Goal: Task Accomplishment & Management: Use online tool/utility

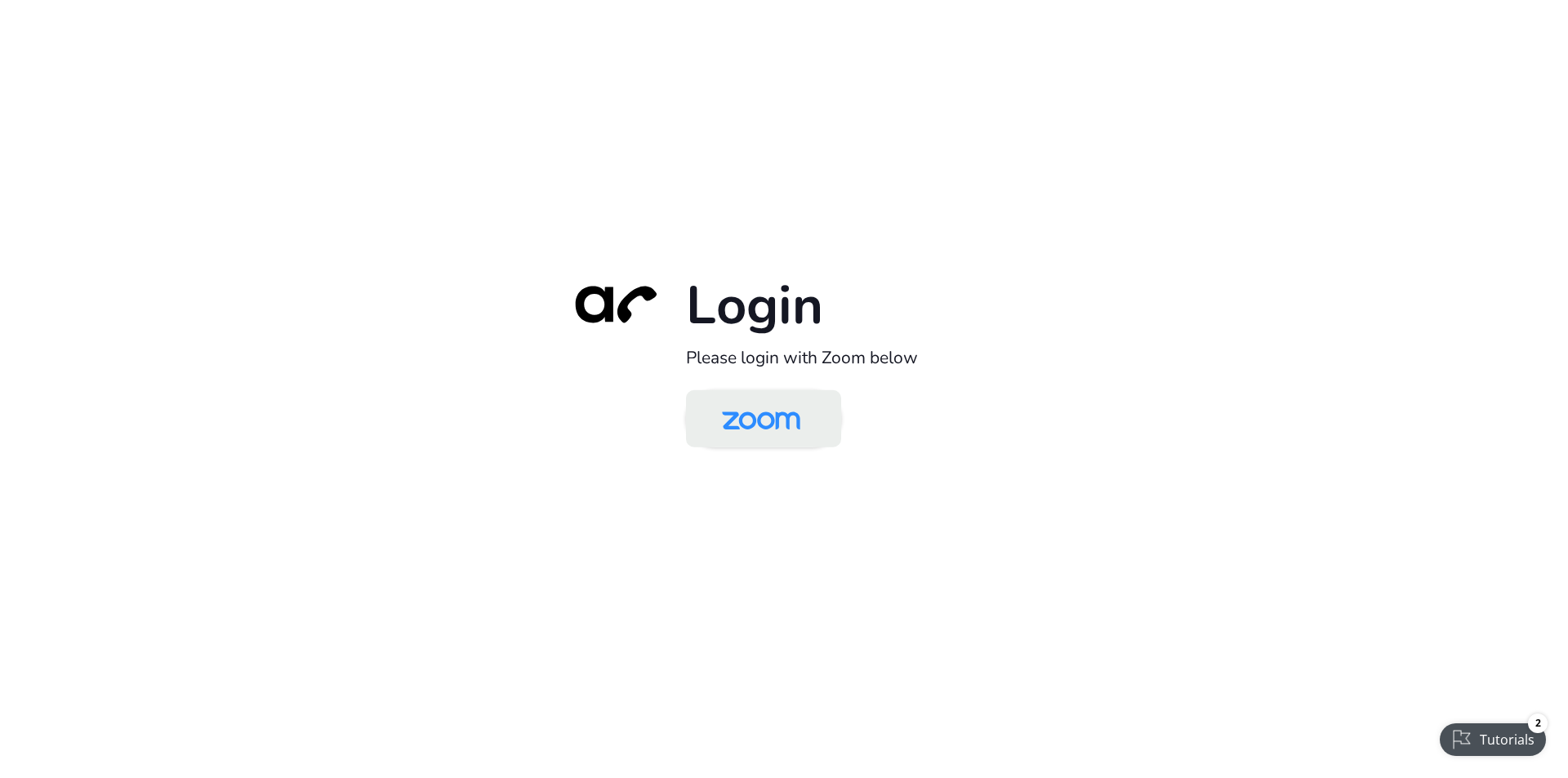
click at [799, 424] on img at bounding box center [761, 420] width 113 height 53
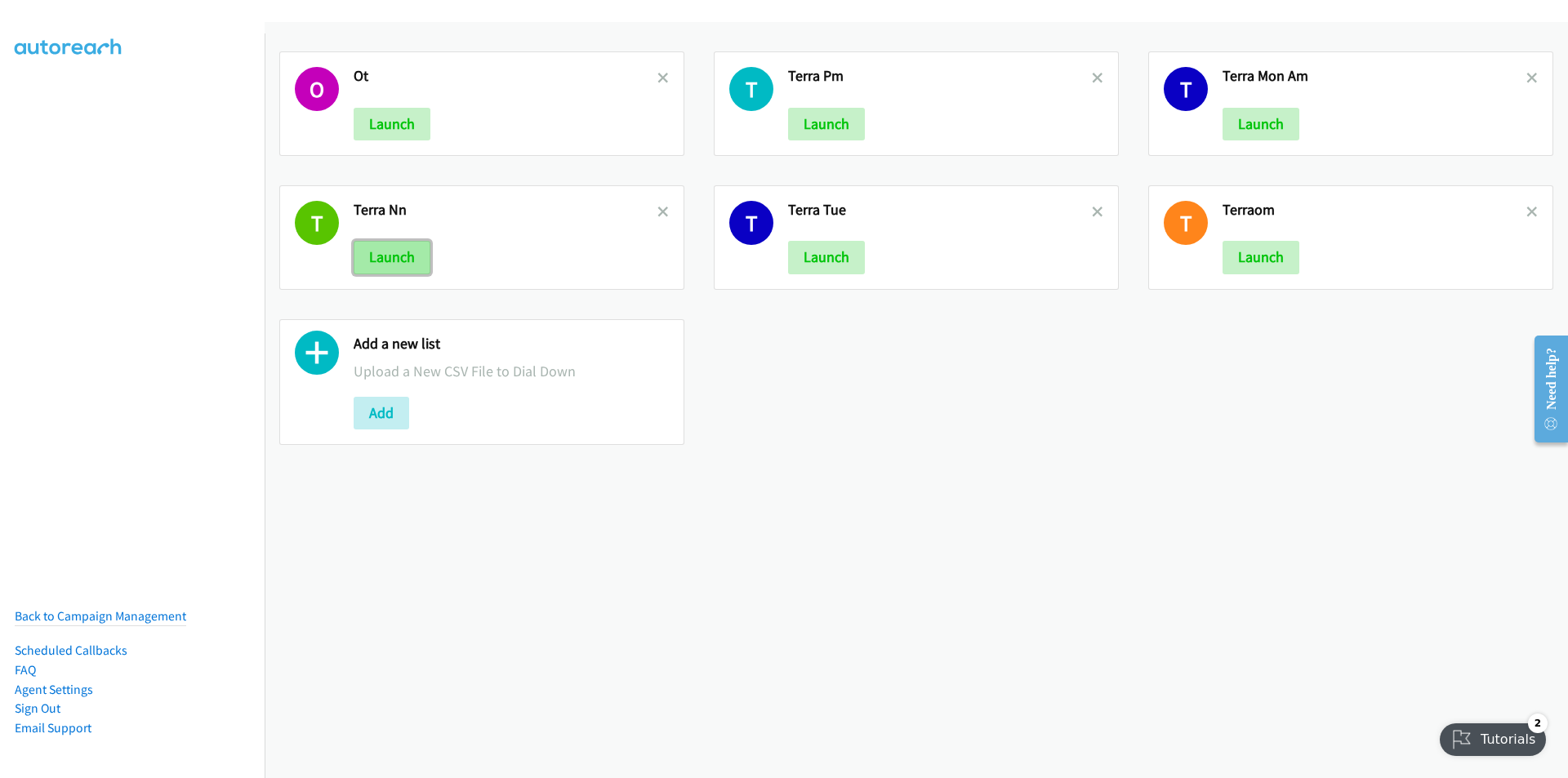
click at [407, 268] on button "Launch" at bounding box center [391, 256] width 77 height 32
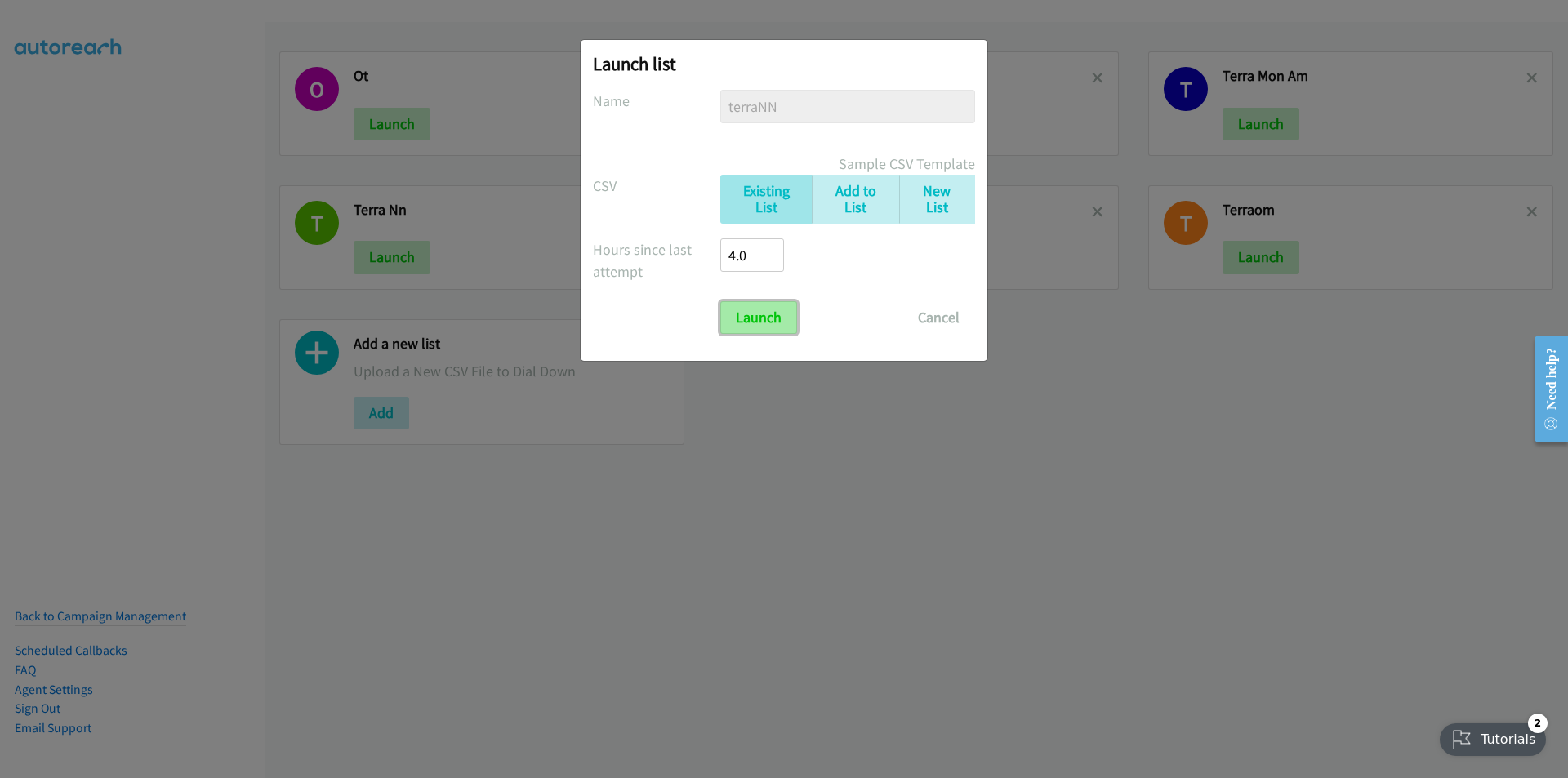
click at [772, 312] on input "Launch" at bounding box center [758, 317] width 77 height 32
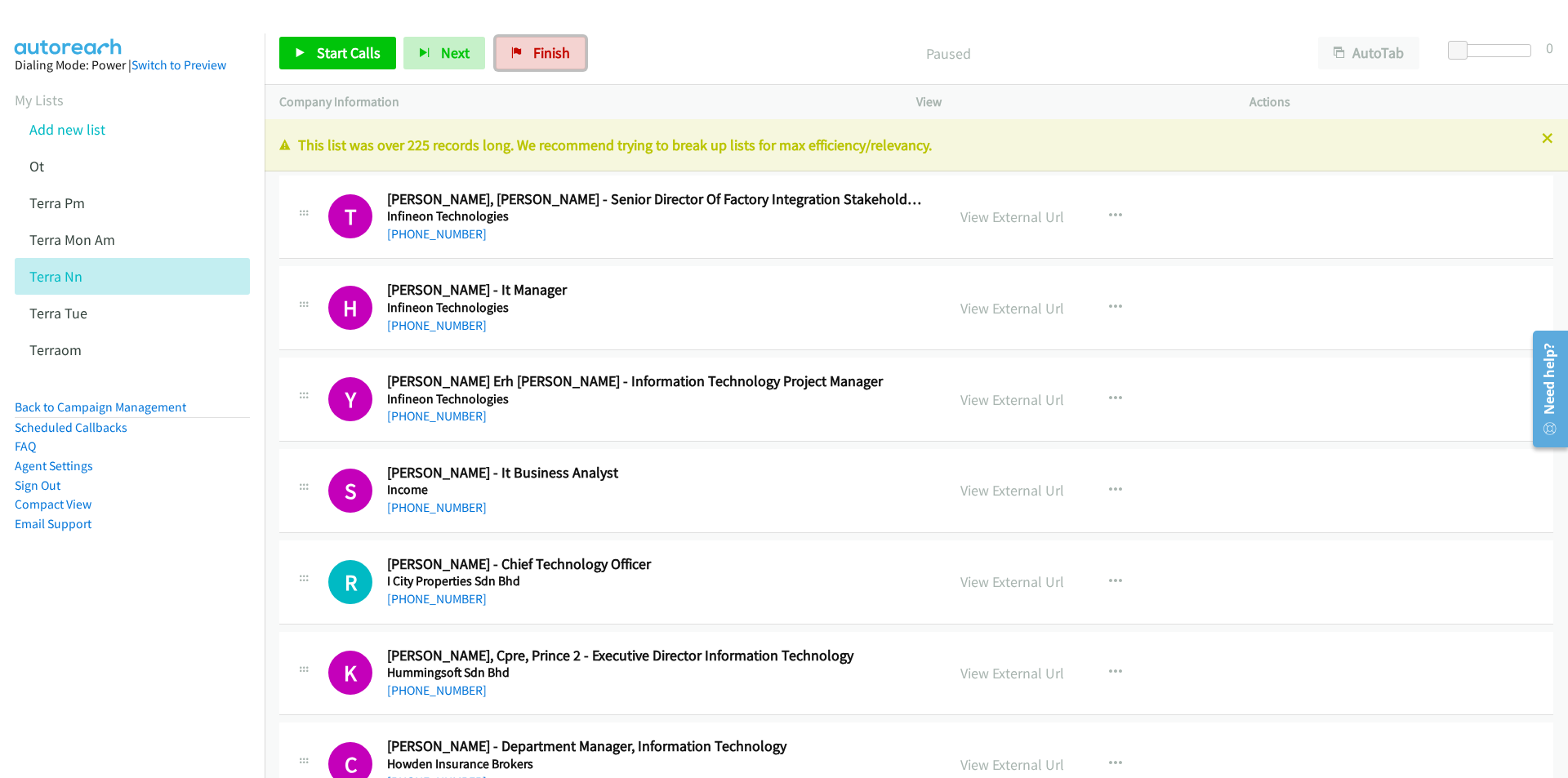
click at [555, 53] on span "Finish" at bounding box center [552, 53] width 37 height 18
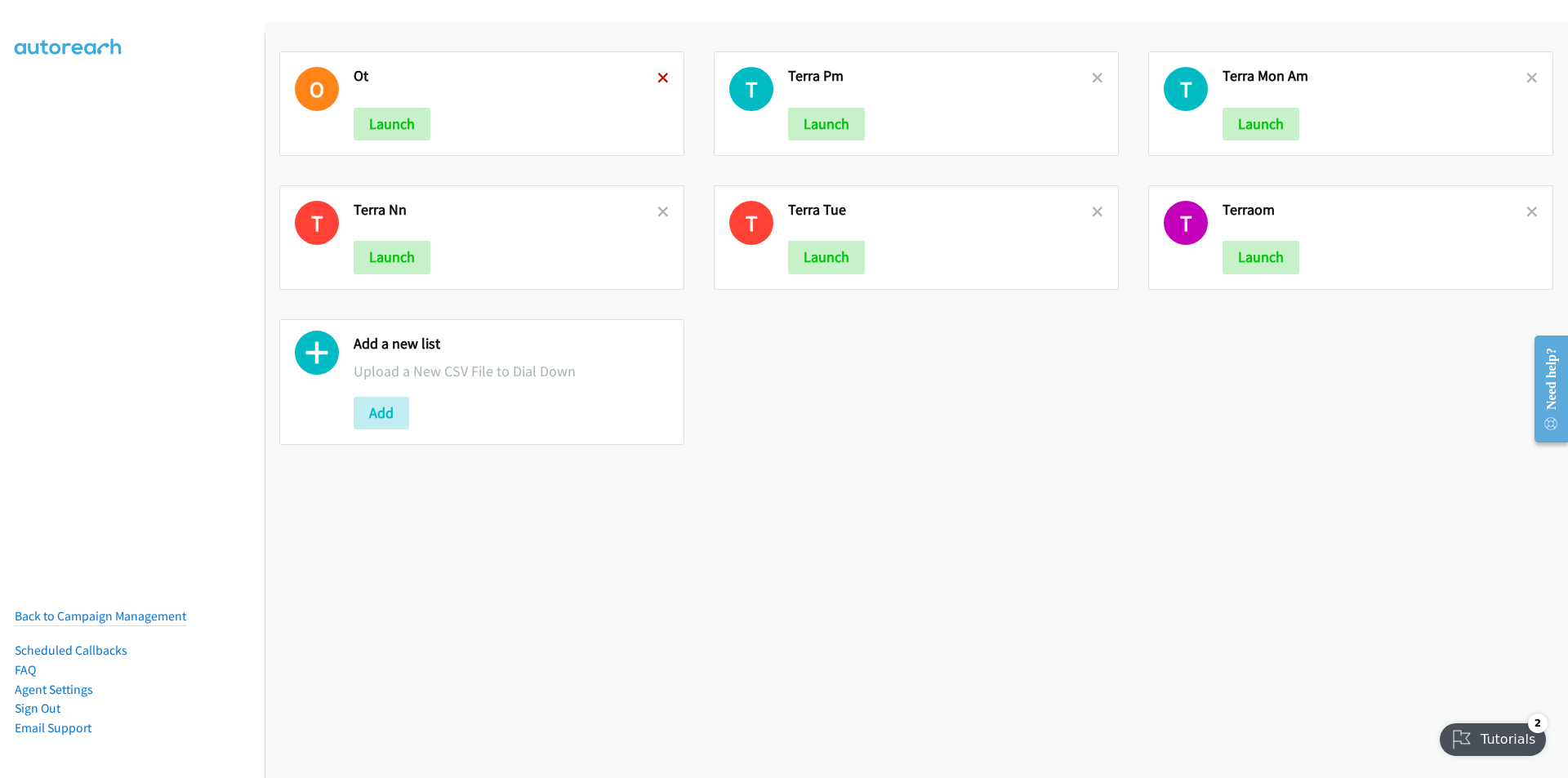
click at [659, 77] on icon at bounding box center [663, 79] width 11 height 11
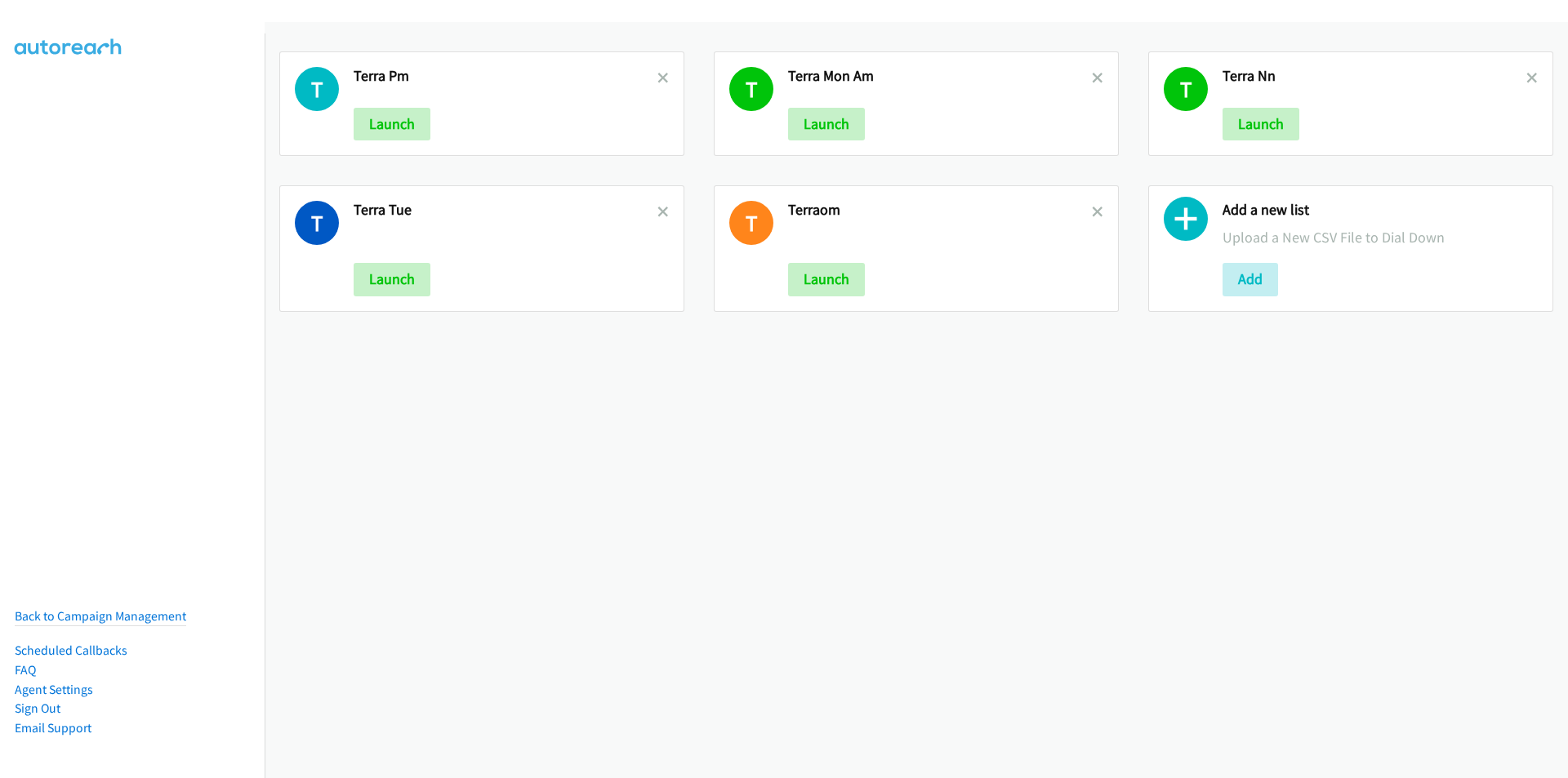
click at [659, 77] on icon at bounding box center [663, 79] width 11 height 11
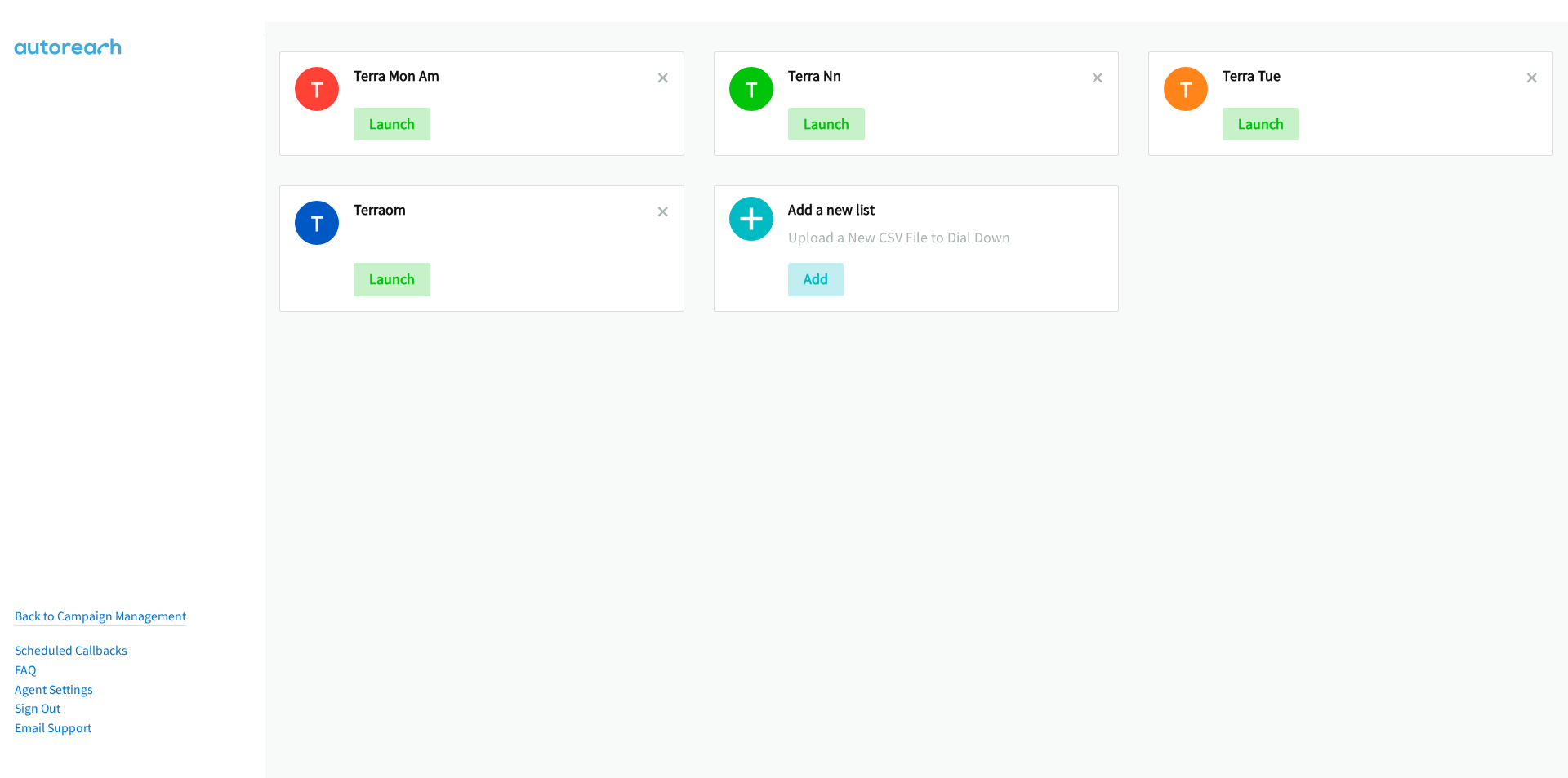
click at [659, 77] on icon at bounding box center [663, 79] width 11 height 11
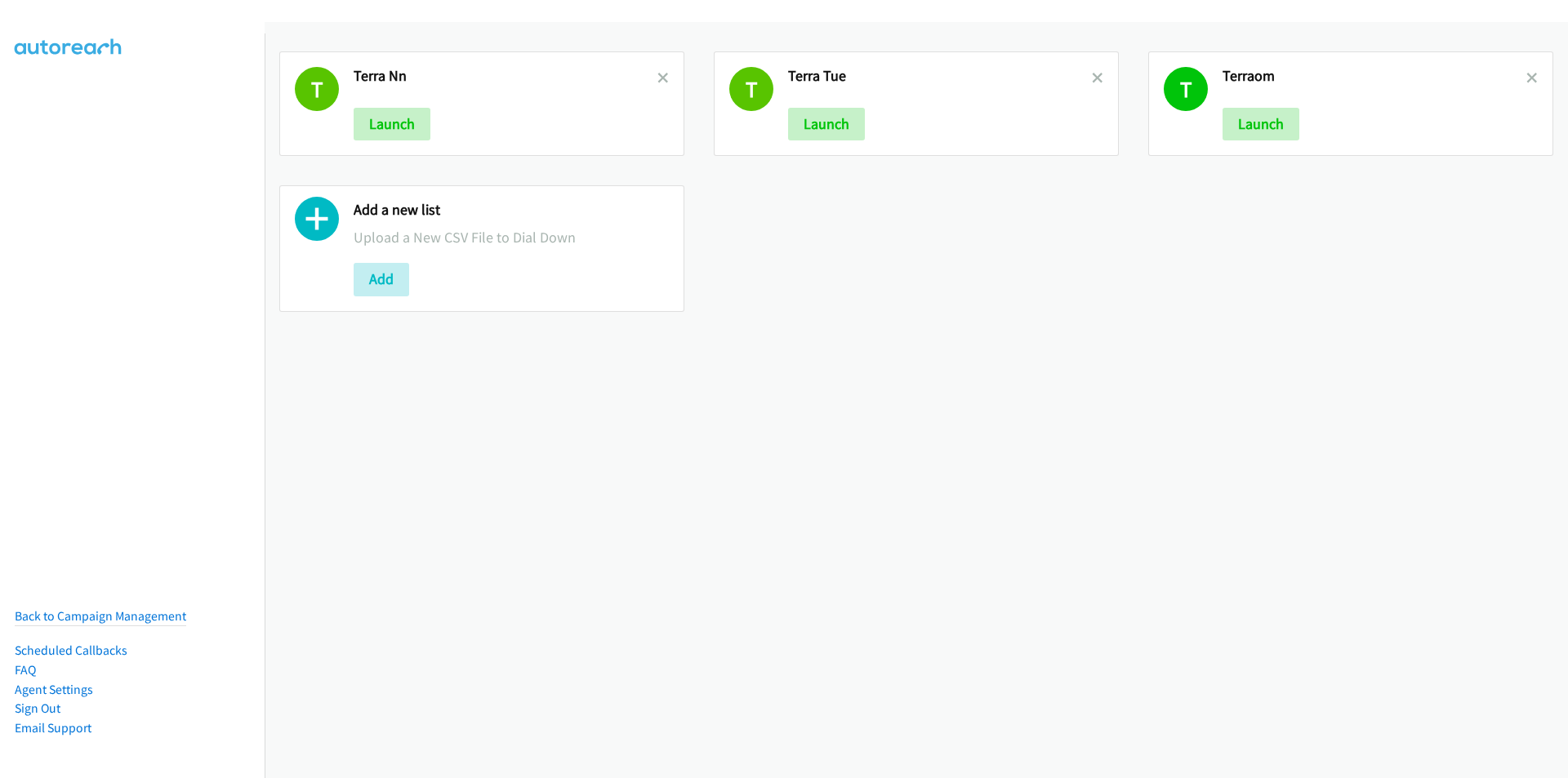
click at [659, 77] on icon at bounding box center [663, 79] width 11 height 11
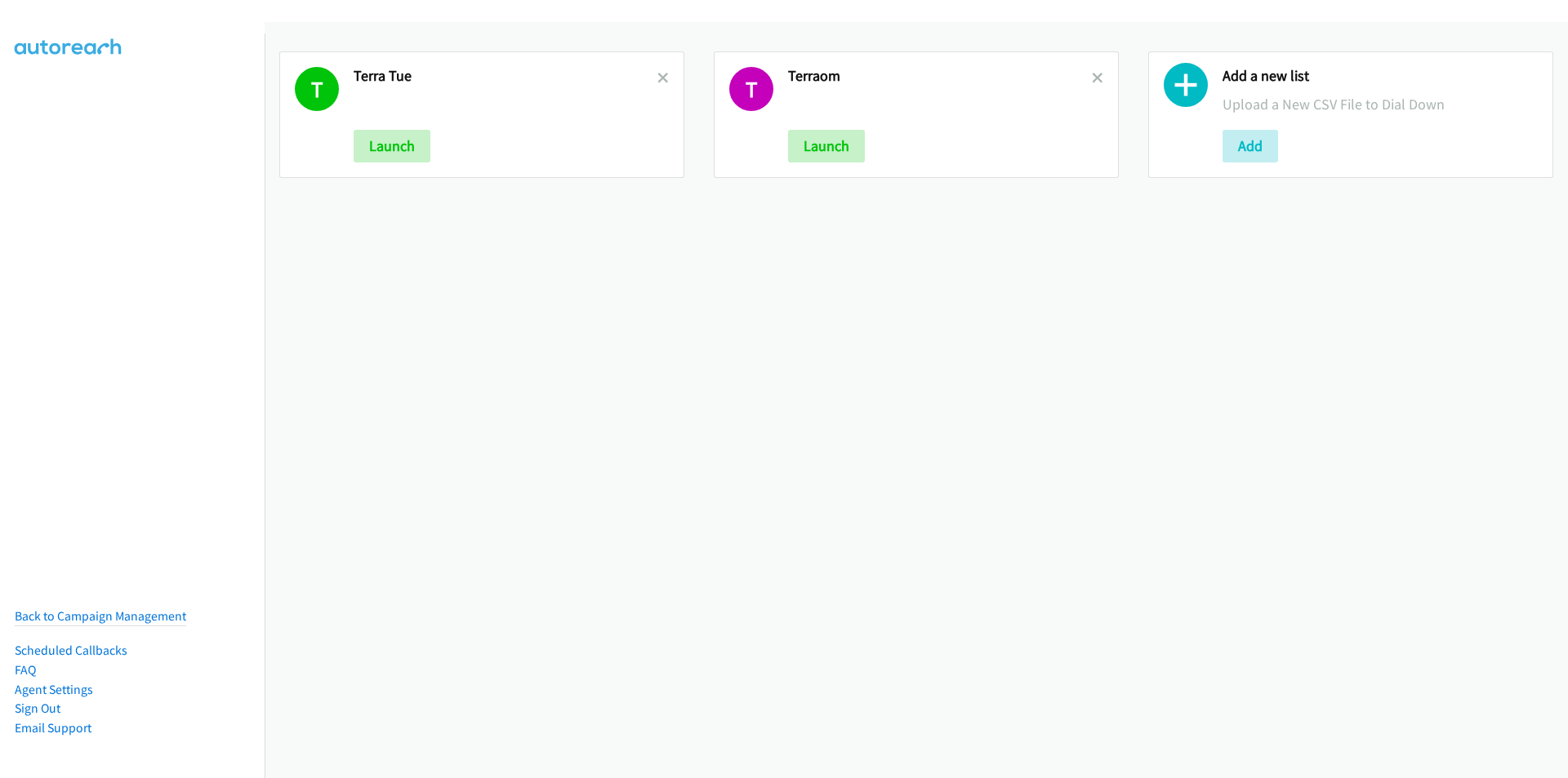
click at [659, 77] on icon at bounding box center [663, 79] width 11 height 11
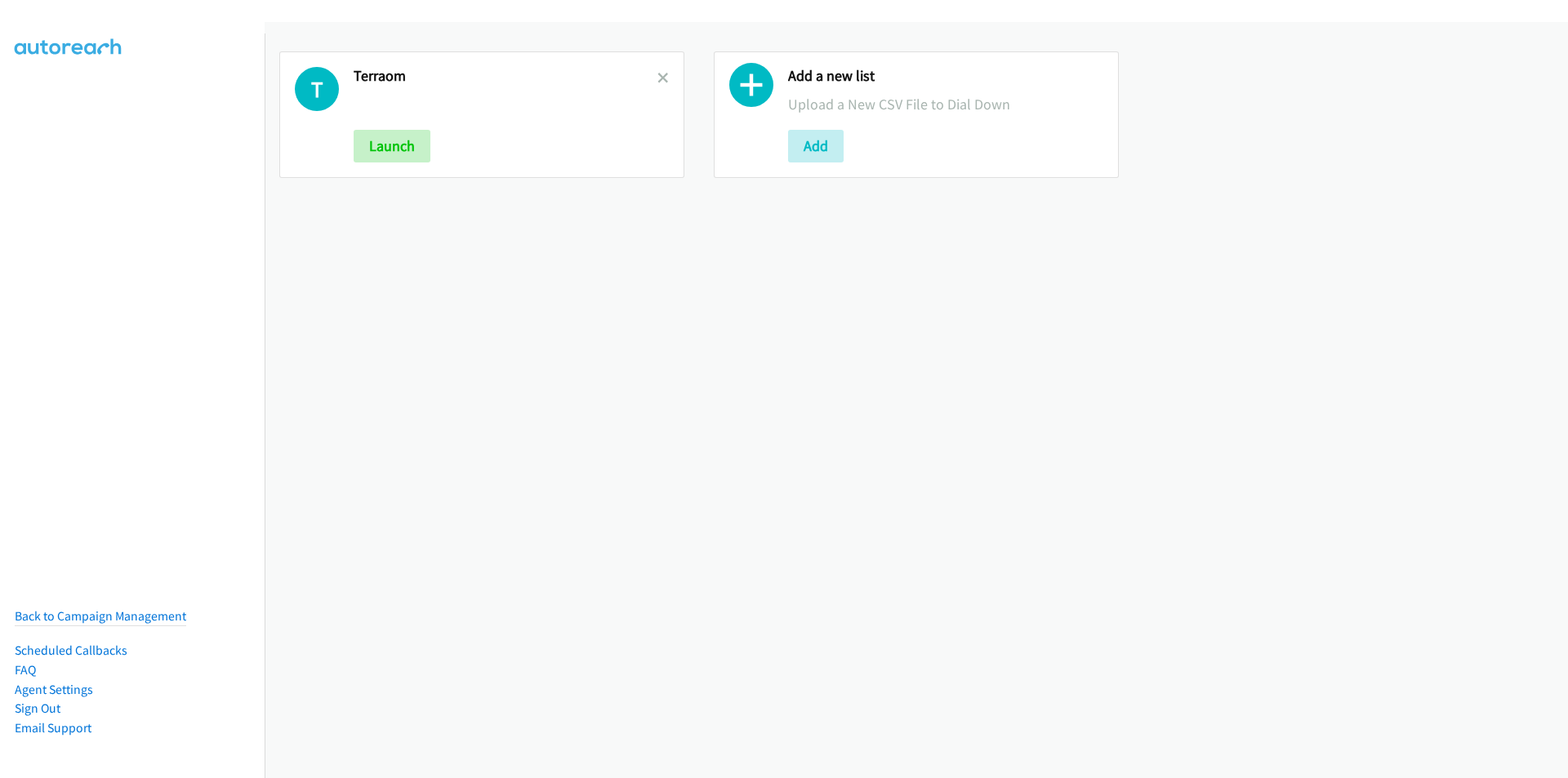
click at [659, 77] on icon at bounding box center [663, 79] width 11 height 11
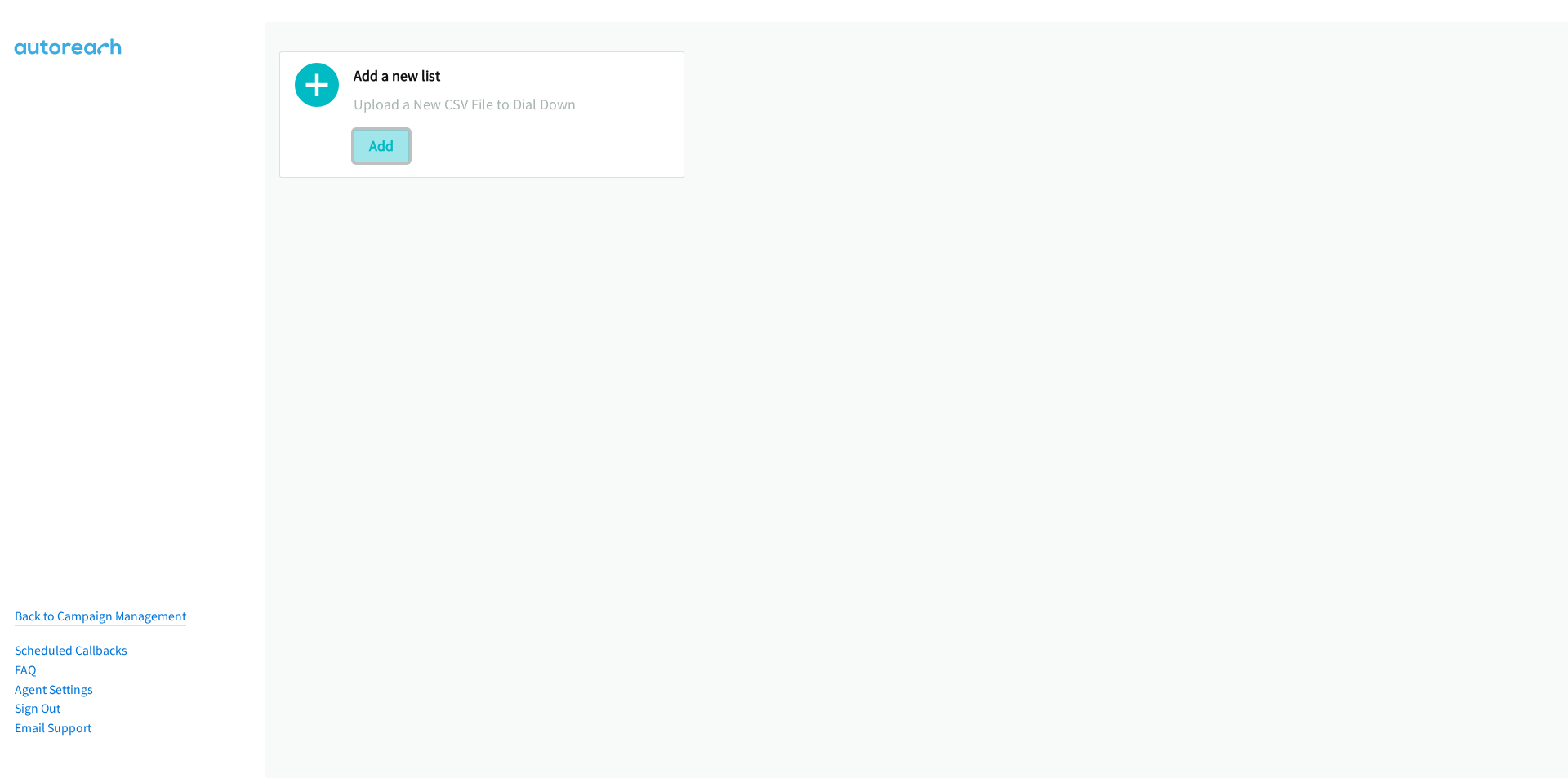
click at [392, 139] on button "Add" at bounding box center [381, 146] width 55 height 32
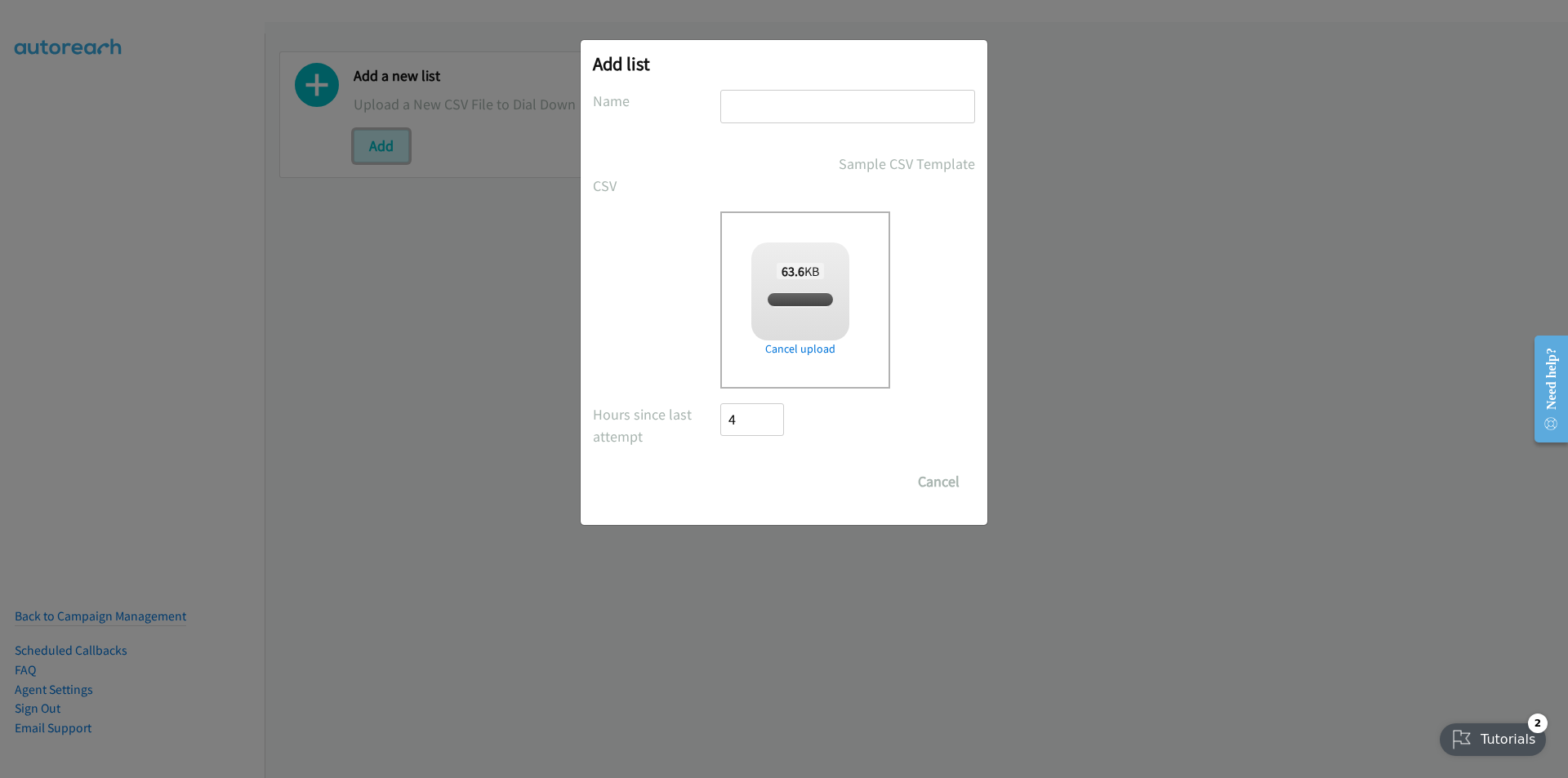
checkbox input "true"
click at [802, 109] on input "text" at bounding box center [848, 106] width 255 height 33
type input "terraNN"
click at [720, 466] on input "Save List" at bounding box center [763, 481] width 86 height 32
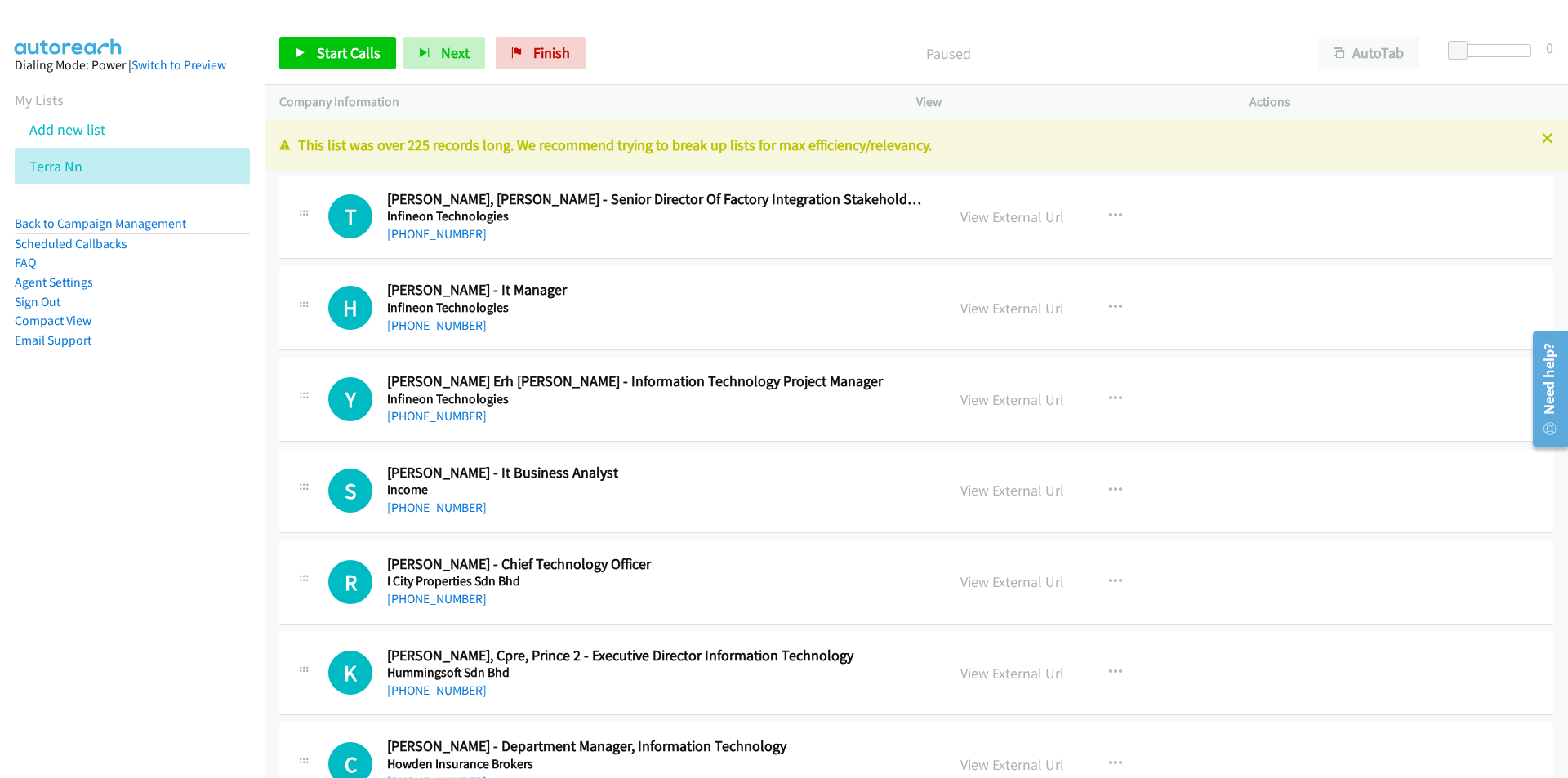
click at [681, 34] on div "Start Calls Pause Next Finish Paused AutoTab AutoTab 0" at bounding box center [916, 53] width 1303 height 63
click at [333, 53] on span "Start Calls" at bounding box center [349, 53] width 64 height 18
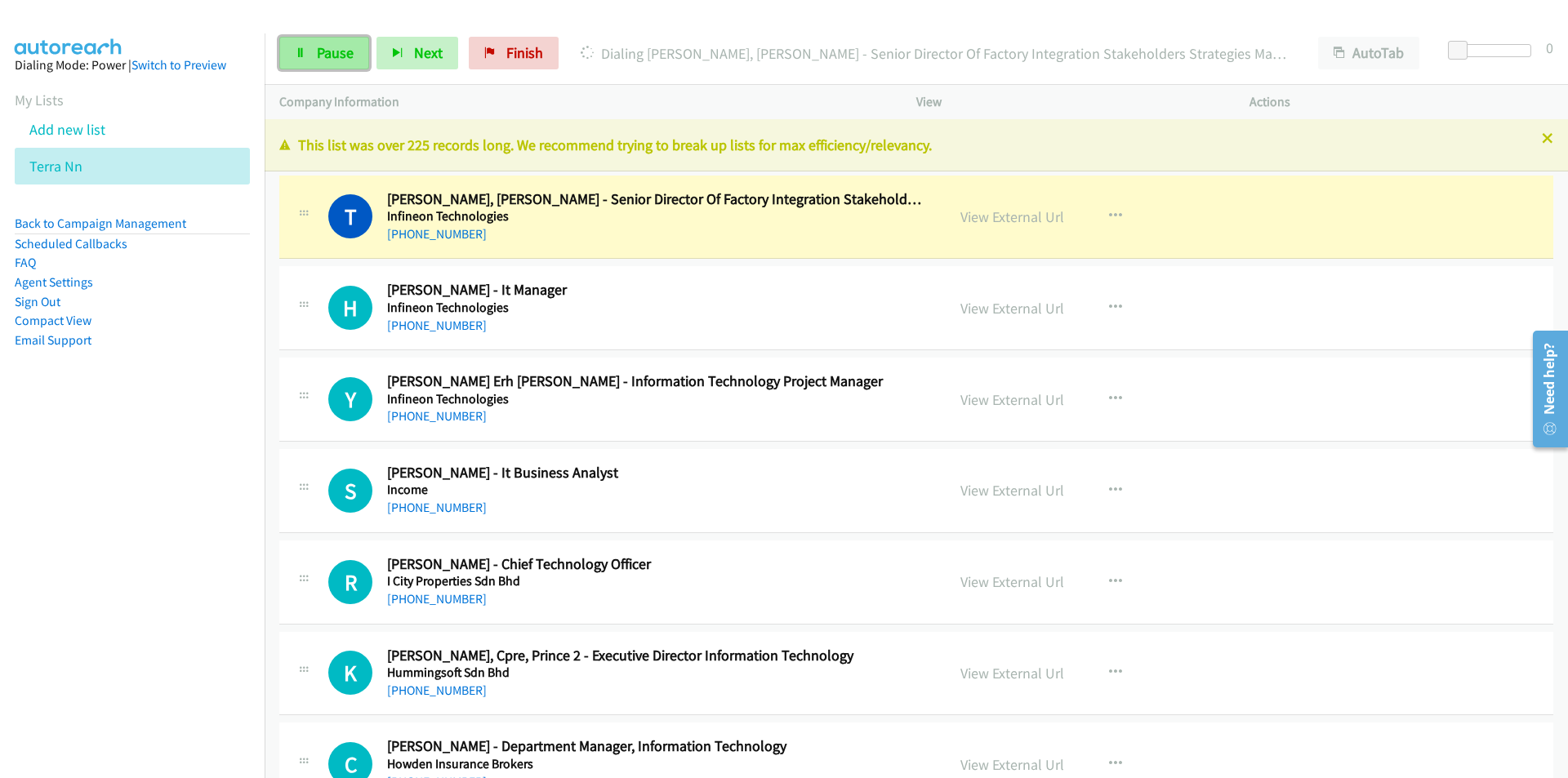
click at [327, 56] on span "Pause" at bounding box center [336, 53] width 37 height 18
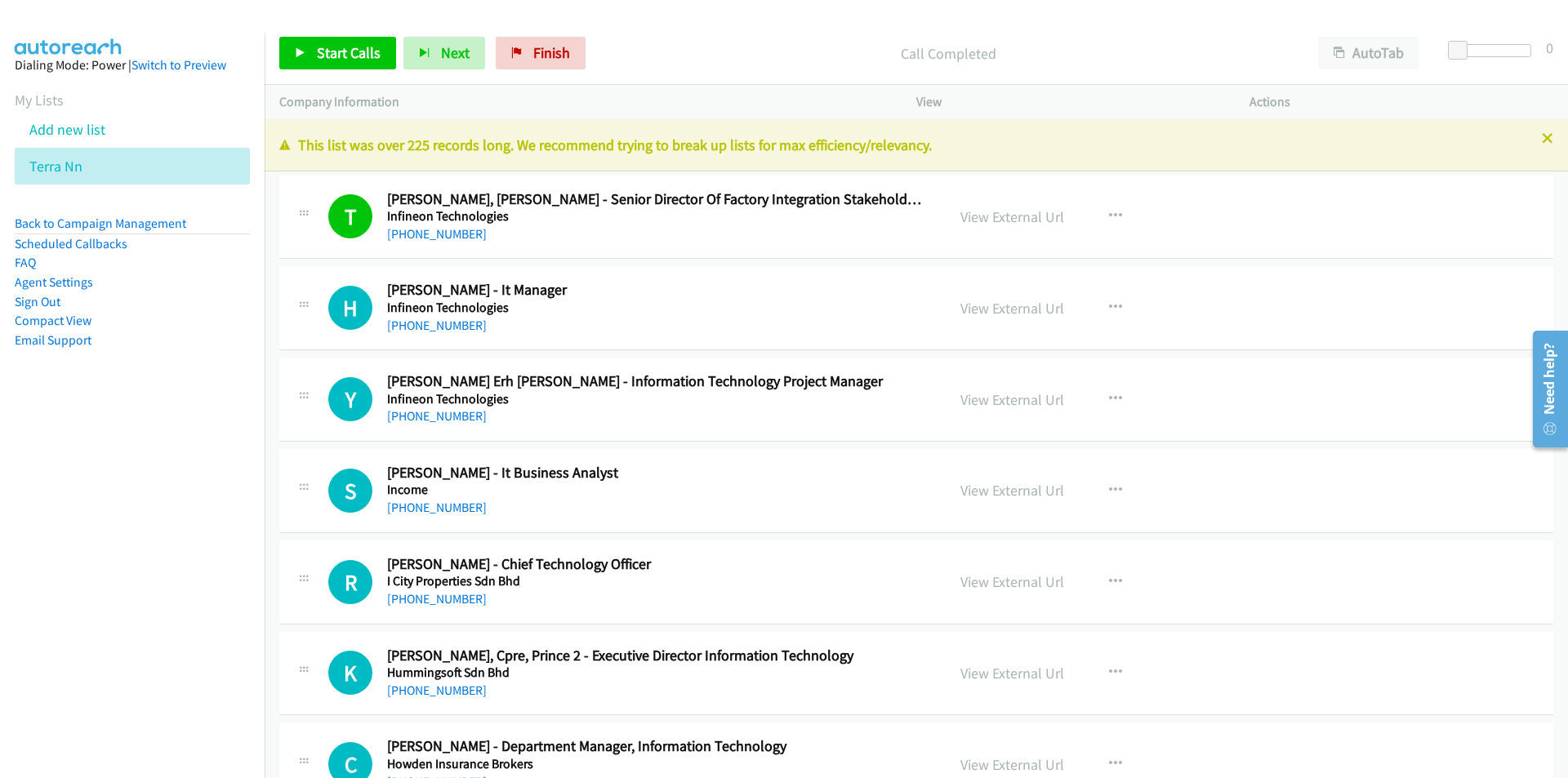
click at [635, 44] on p "Call Completed" at bounding box center [948, 53] width 681 height 22
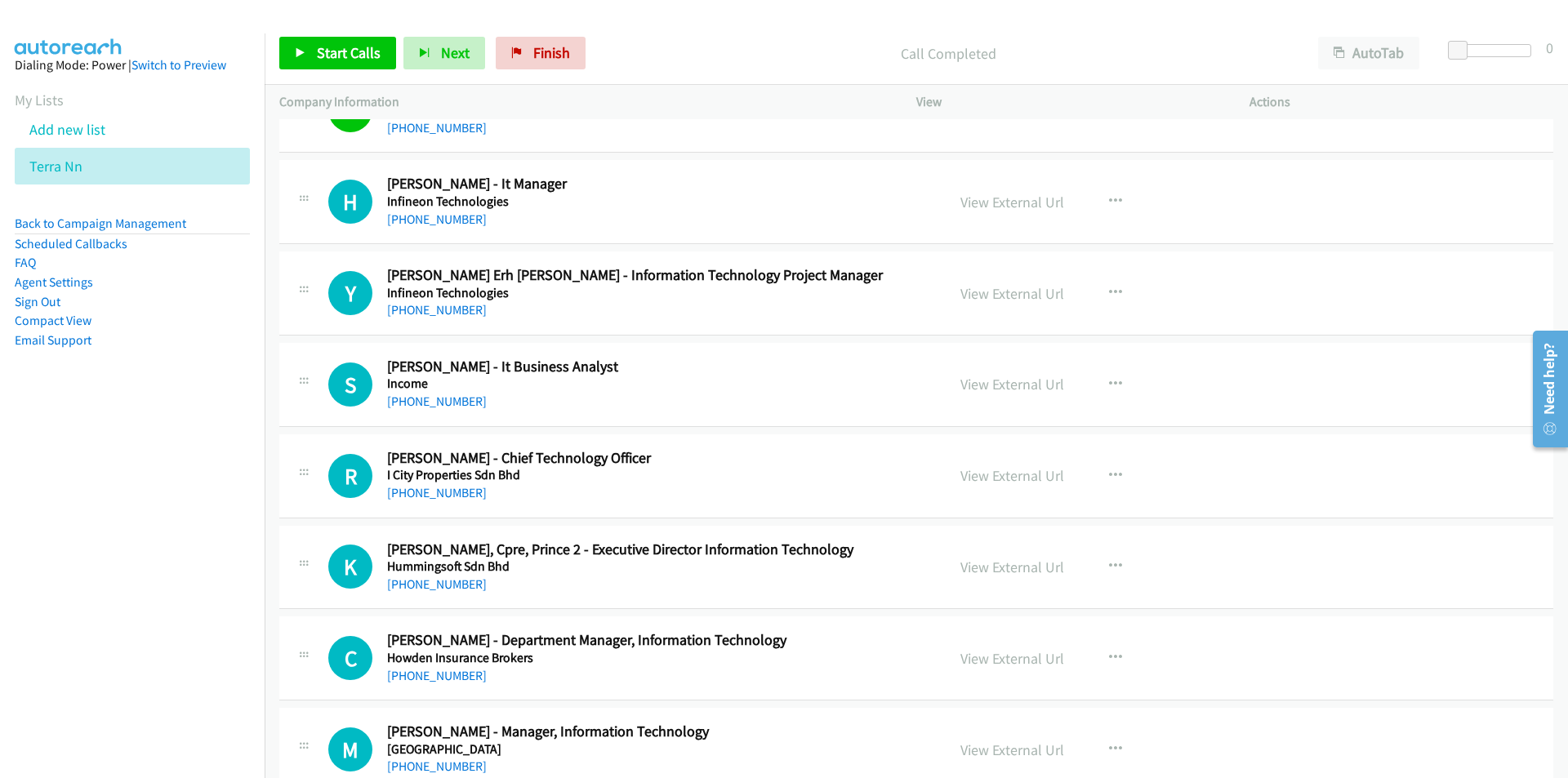
scroll to position [82, 0]
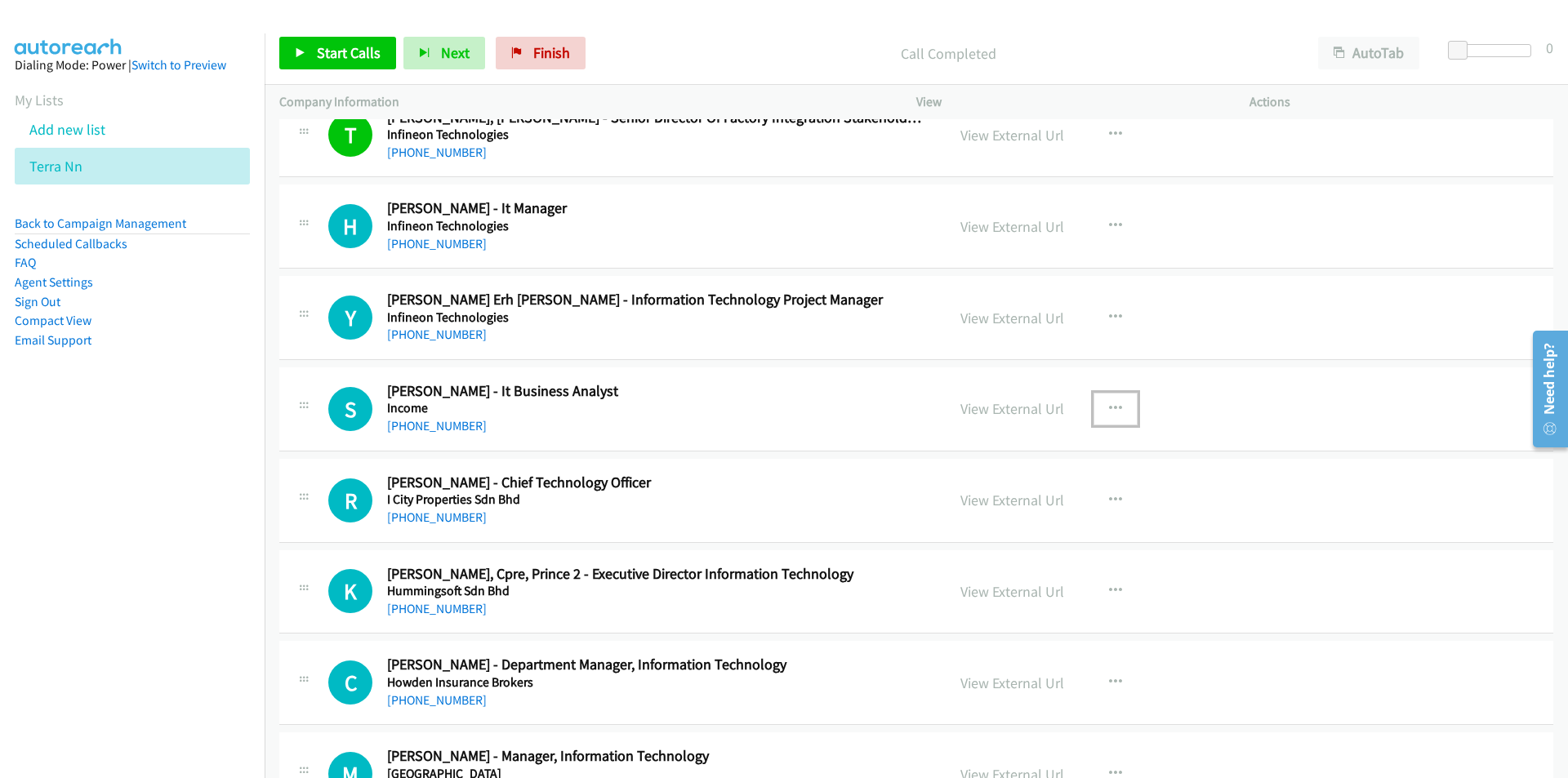
click at [1110, 404] on icon "button" at bounding box center [1115, 409] width 13 height 13
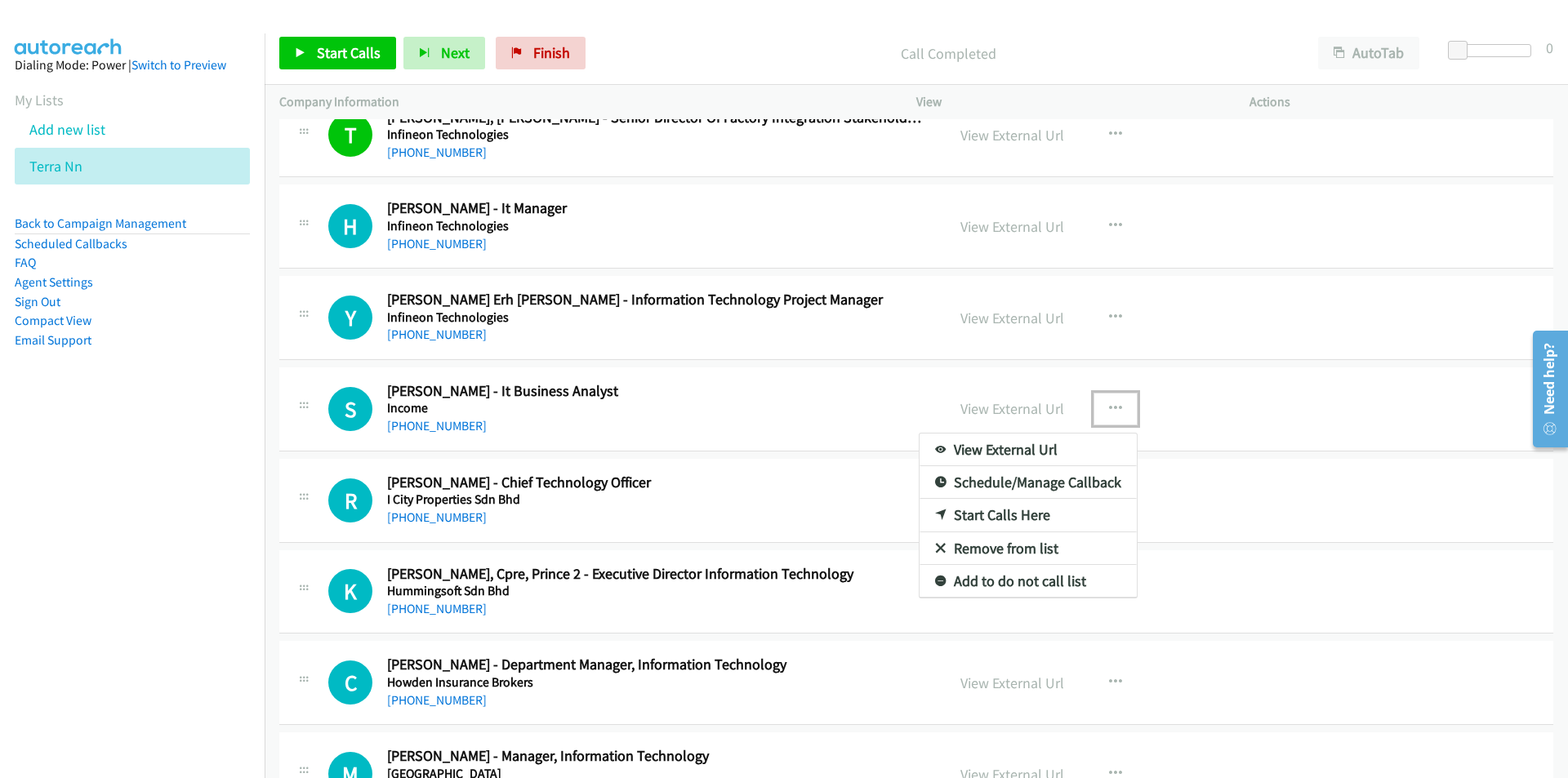
click at [997, 505] on link "Start Calls Here" at bounding box center [1028, 514] width 218 height 32
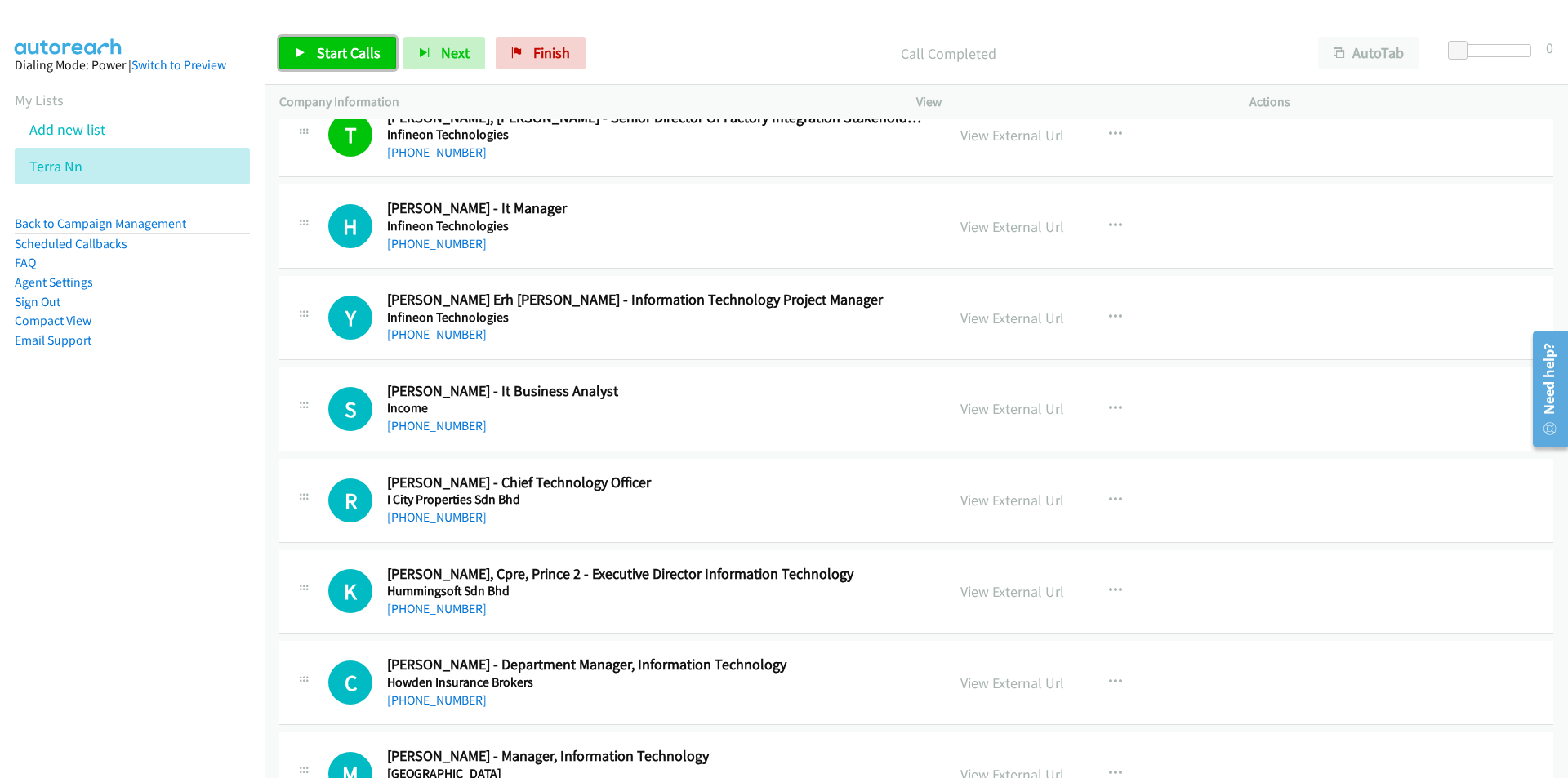
click at [353, 54] on span "Start Calls" at bounding box center [349, 53] width 64 height 18
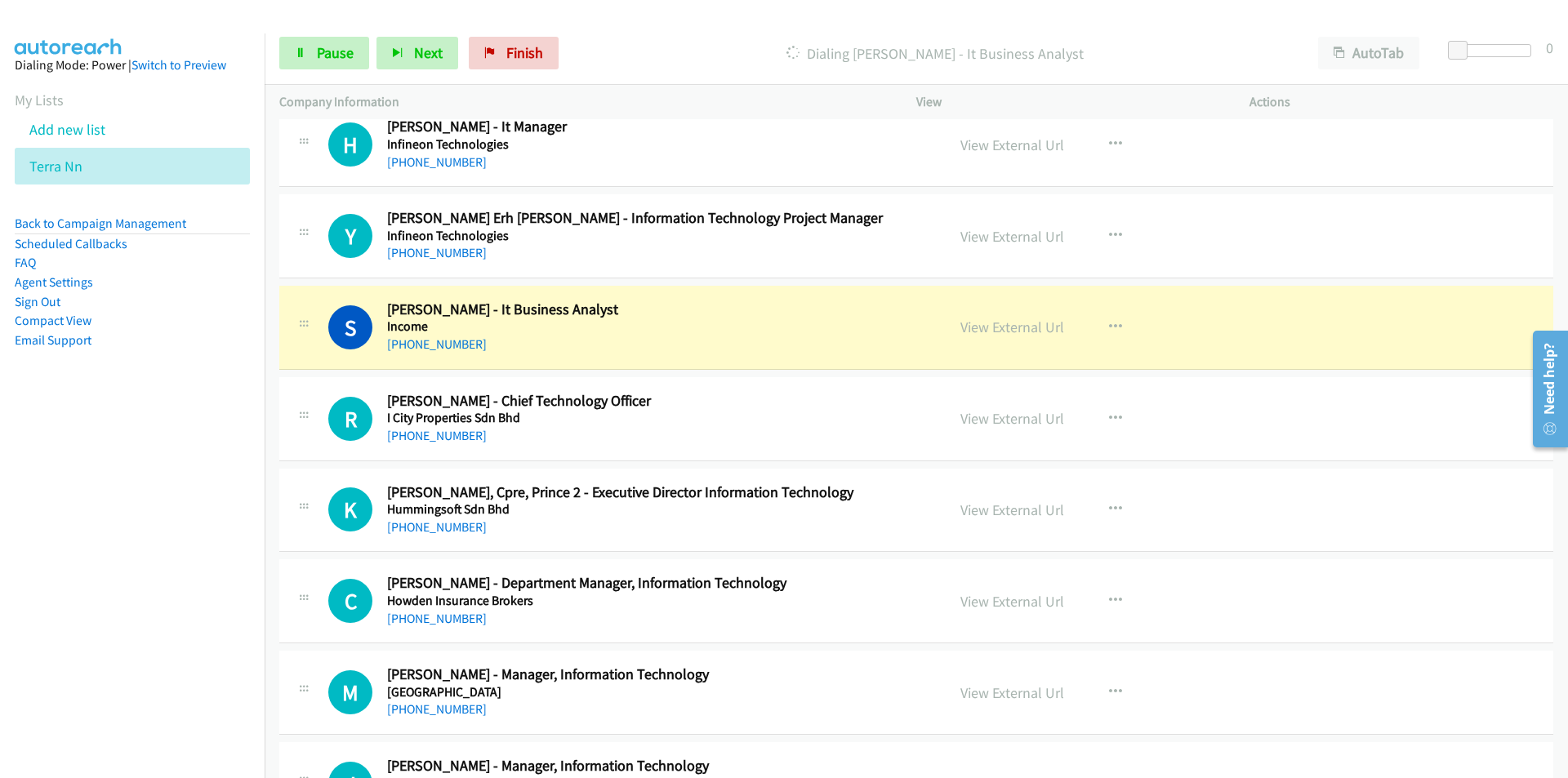
scroll to position [245, 0]
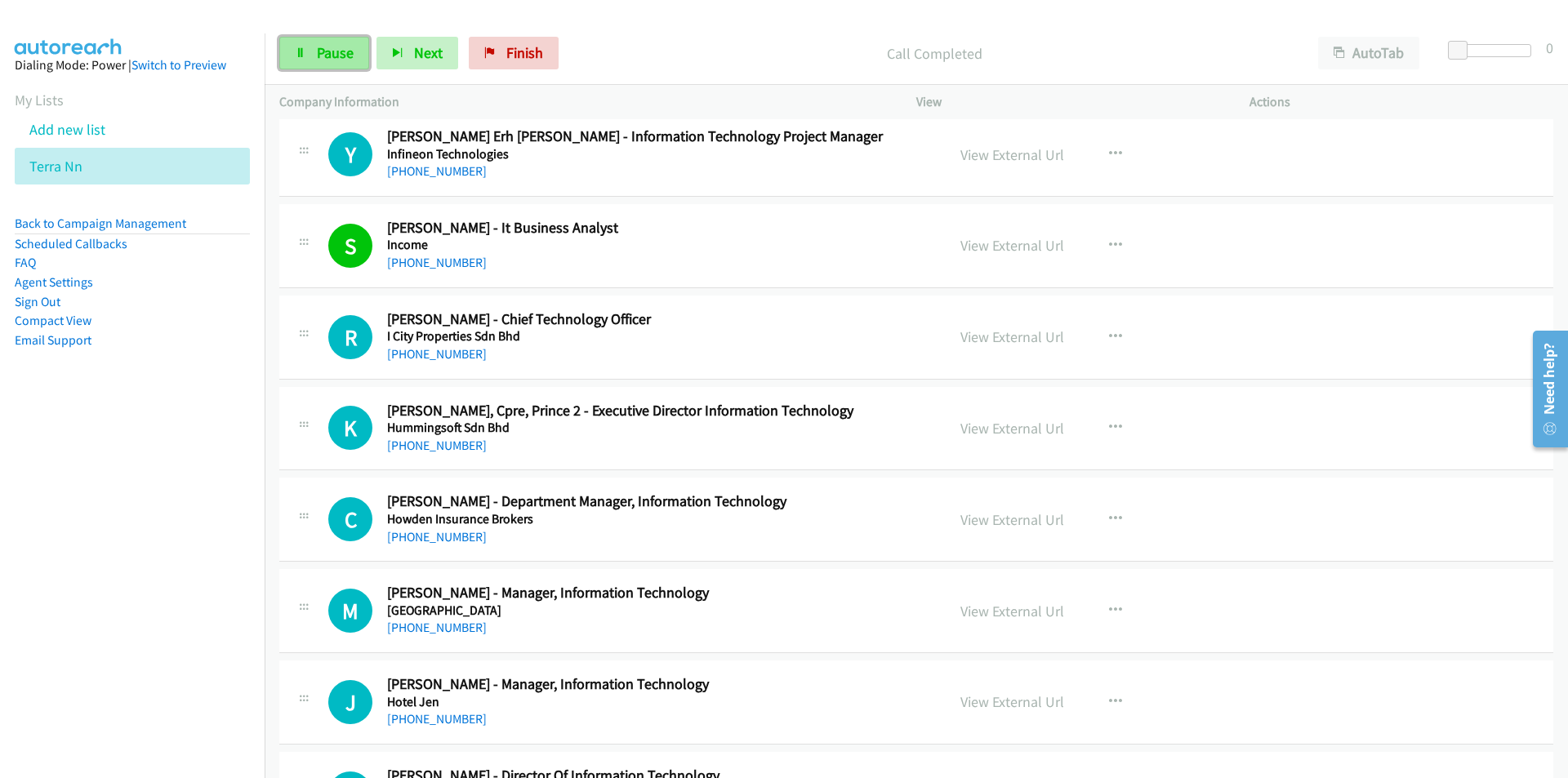
click at [318, 46] on span "Pause" at bounding box center [336, 53] width 37 height 18
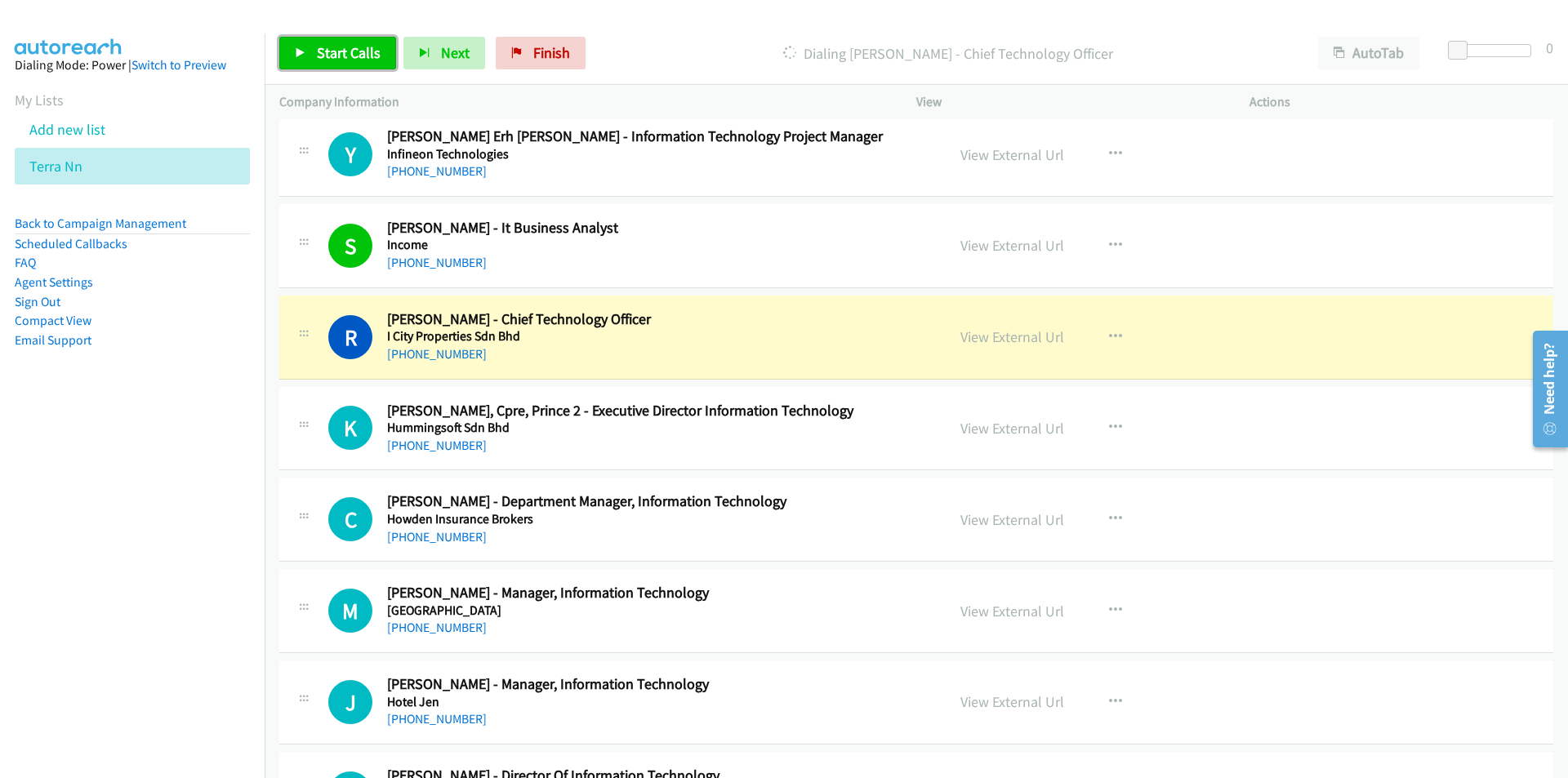
click at [335, 54] on span "Start Calls" at bounding box center [349, 53] width 64 height 18
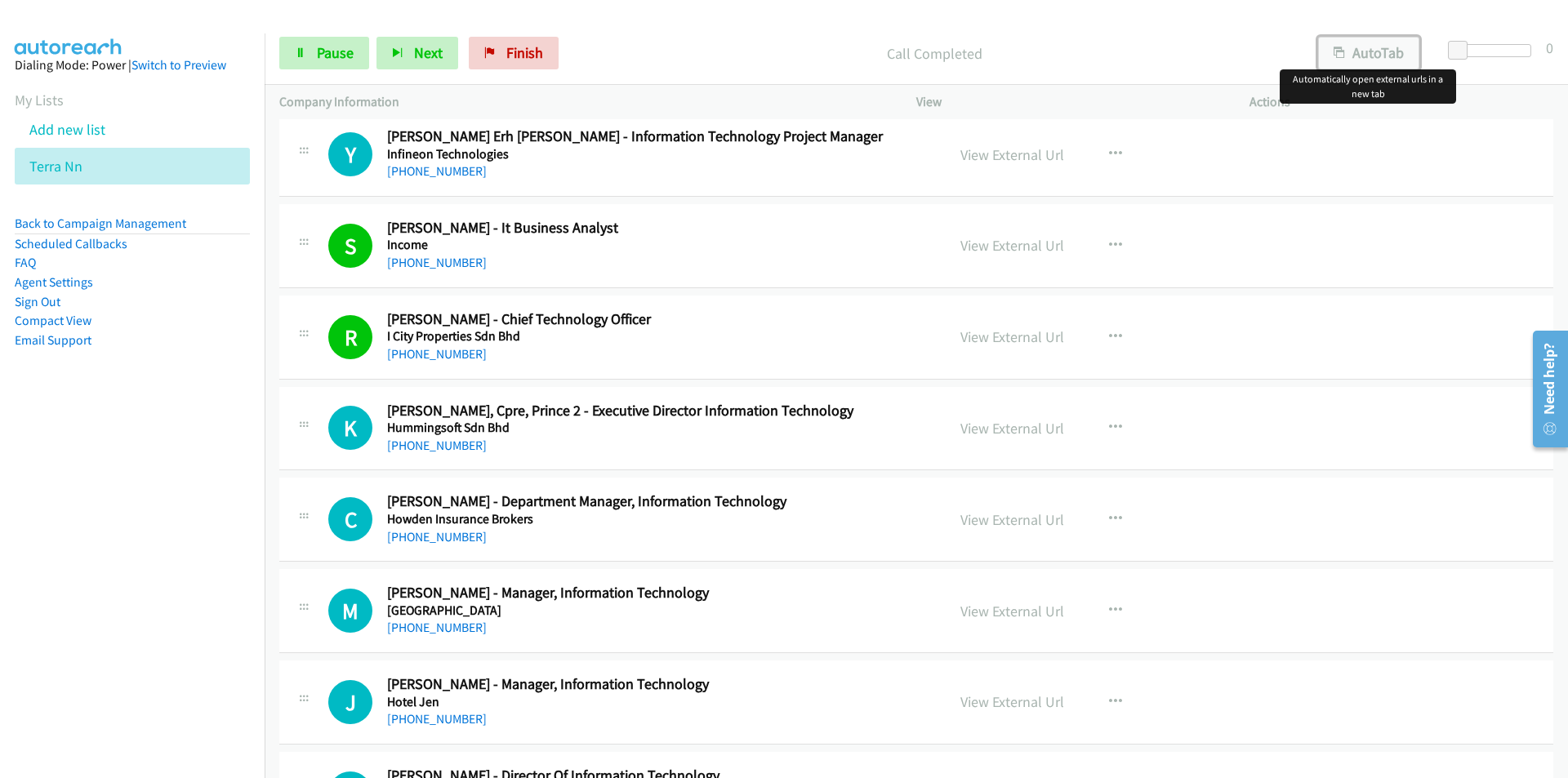
click at [1359, 53] on button "AutoTab" at bounding box center [1369, 53] width 101 height 32
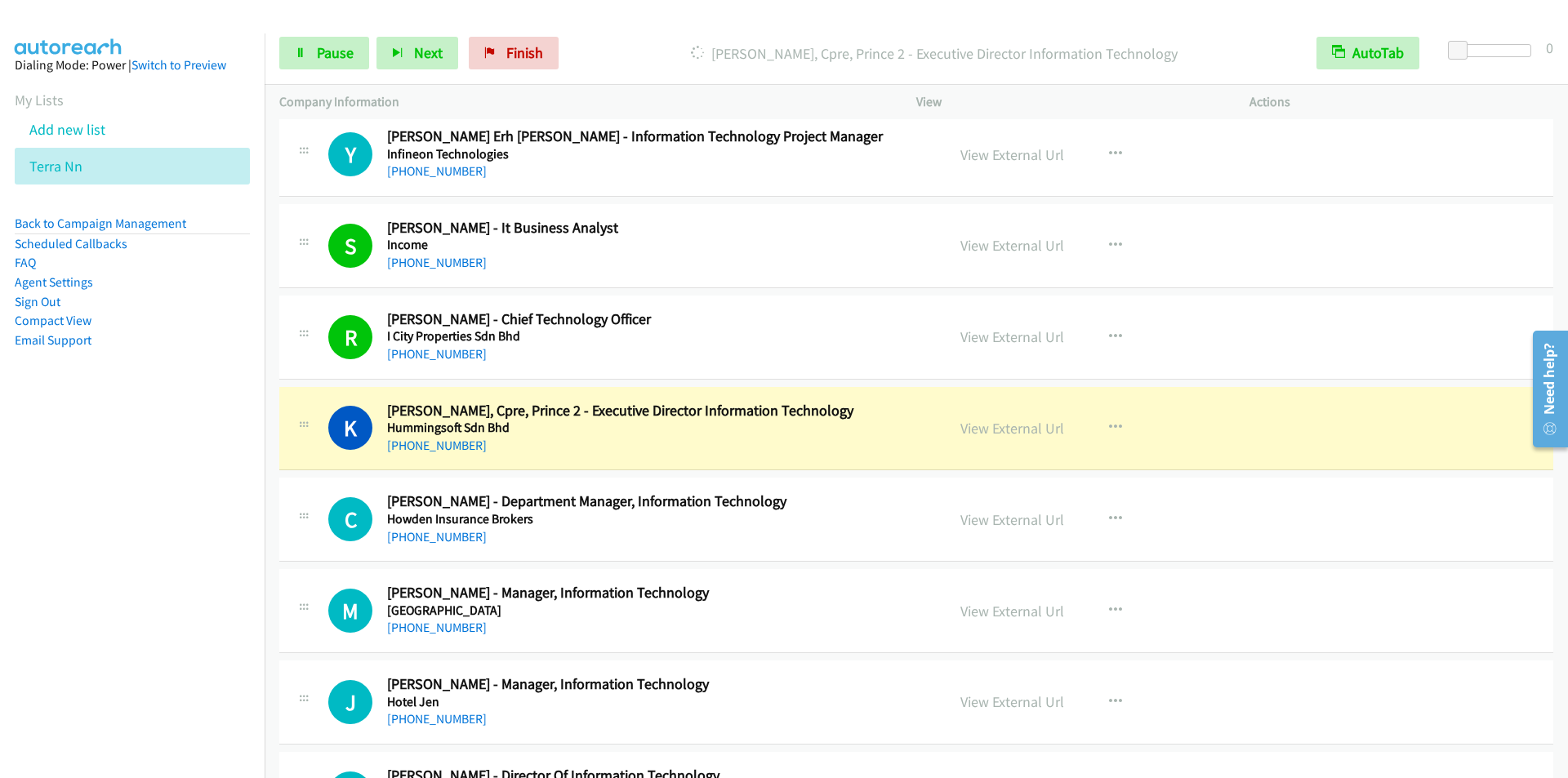
click at [613, 459] on div "K Callback Scheduled Krishna Kumar, Cpre, Prince 2 - Executive Director Informa…" at bounding box center [916, 429] width 1274 height 84
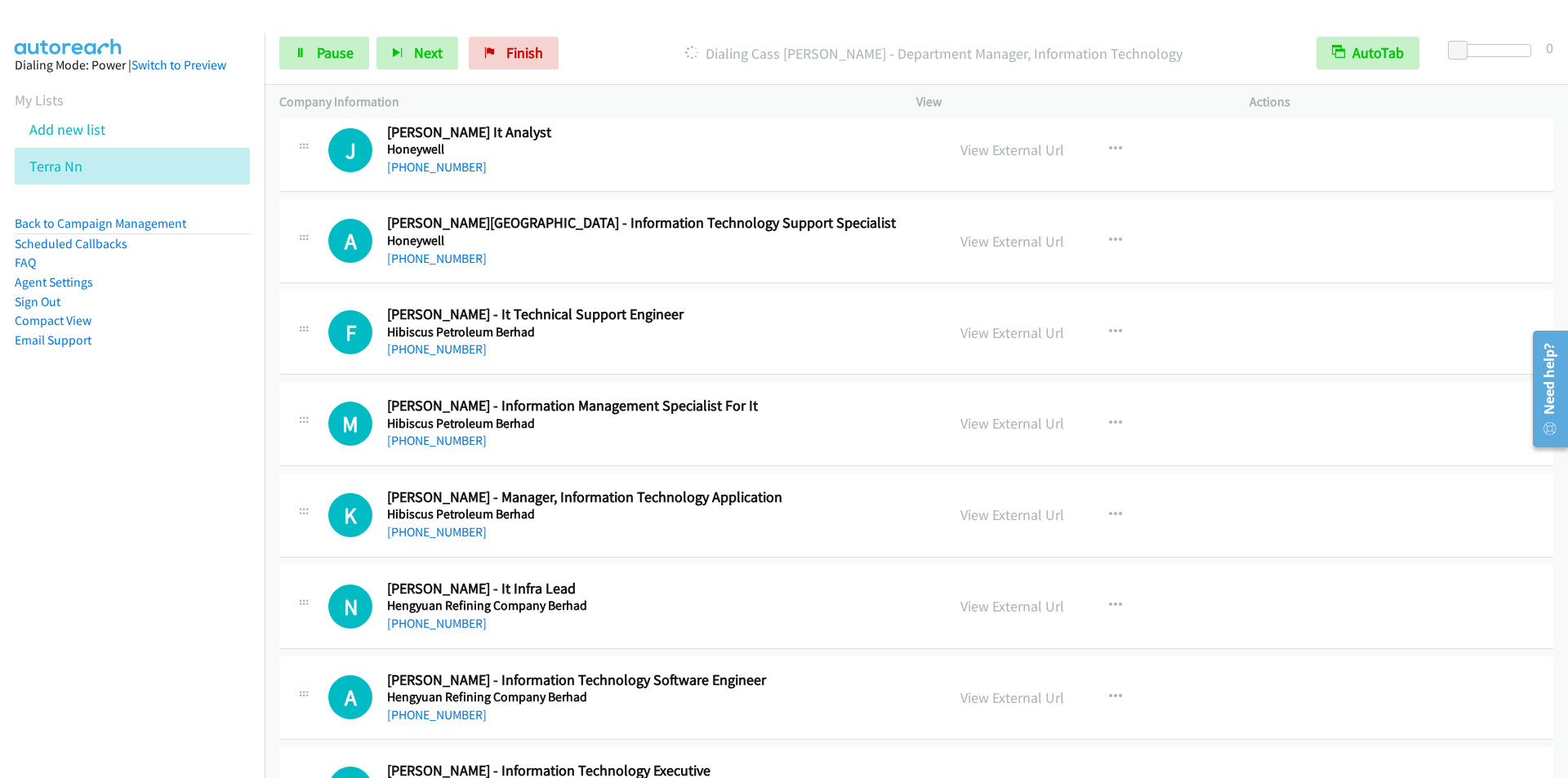
scroll to position [572, 0]
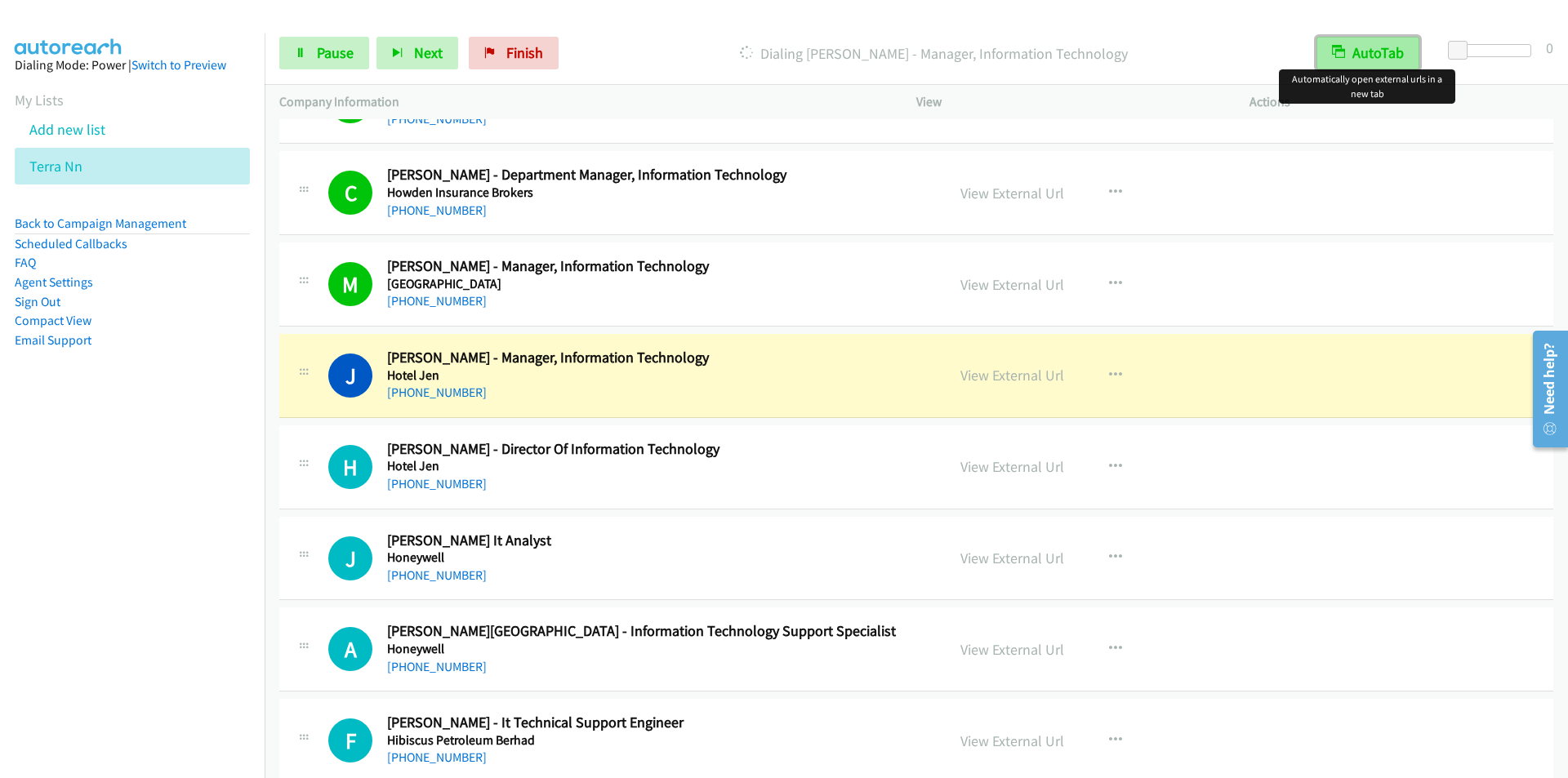
click at [1360, 57] on button "AutoTab" at bounding box center [1368, 53] width 103 height 32
click at [1361, 57] on button "AutoTab" at bounding box center [1369, 53] width 101 height 32
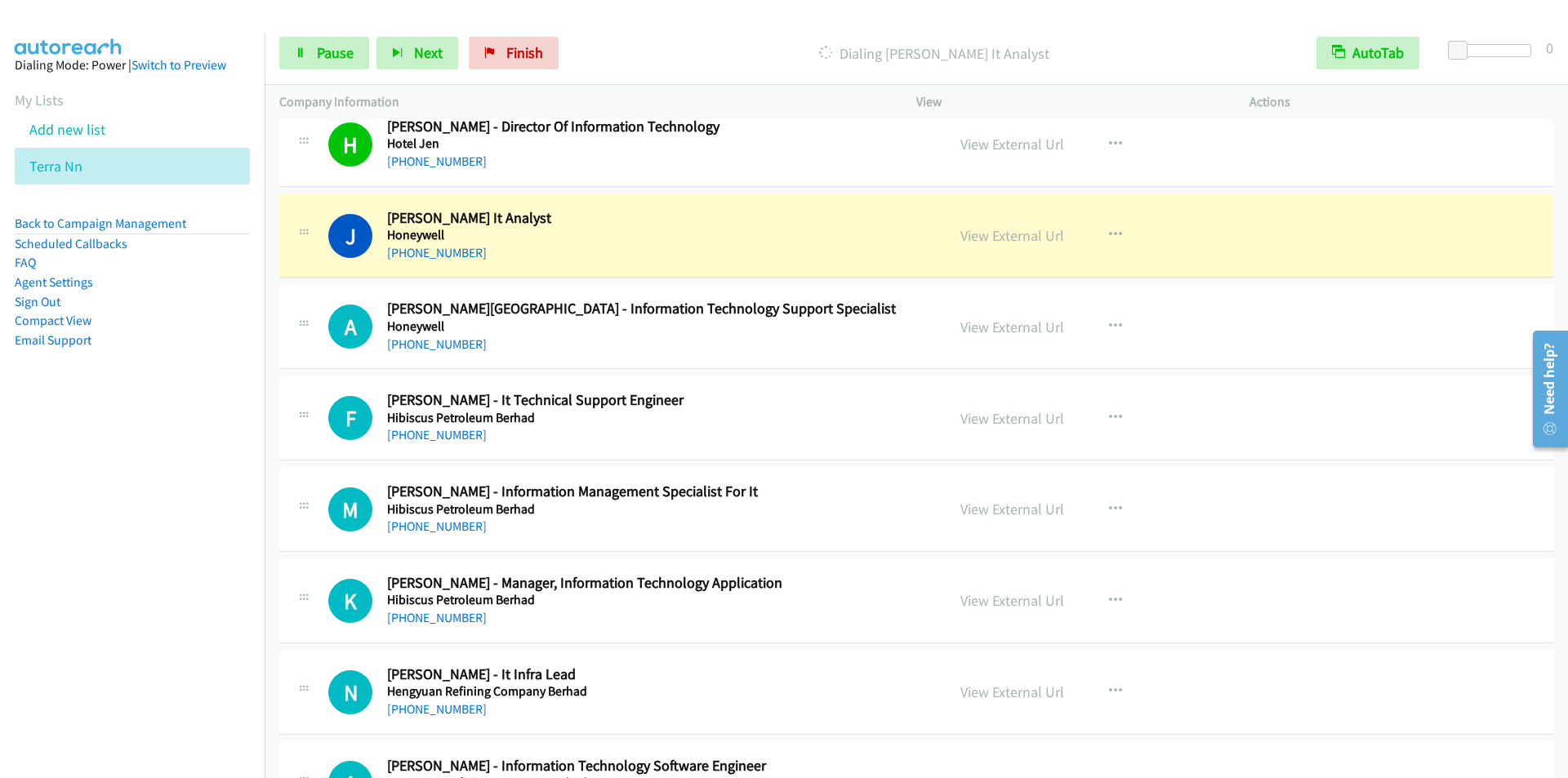
scroll to position [898, 0]
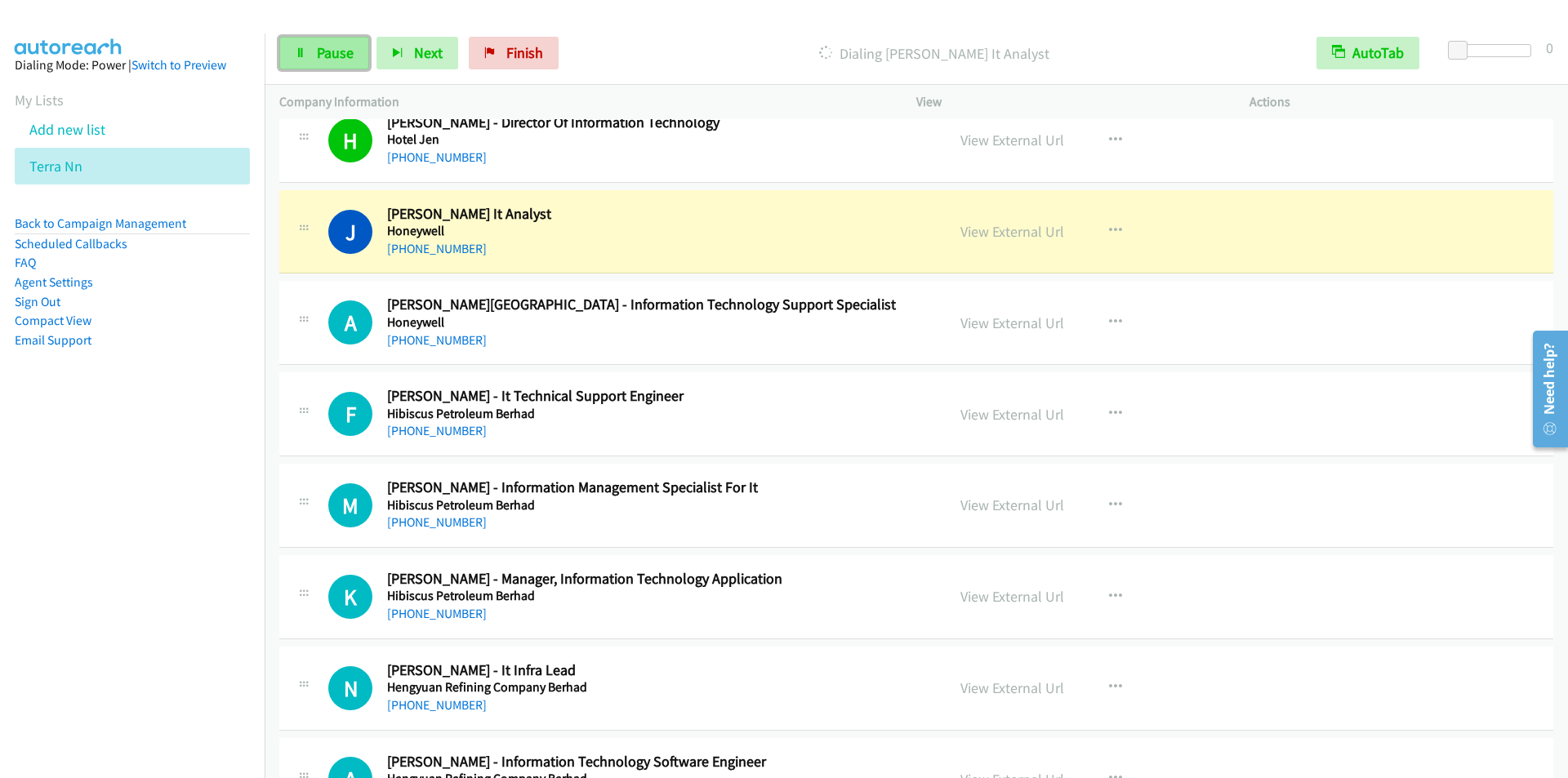
click at [329, 48] on span "Pause" at bounding box center [336, 53] width 37 height 18
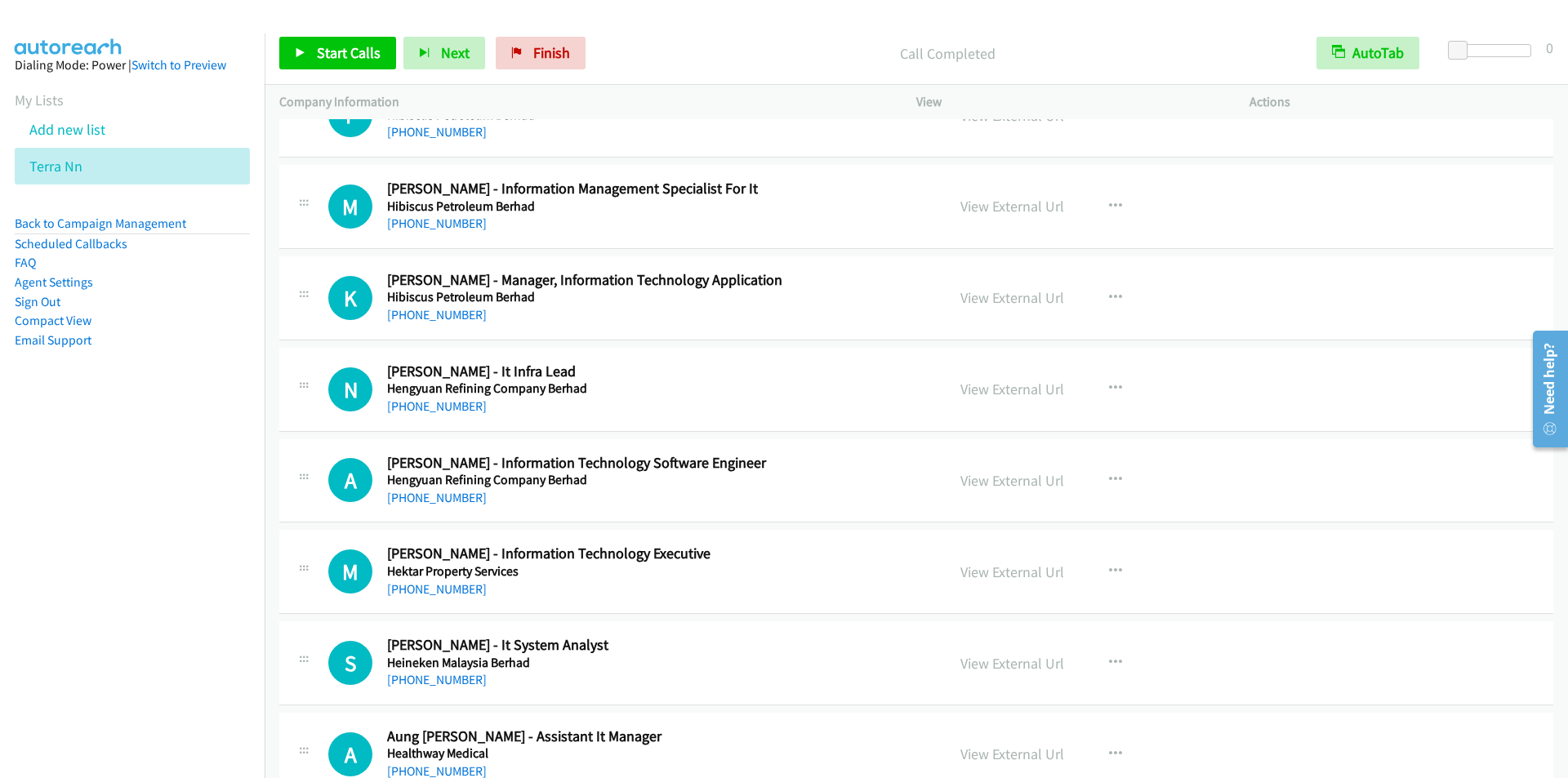
scroll to position [1224, 0]
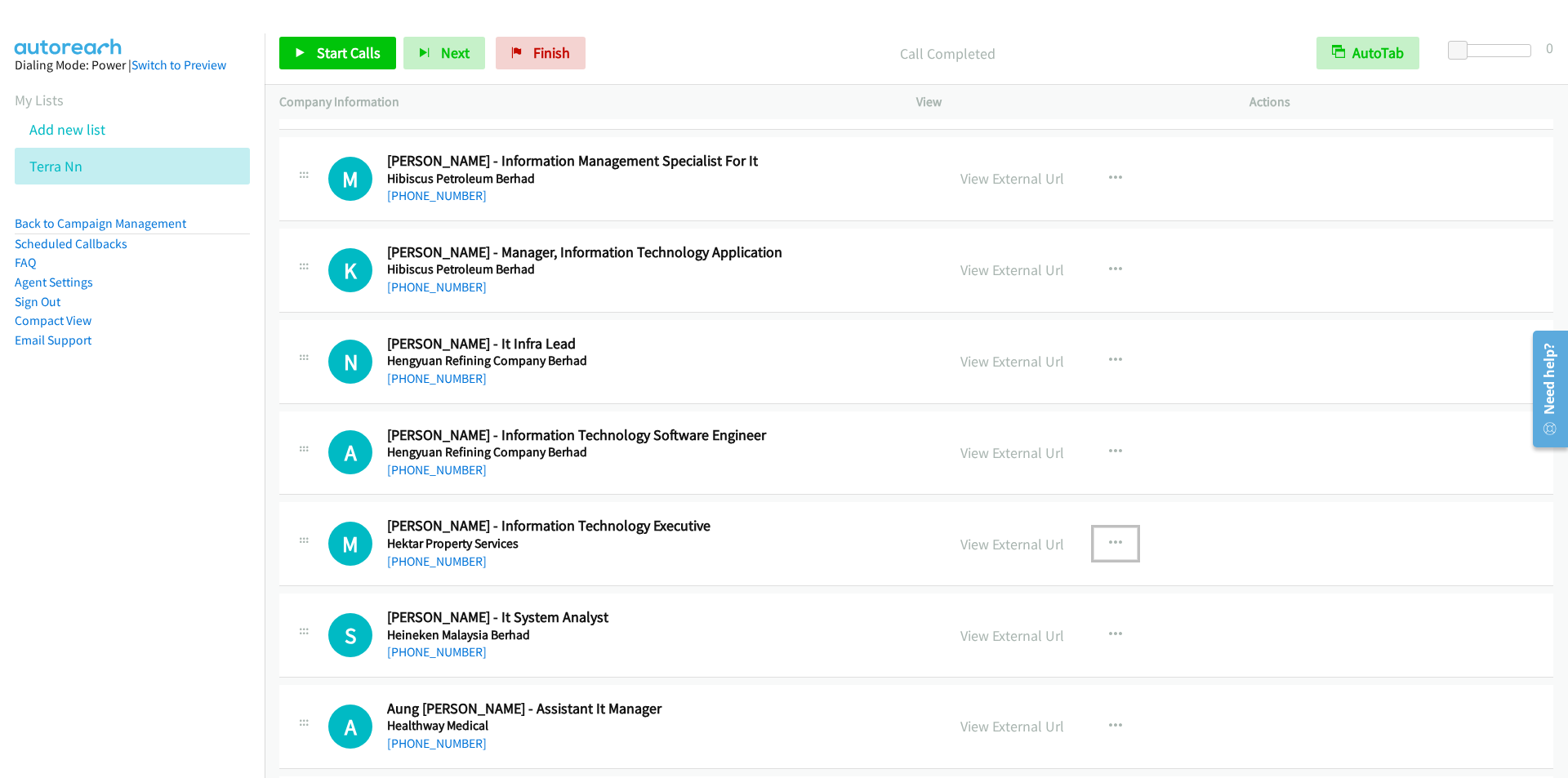
click at [1112, 544] on icon "button" at bounding box center [1115, 544] width 13 height 13
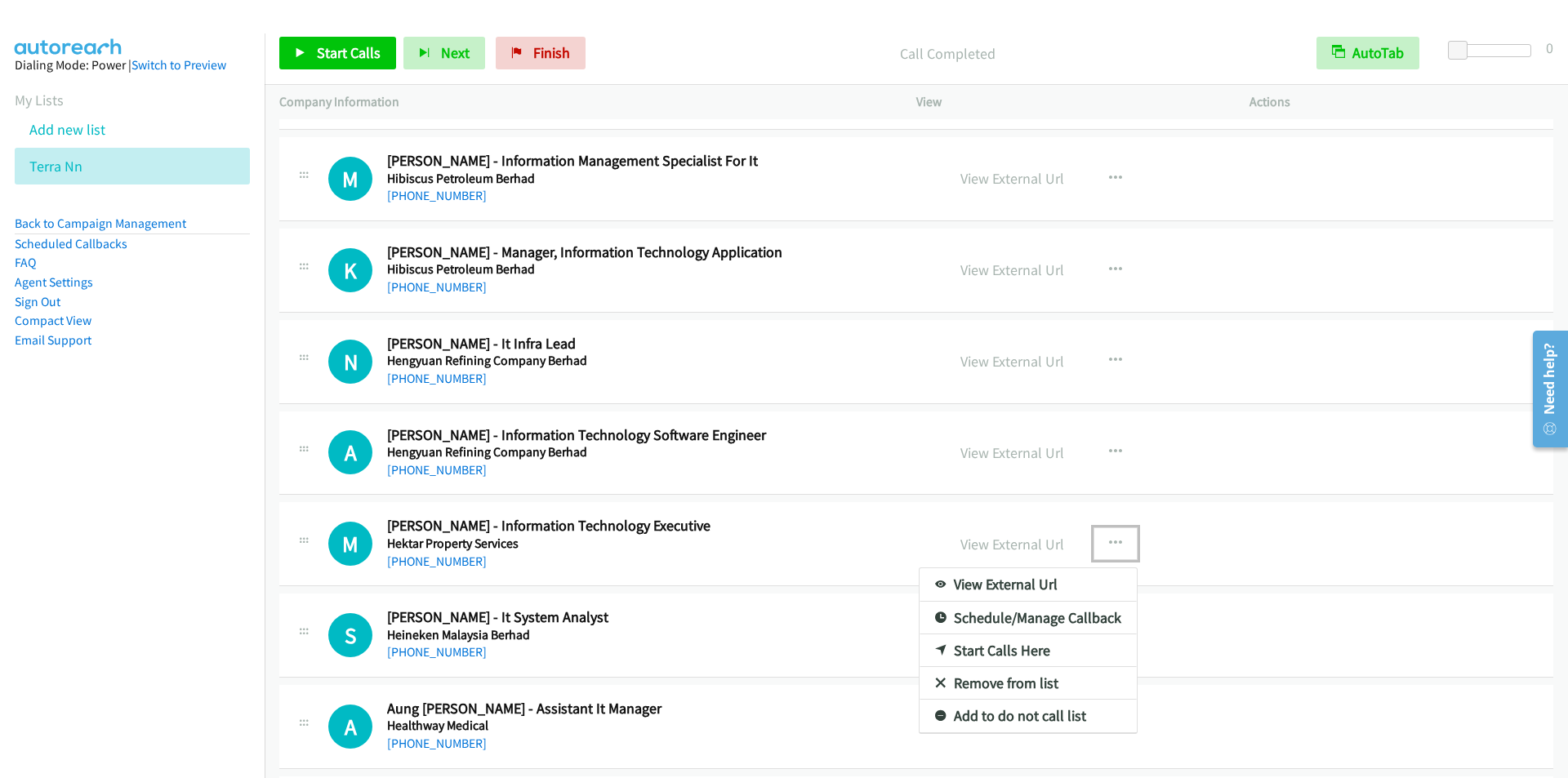
click at [998, 640] on link "Start Calls Here" at bounding box center [1028, 650] width 218 height 32
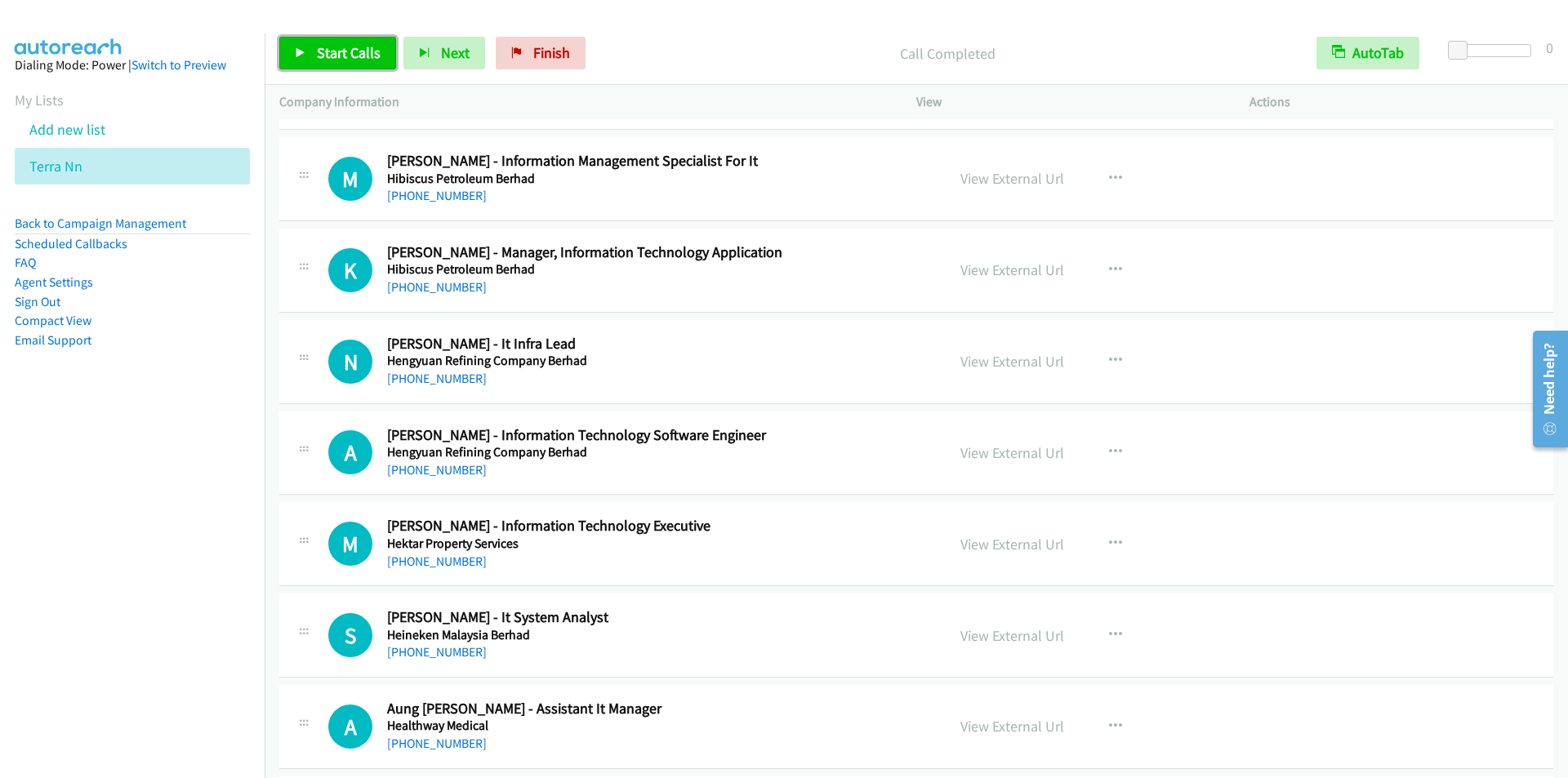
click at [341, 53] on span "Start Calls" at bounding box center [349, 53] width 64 height 18
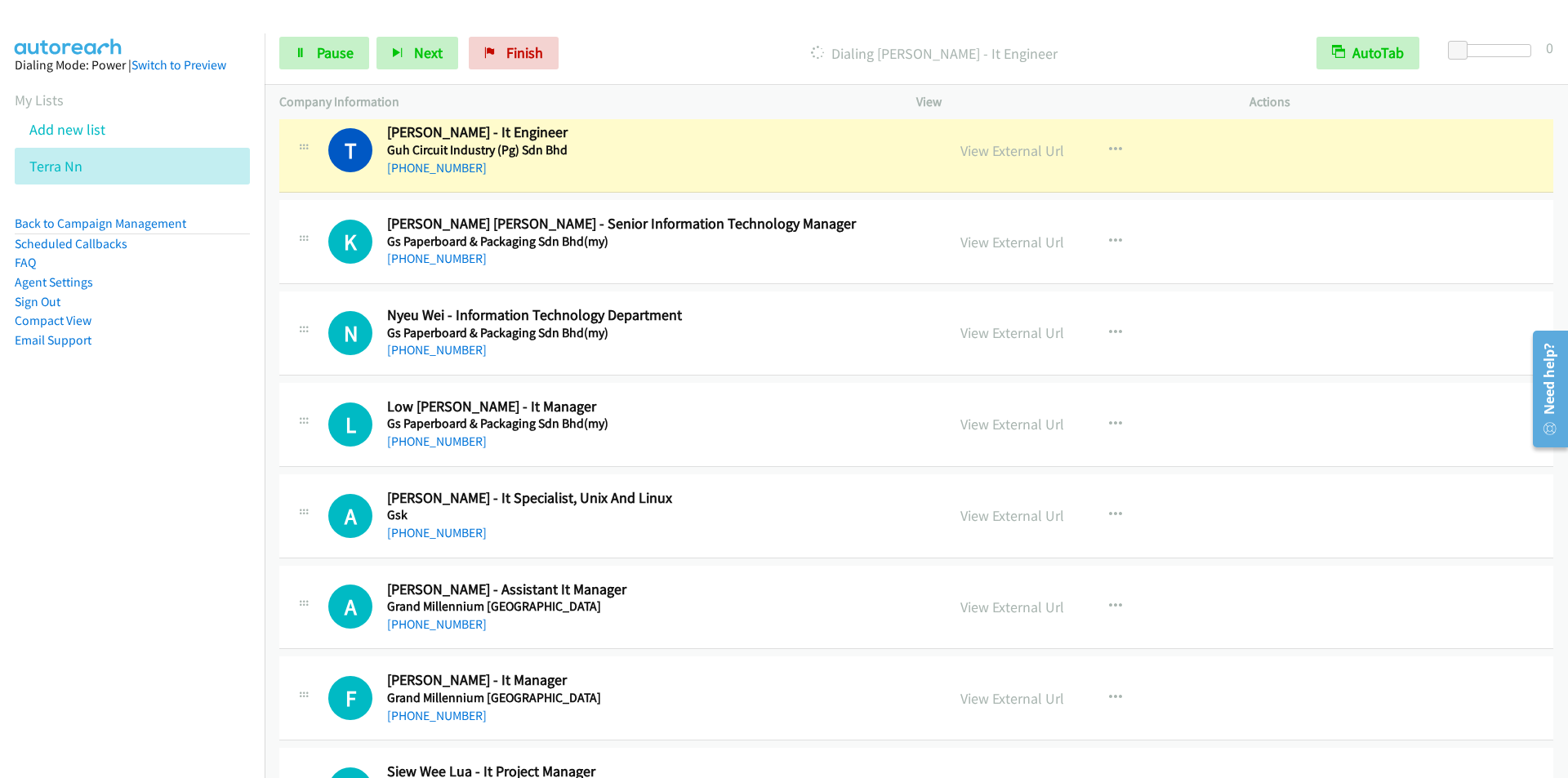
scroll to position [2448, 0]
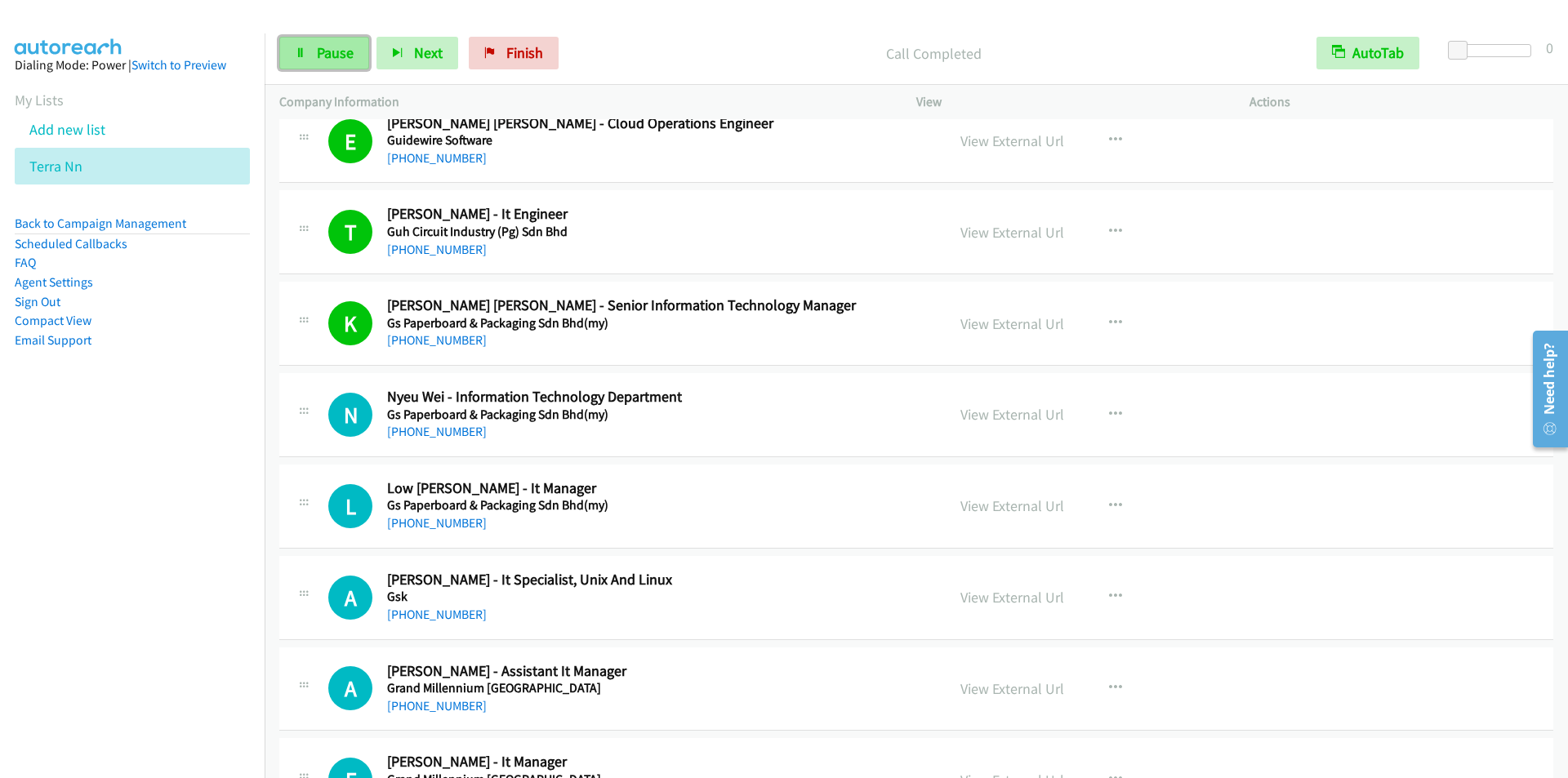
click at [314, 59] on link "Pause" at bounding box center [324, 53] width 89 height 32
click at [353, 46] on span "Start Calls" at bounding box center [349, 53] width 64 height 18
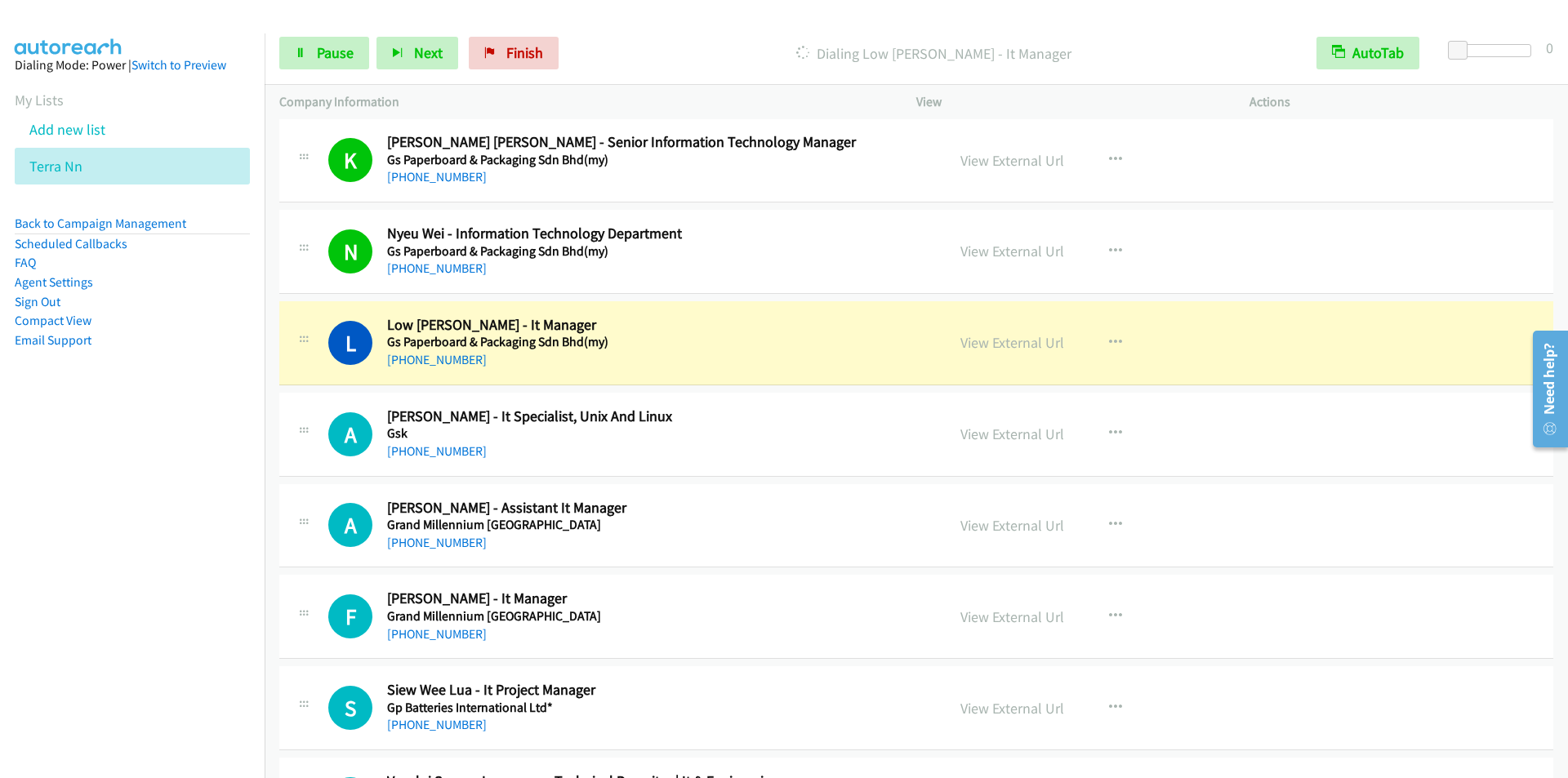
scroll to position [2694, 0]
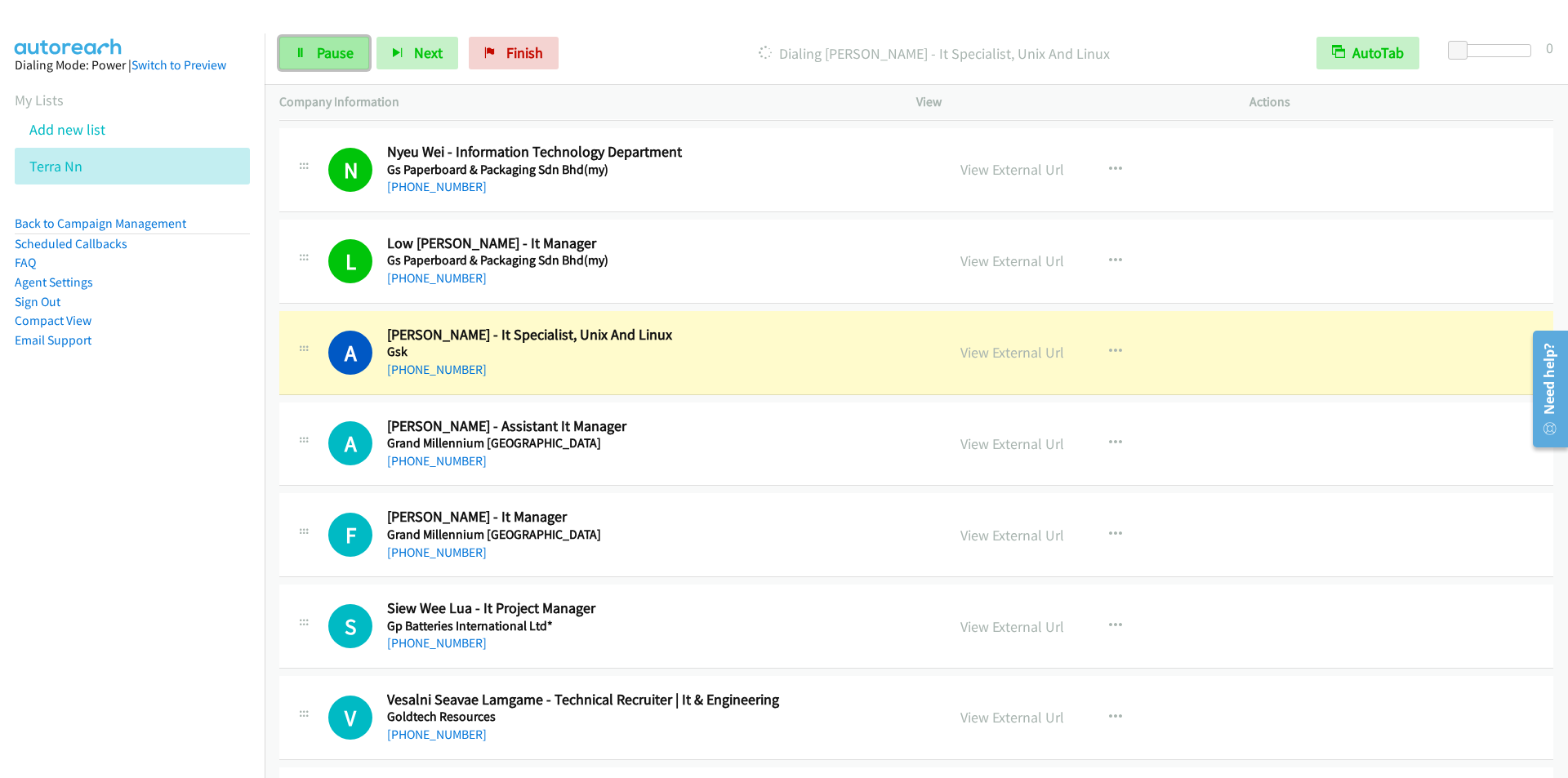
click at [319, 60] on span "Pause" at bounding box center [336, 53] width 37 height 18
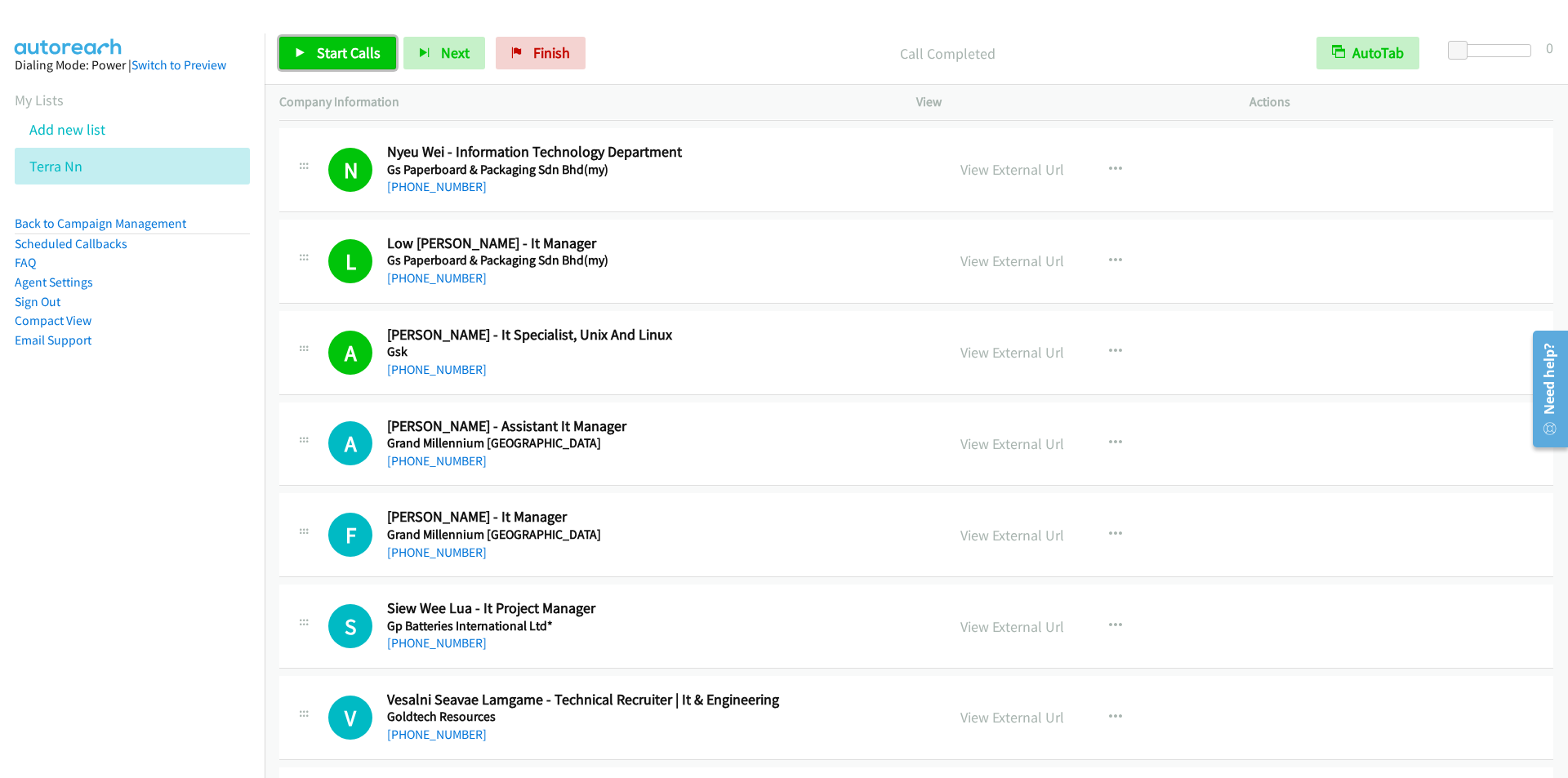
click at [335, 52] on span "Start Calls" at bounding box center [349, 53] width 64 height 18
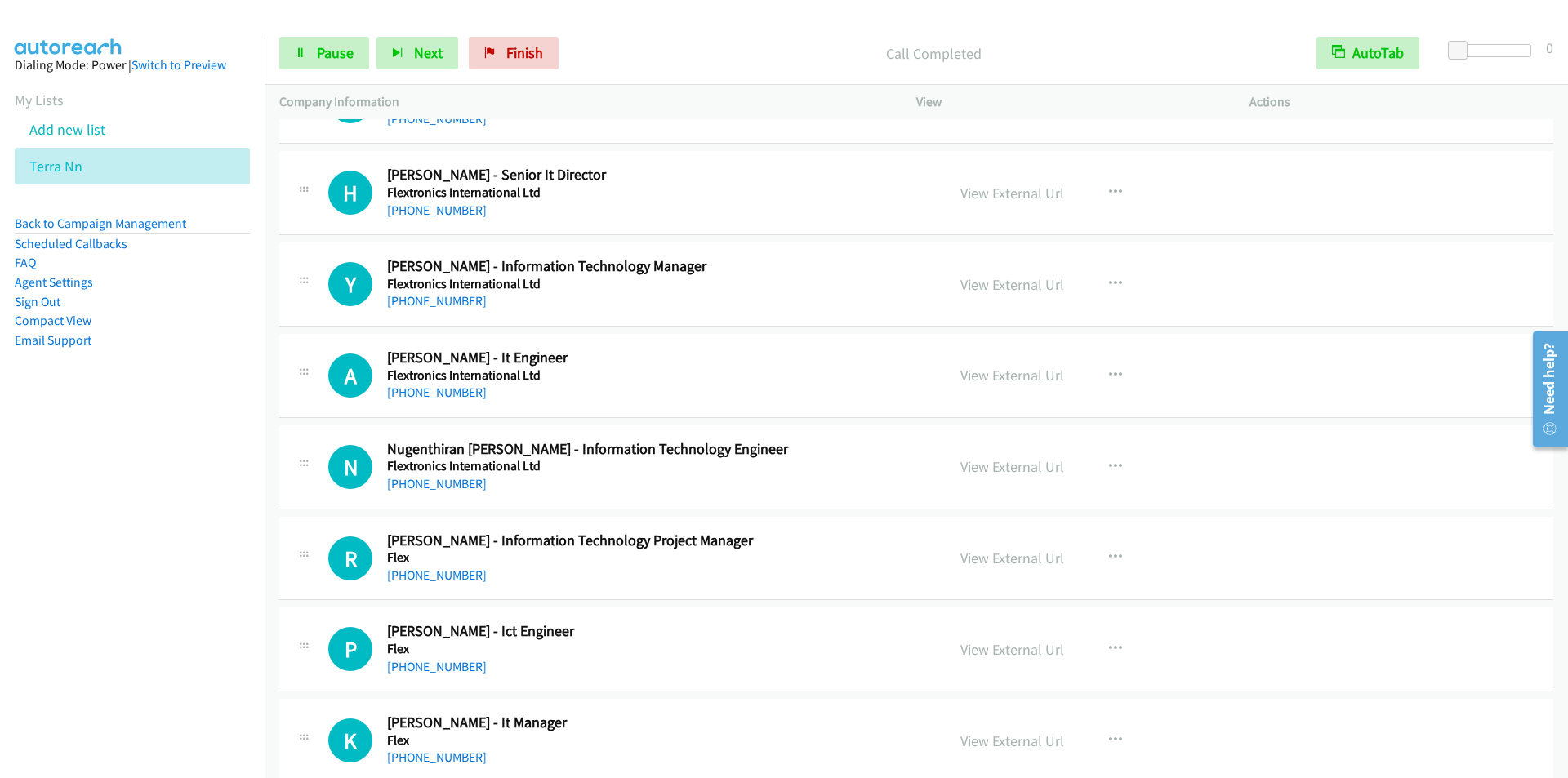
scroll to position [6448, 0]
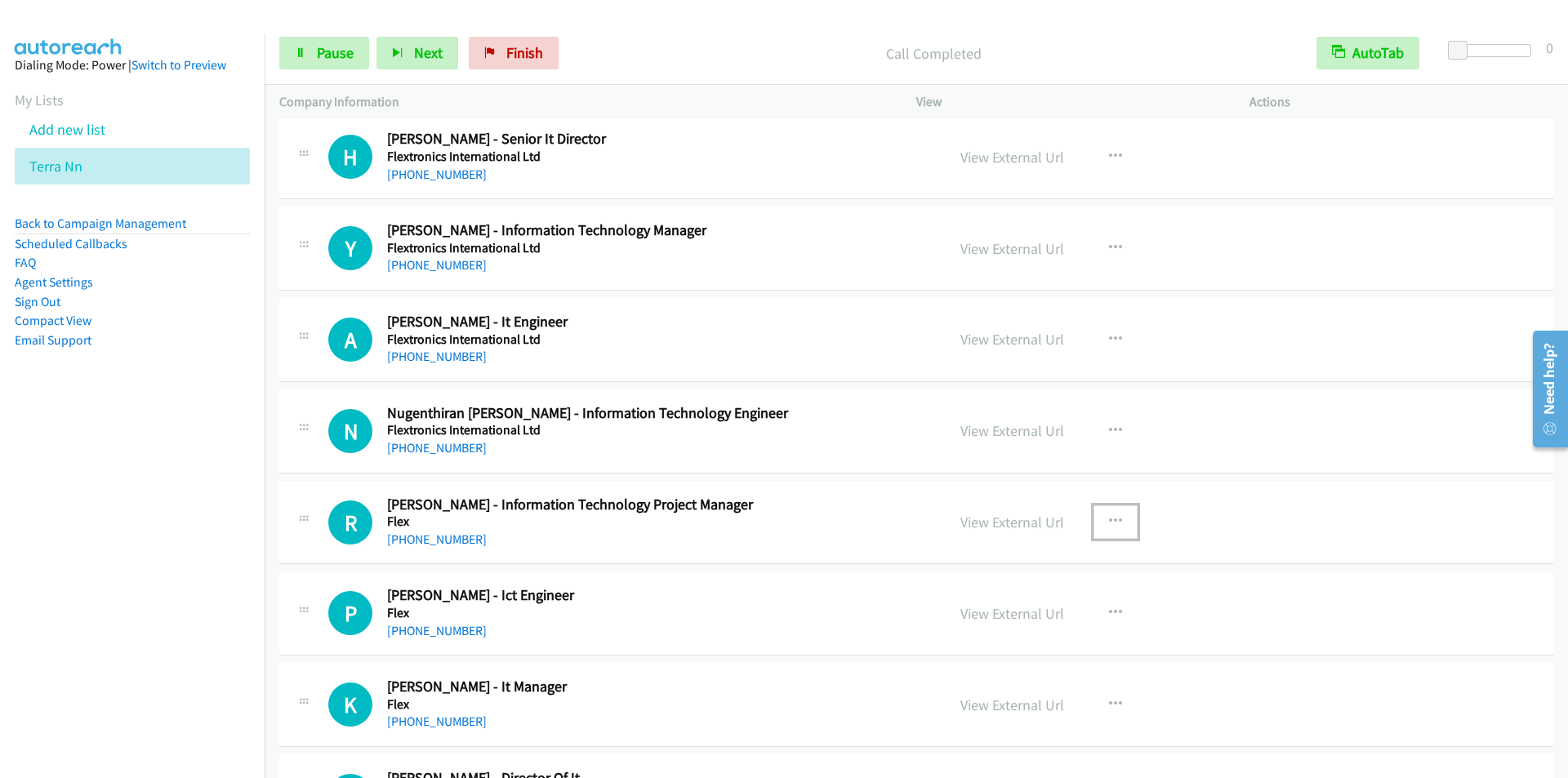
click at [1109, 518] on icon "button" at bounding box center [1115, 522] width 13 height 13
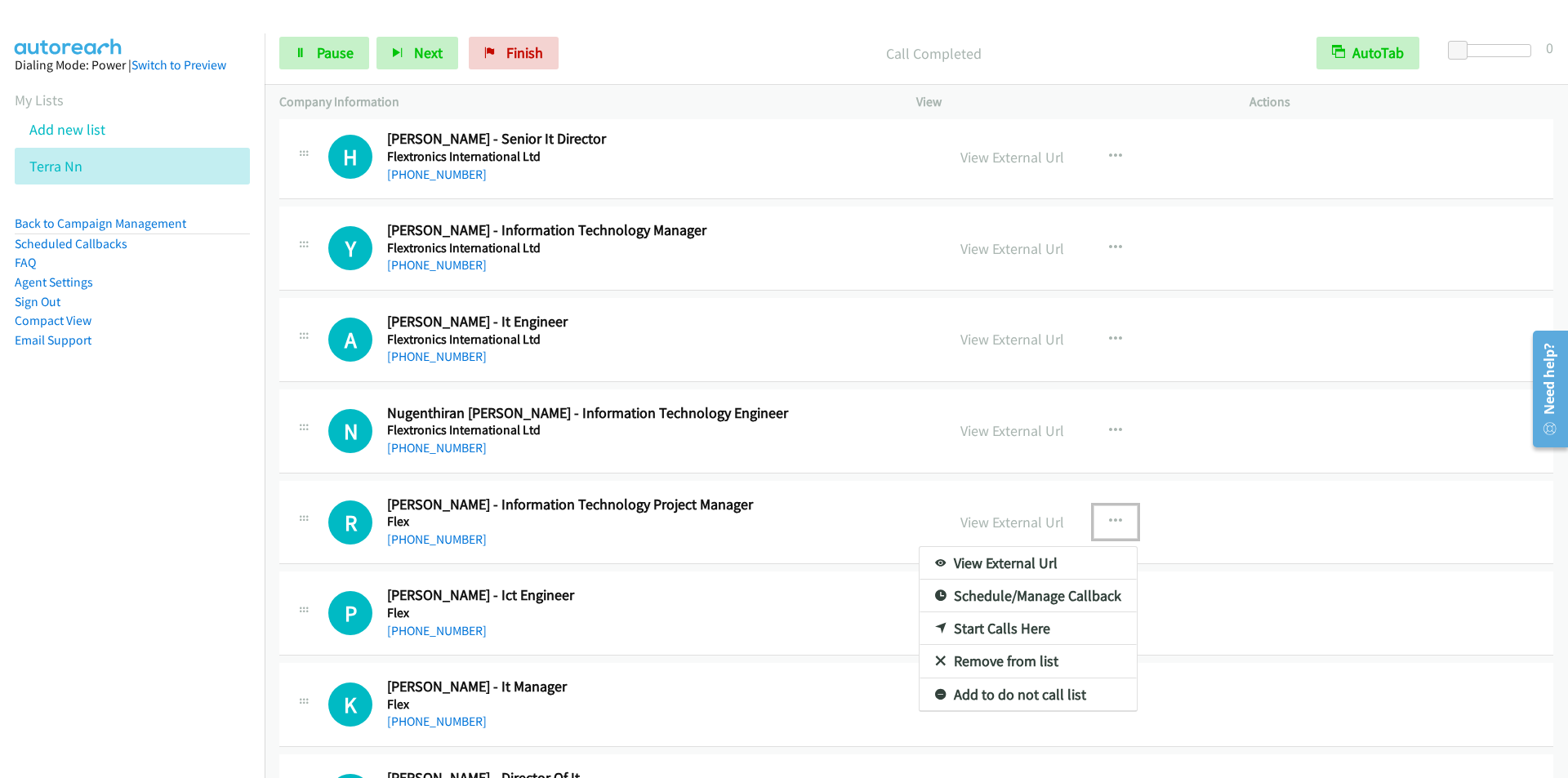
click at [1003, 630] on link "Start Calls Here" at bounding box center [1028, 628] width 218 height 32
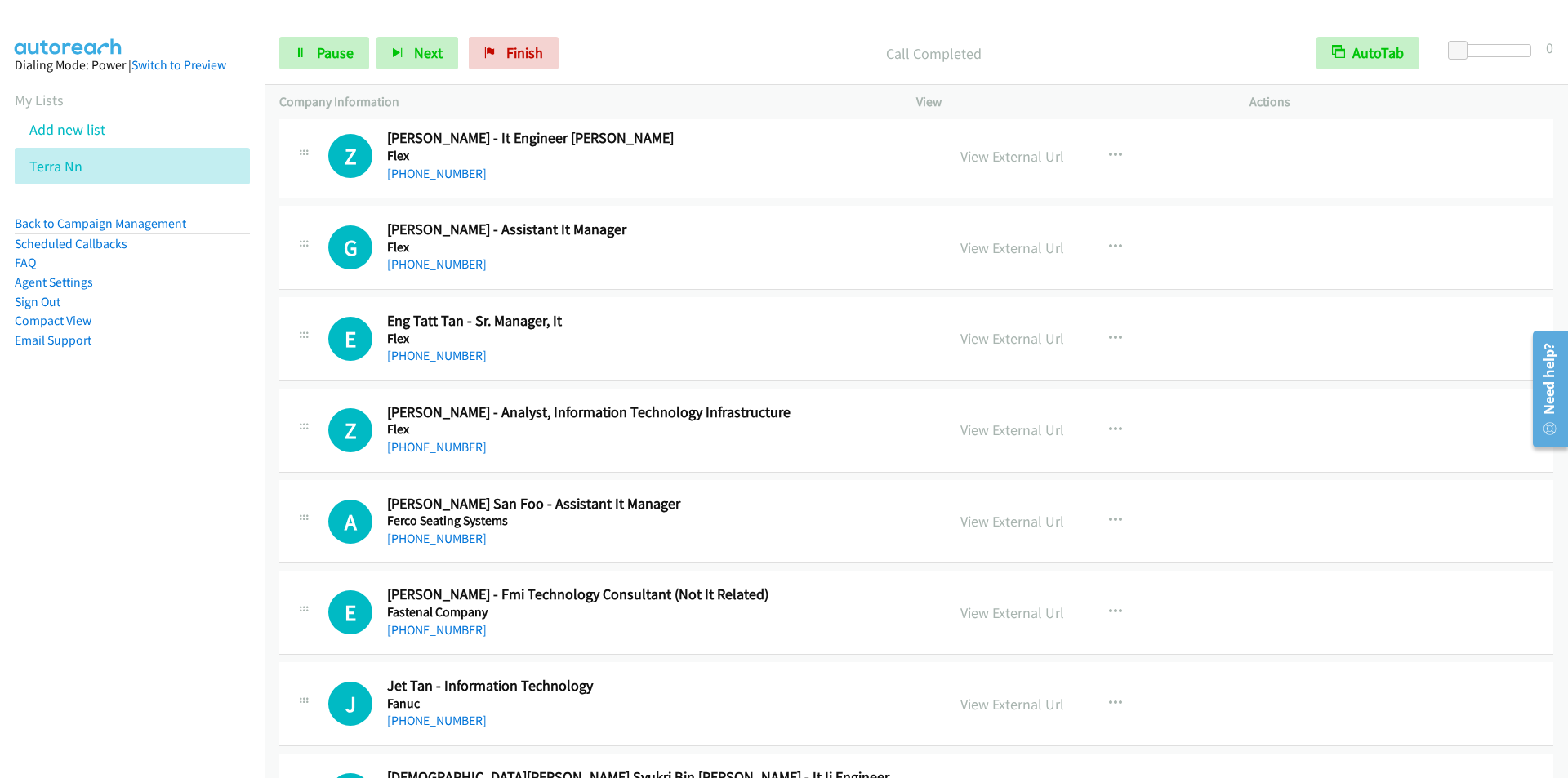
scroll to position [7917, 0]
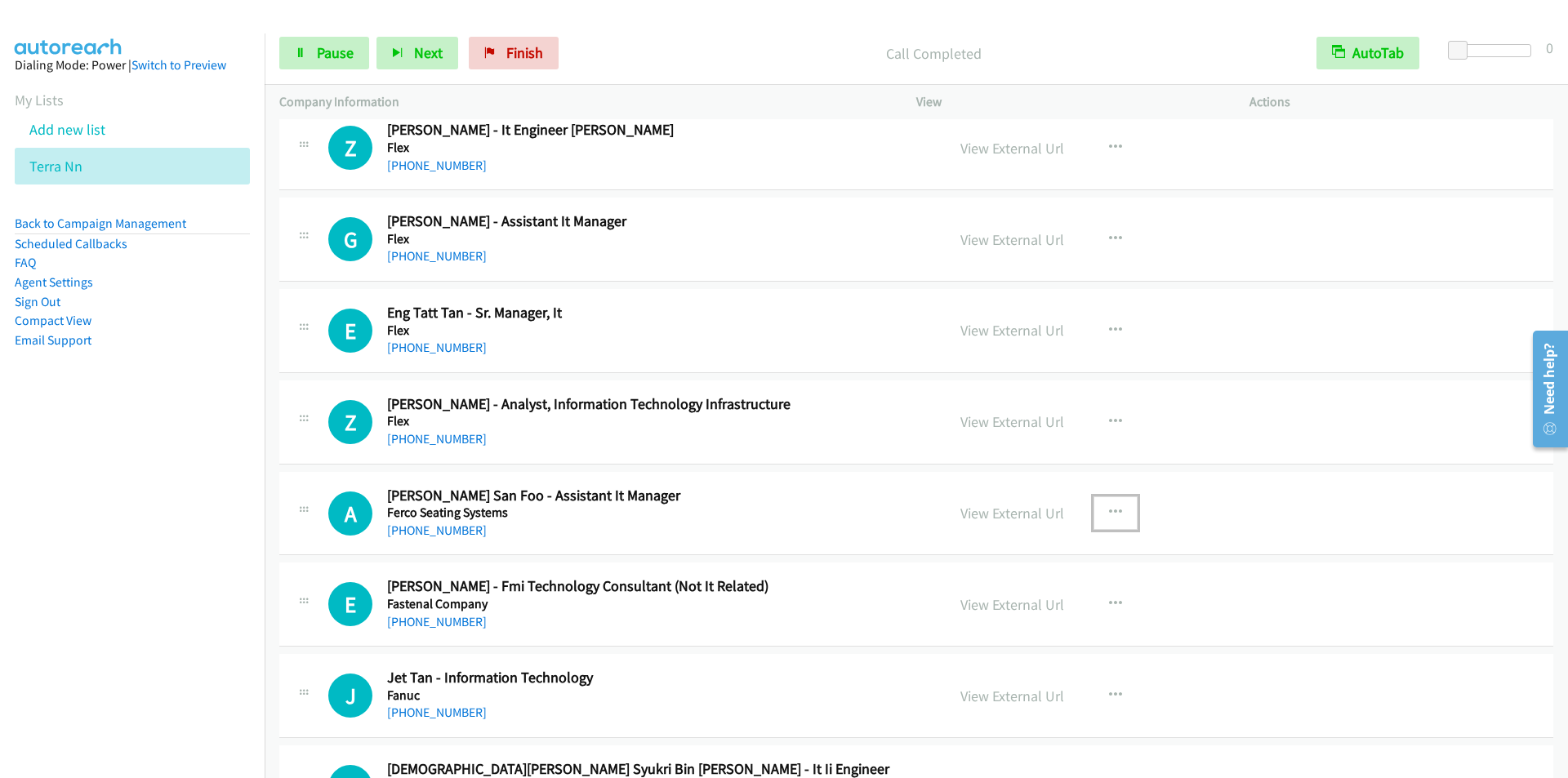
click at [1108, 502] on button "button" at bounding box center [1116, 512] width 44 height 32
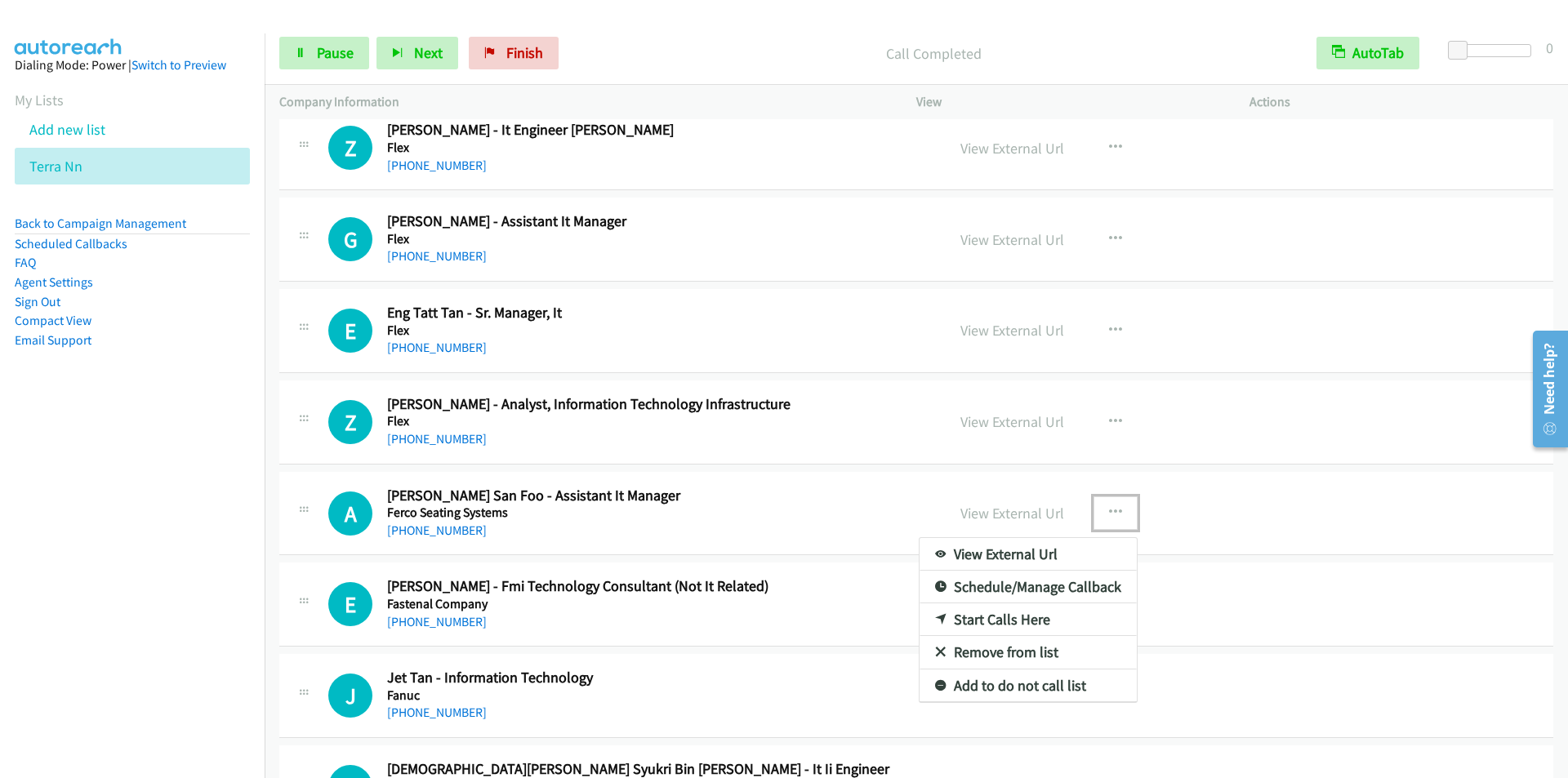
click at [999, 623] on link "Start Calls Here" at bounding box center [1028, 619] width 218 height 32
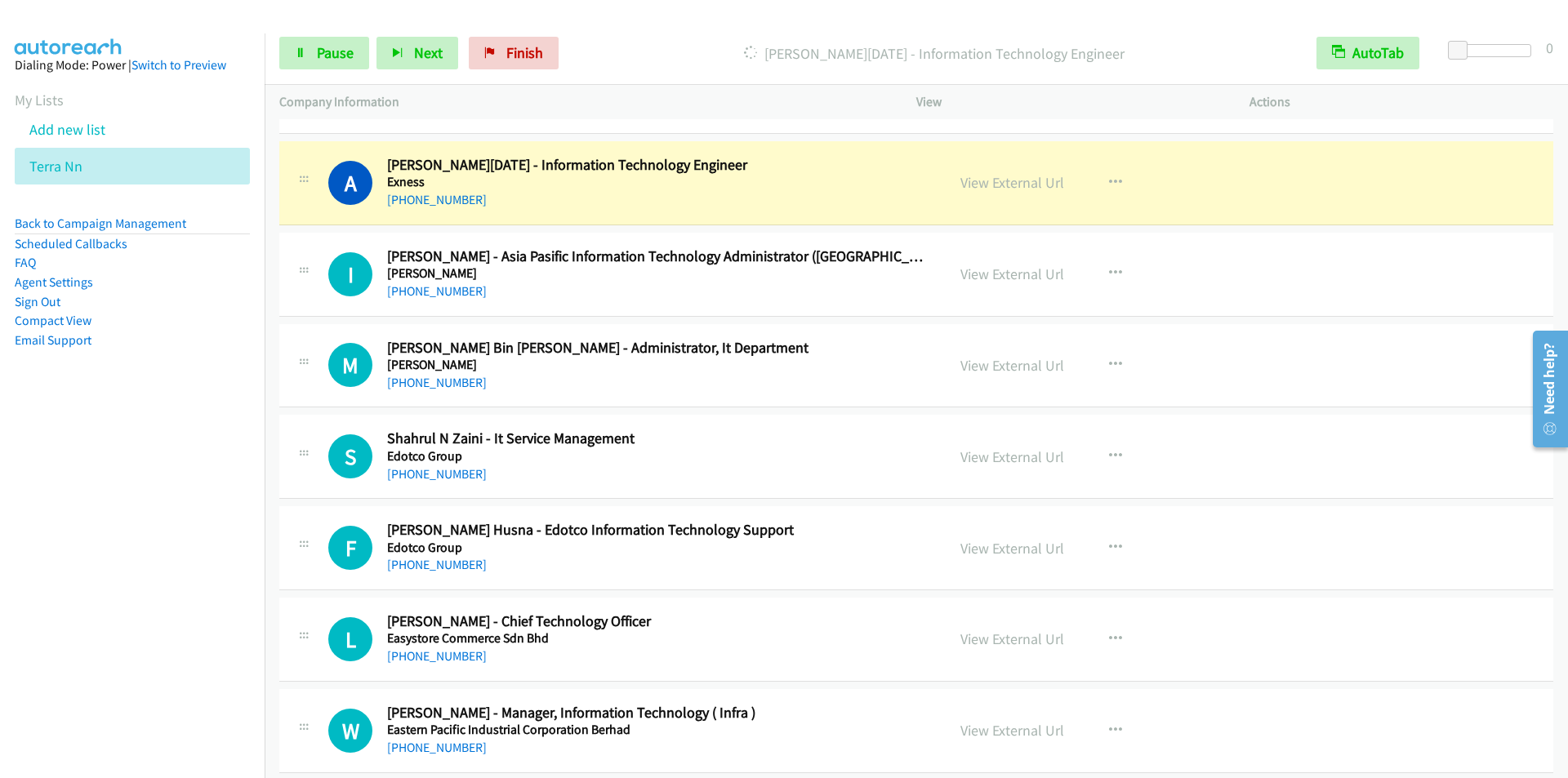
scroll to position [8651, 0]
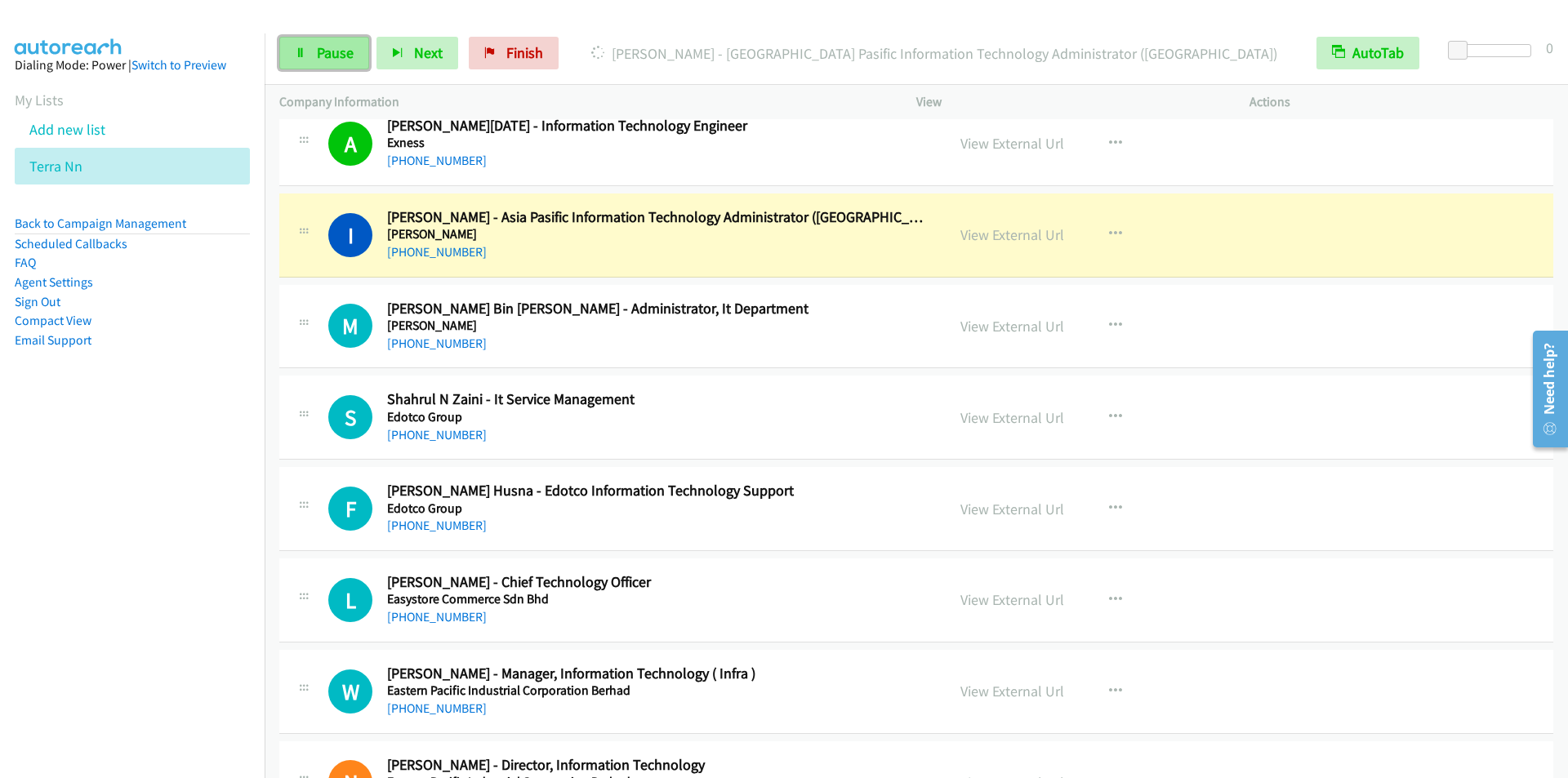
click at [327, 50] on span "Pause" at bounding box center [336, 53] width 37 height 18
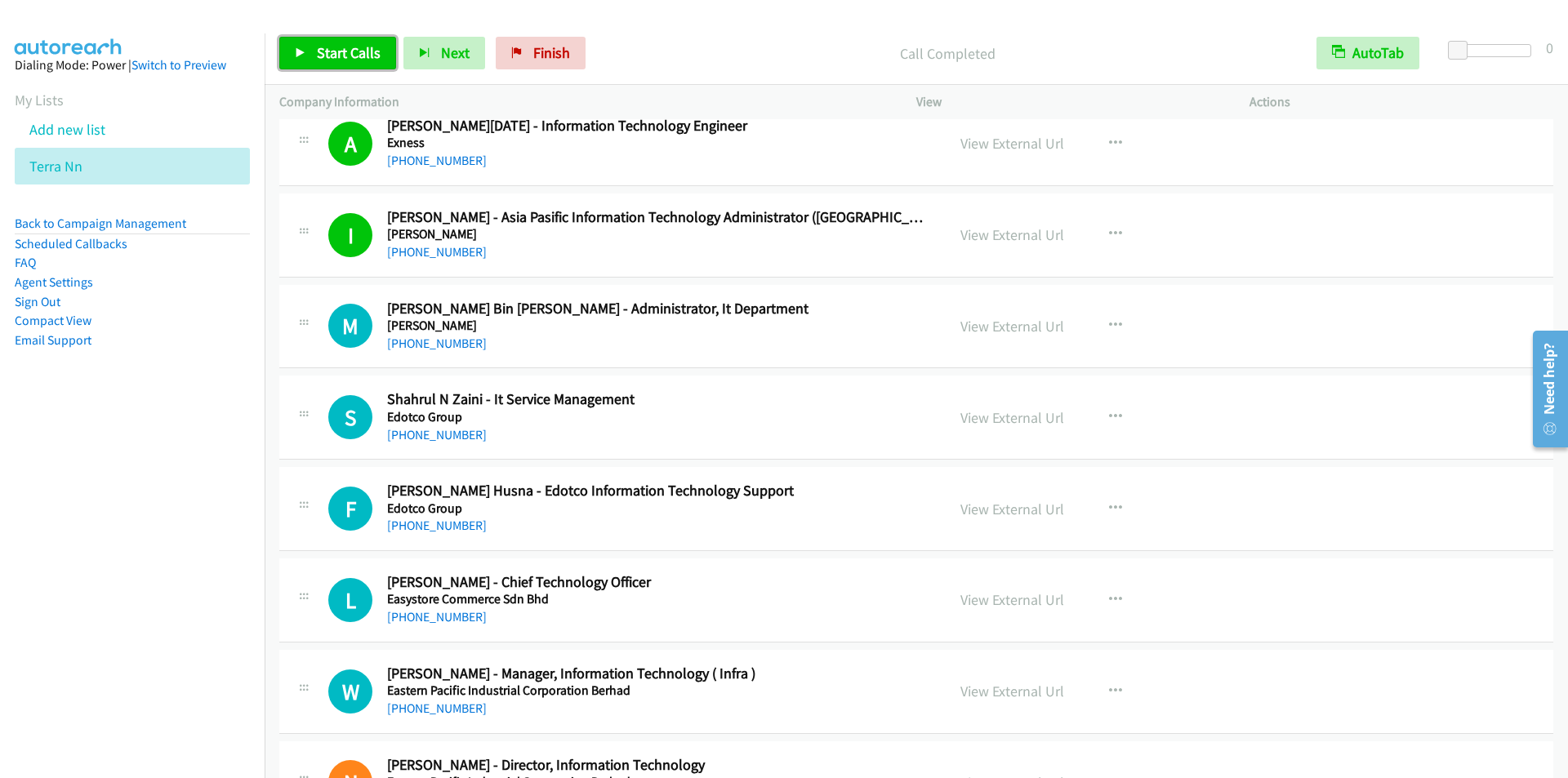
click at [331, 53] on span "Start Calls" at bounding box center [349, 53] width 64 height 18
click at [305, 51] on icon at bounding box center [301, 53] width 11 height 11
click at [1109, 411] on icon "button" at bounding box center [1115, 417] width 13 height 13
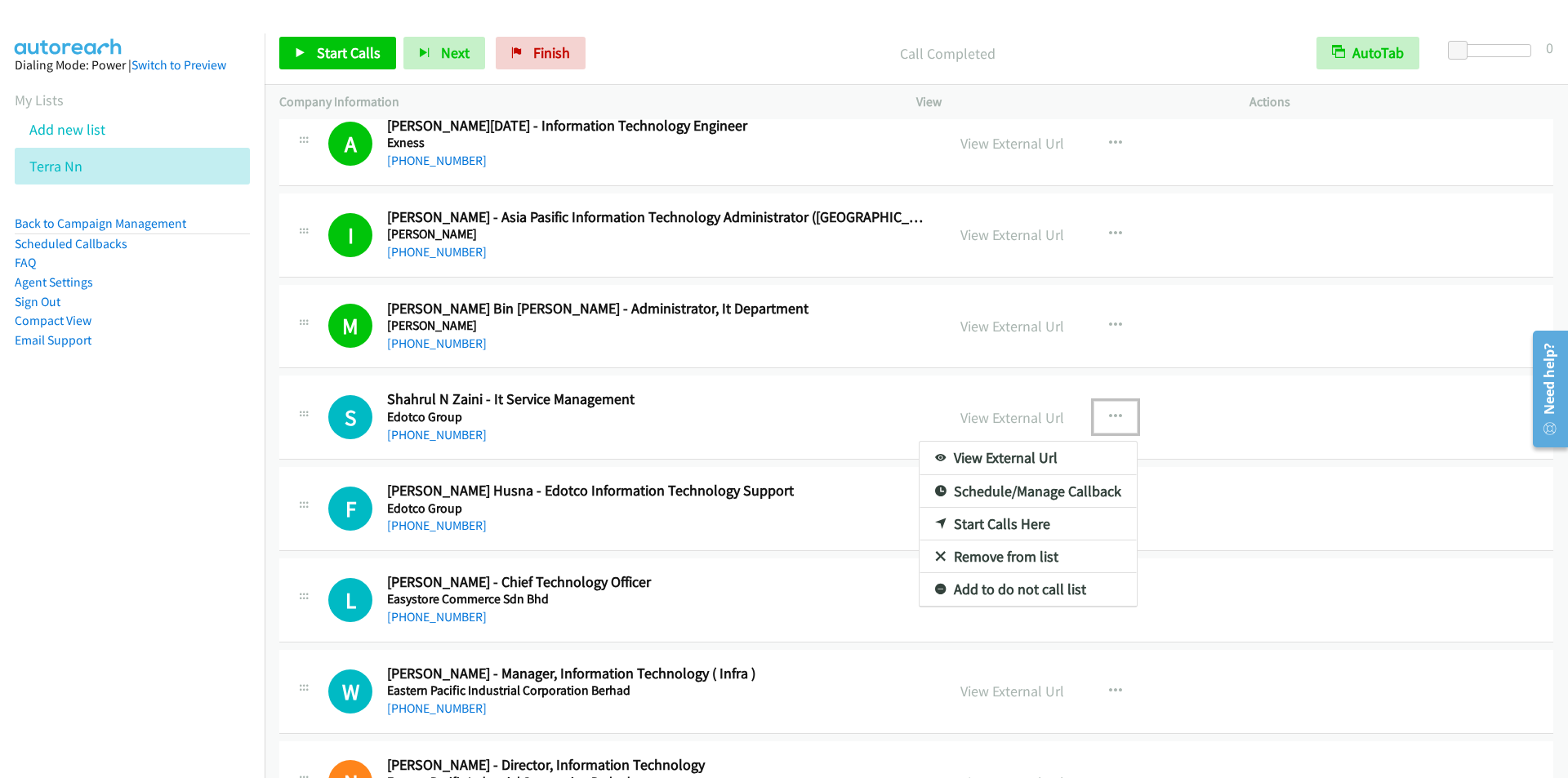
click at [997, 513] on link "Start Calls Here" at bounding box center [1028, 524] width 218 height 32
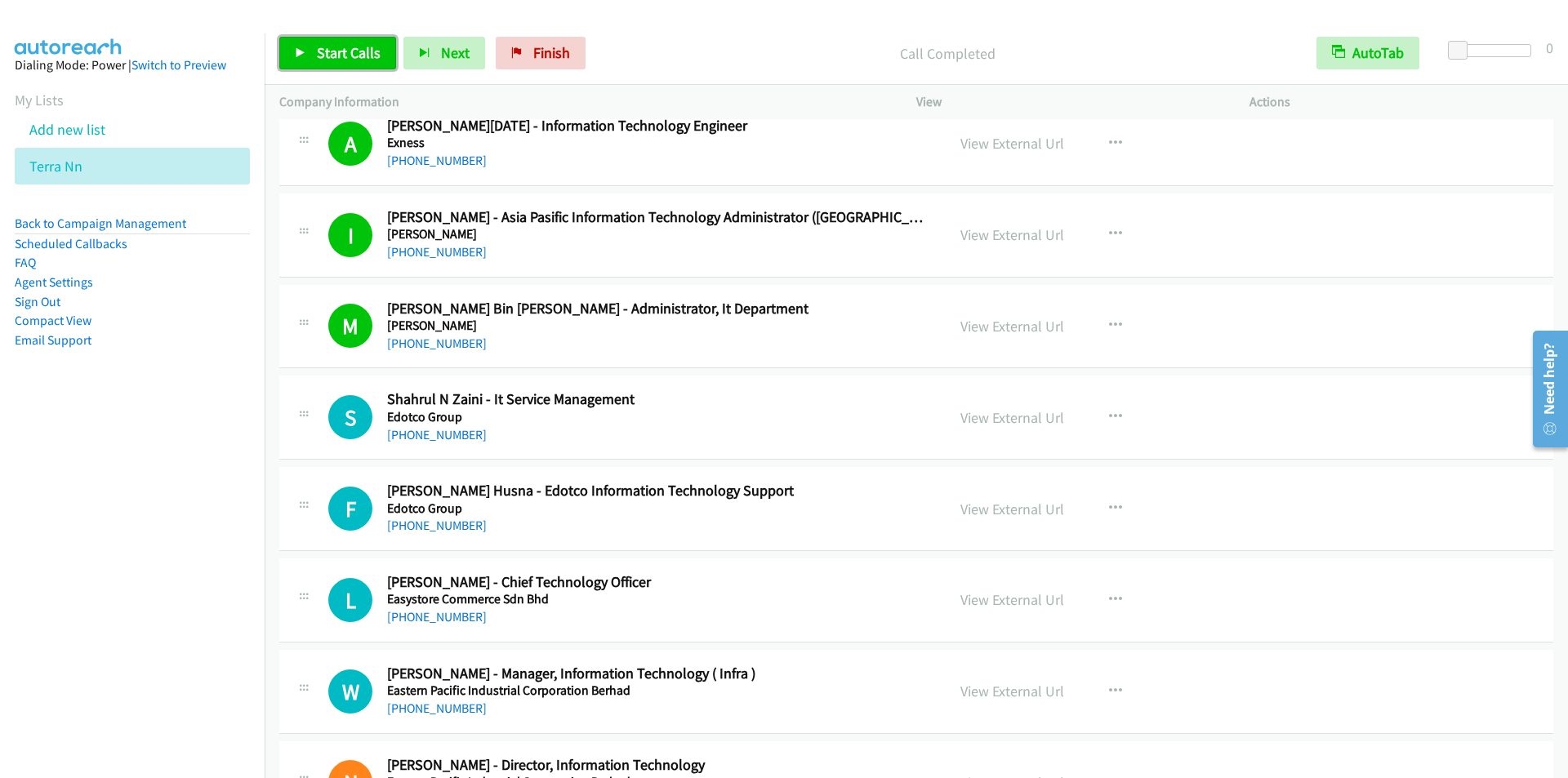
click at [300, 60] on link "Start Calls" at bounding box center [338, 53] width 117 height 32
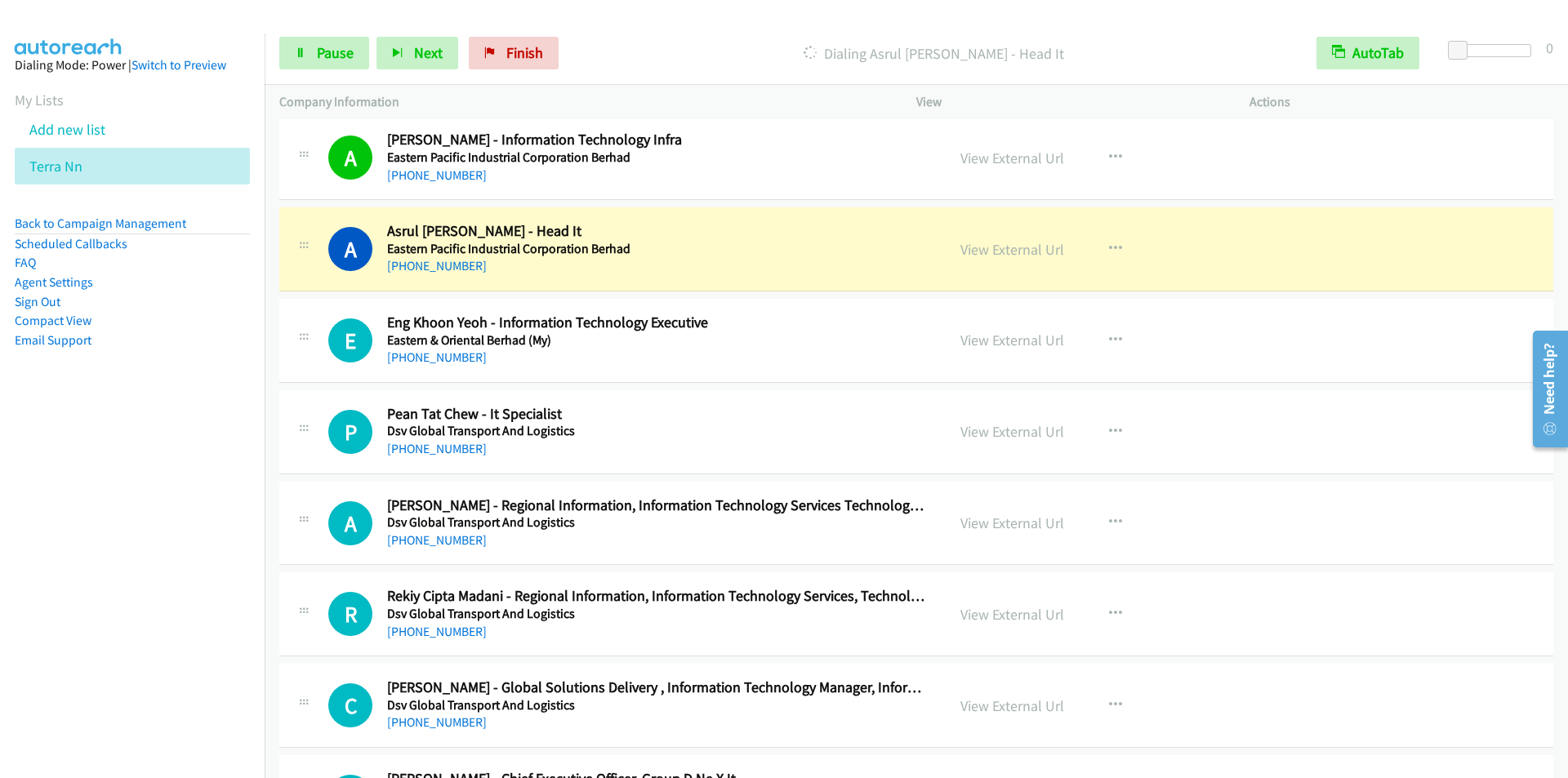
scroll to position [9386, 0]
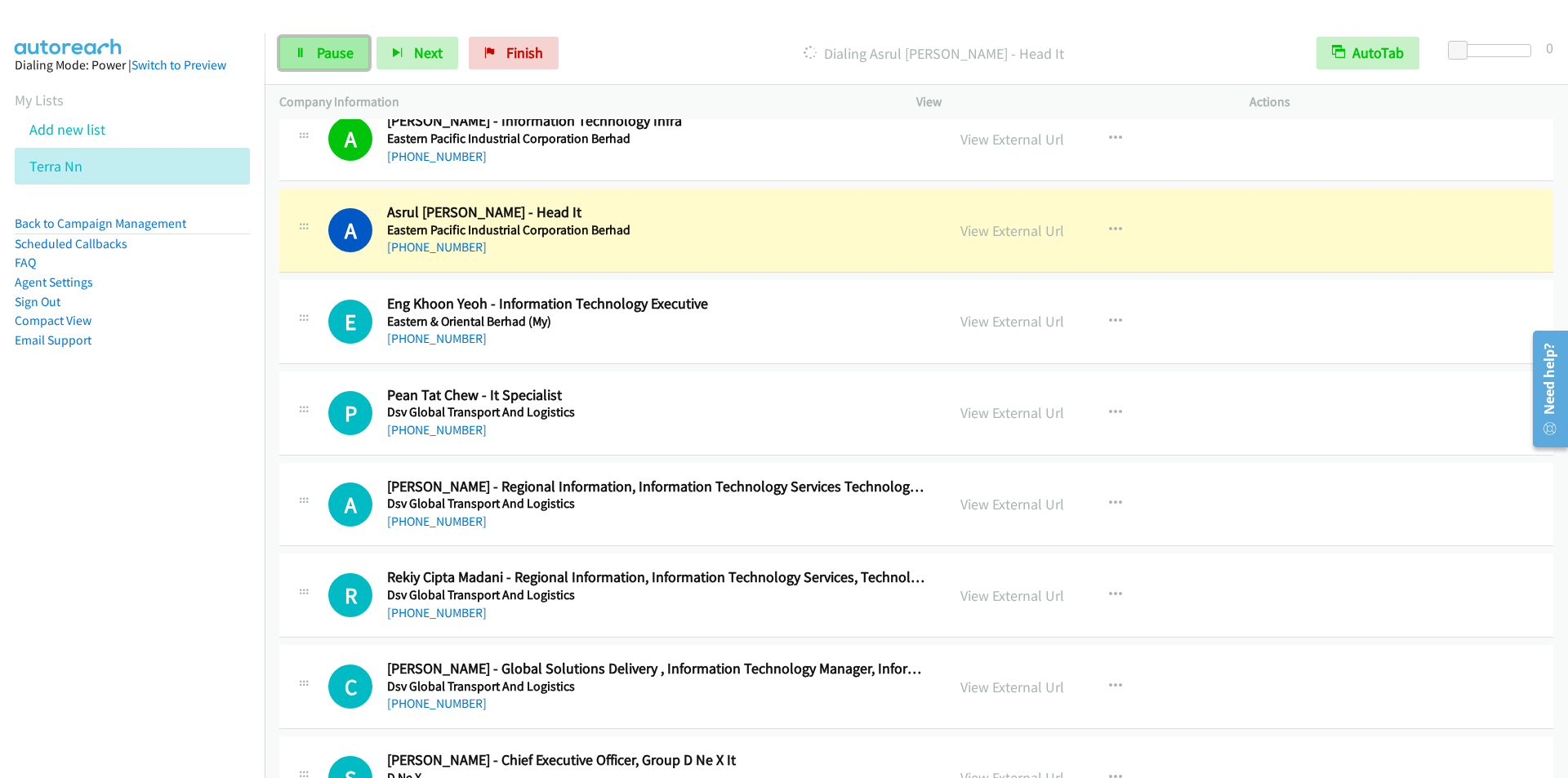
click at [320, 50] on span "Pause" at bounding box center [336, 53] width 37 height 18
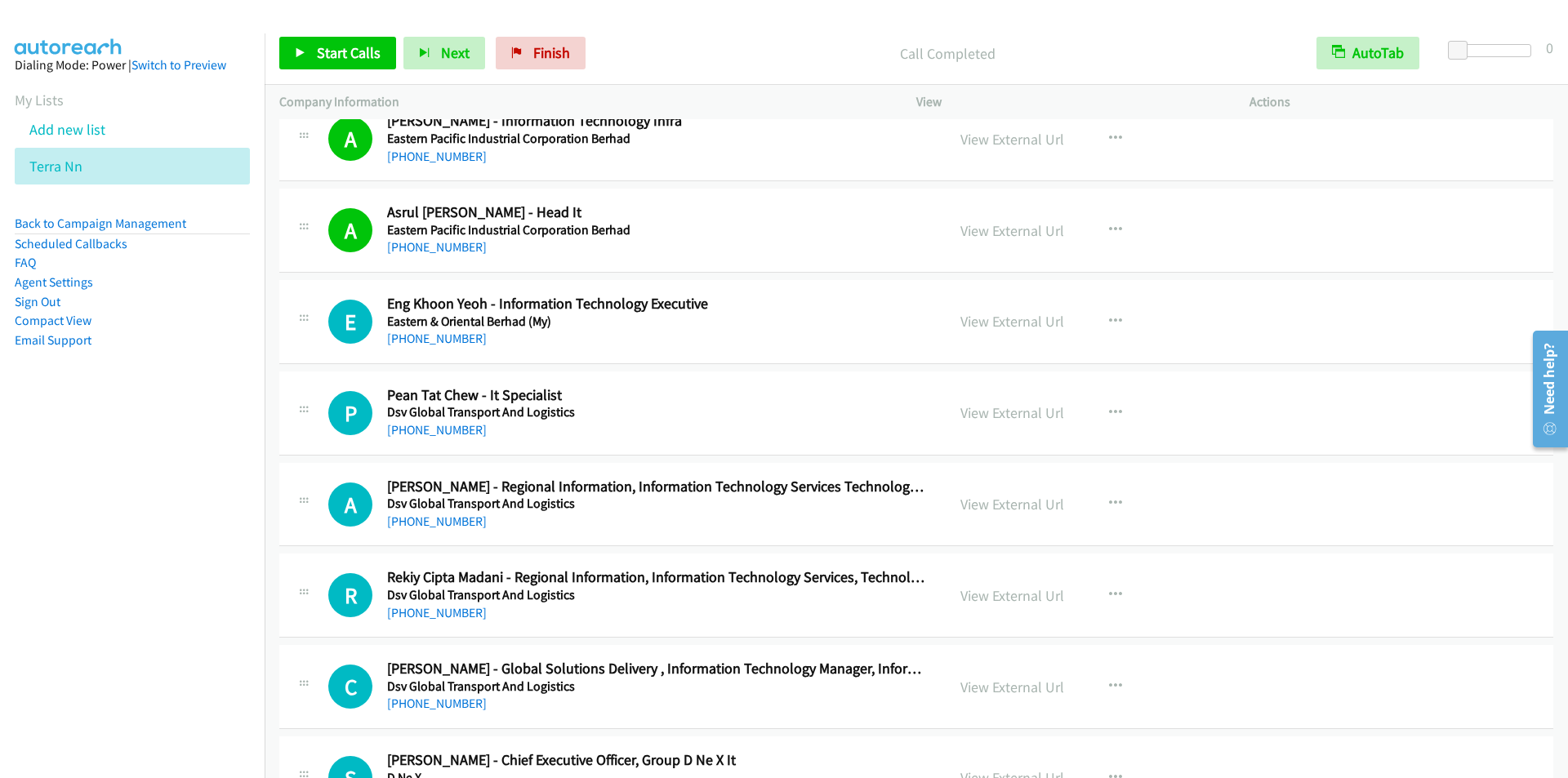
click at [659, 36] on div "Start Calls Pause Next Finish Call Completed AutoTab AutoTab 0" at bounding box center [916, 53] width 1303 height 63
click at [339, 40] on link "Start Calls" at bounding box center [338, 53] width 117 height 32
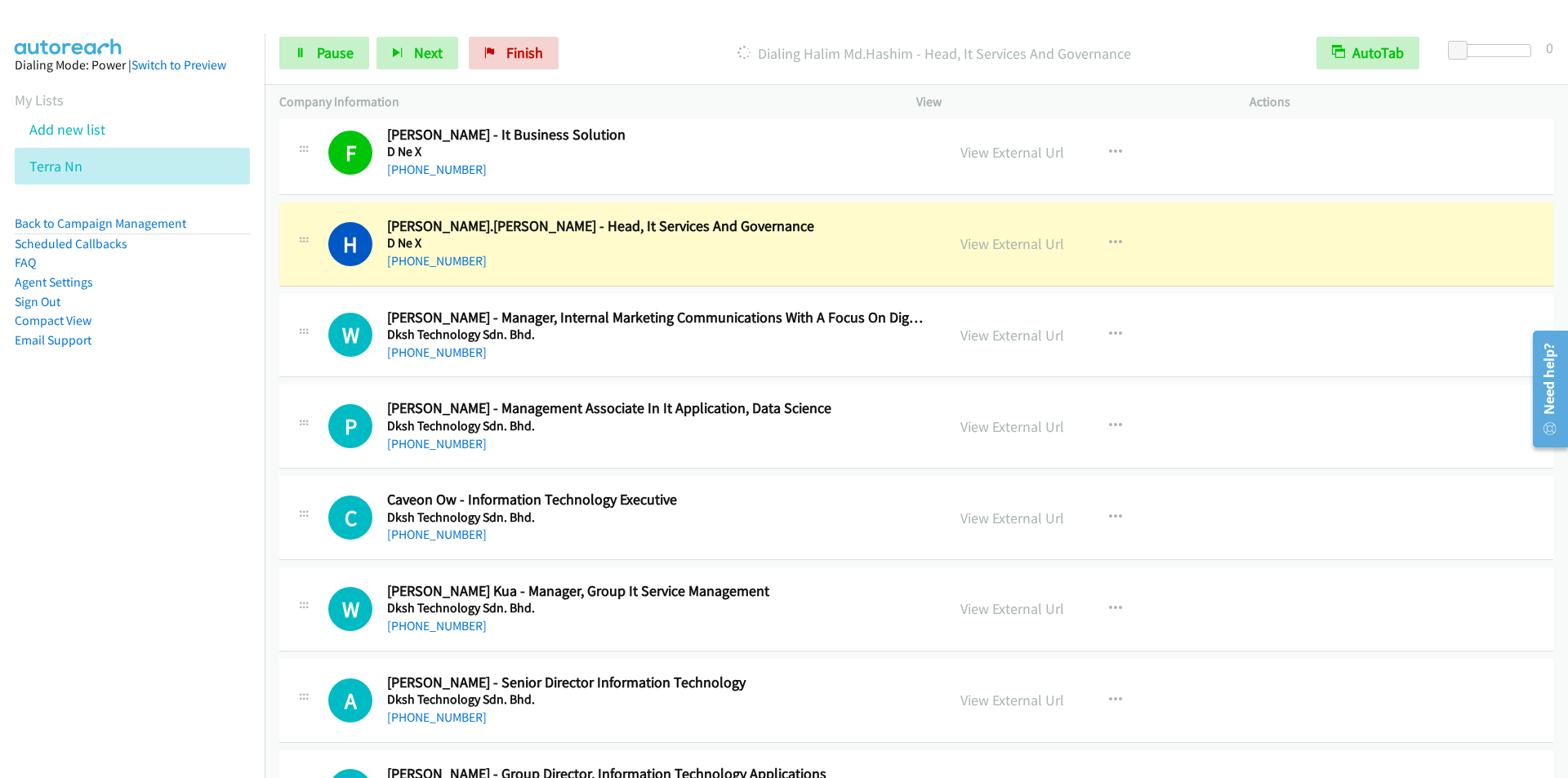
scroll to position [10120, 0]
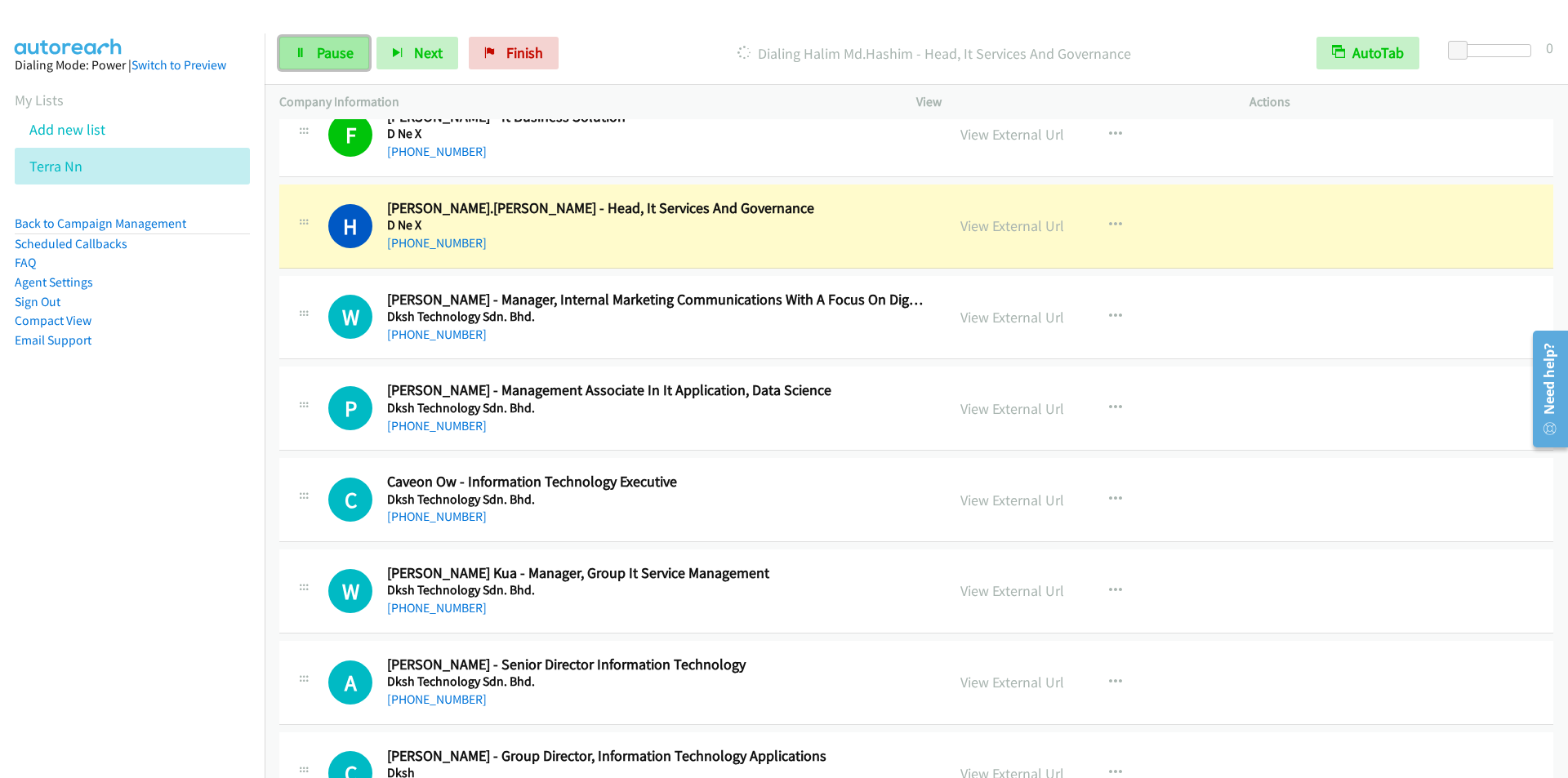
click at [320, 53] on span "Pause" at bounding box center [336, 53] width 37 height 18
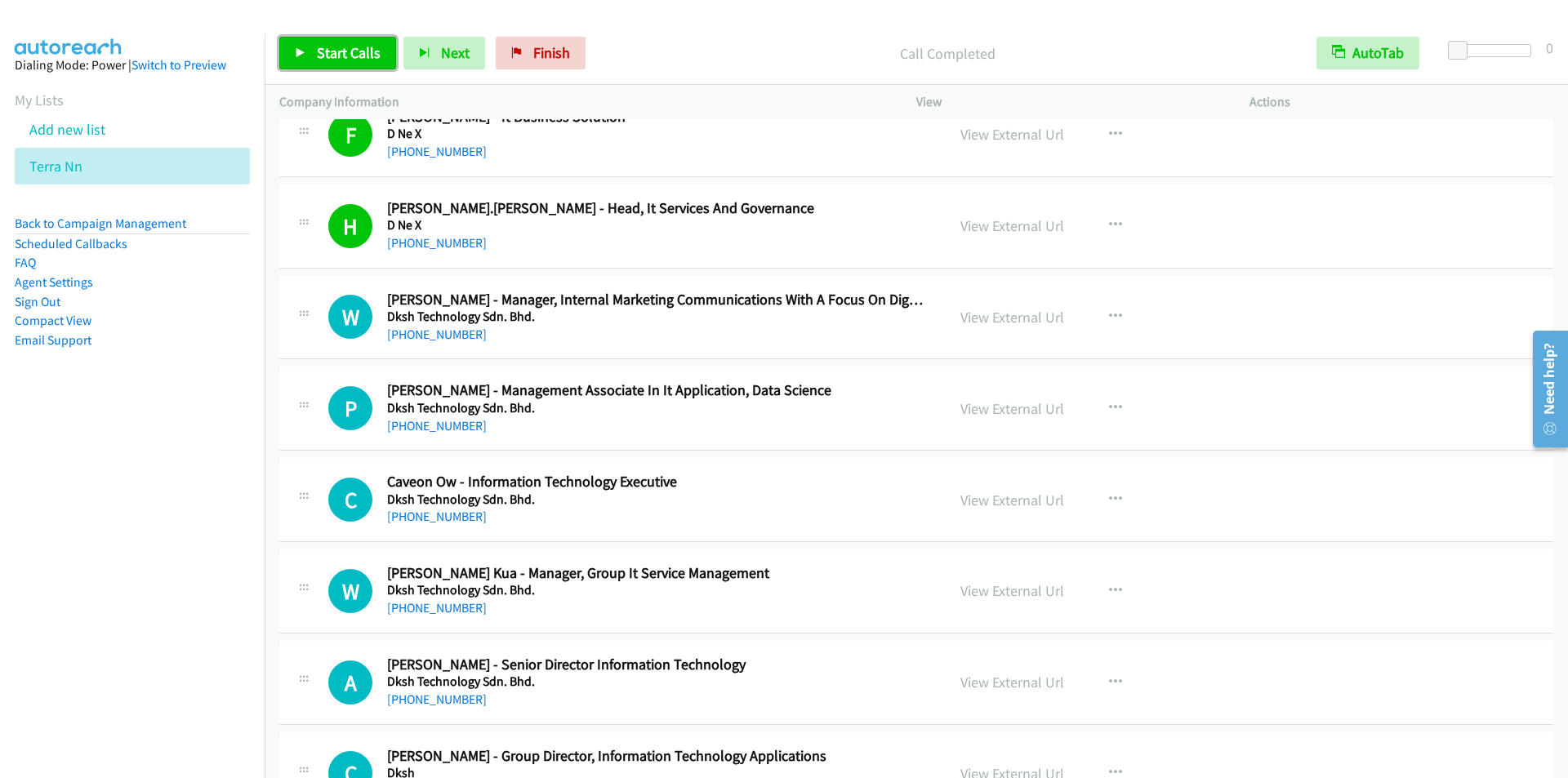
click at [317, 51] on span "Start Calls" at bounding box center [349, 53] width 64 height 18
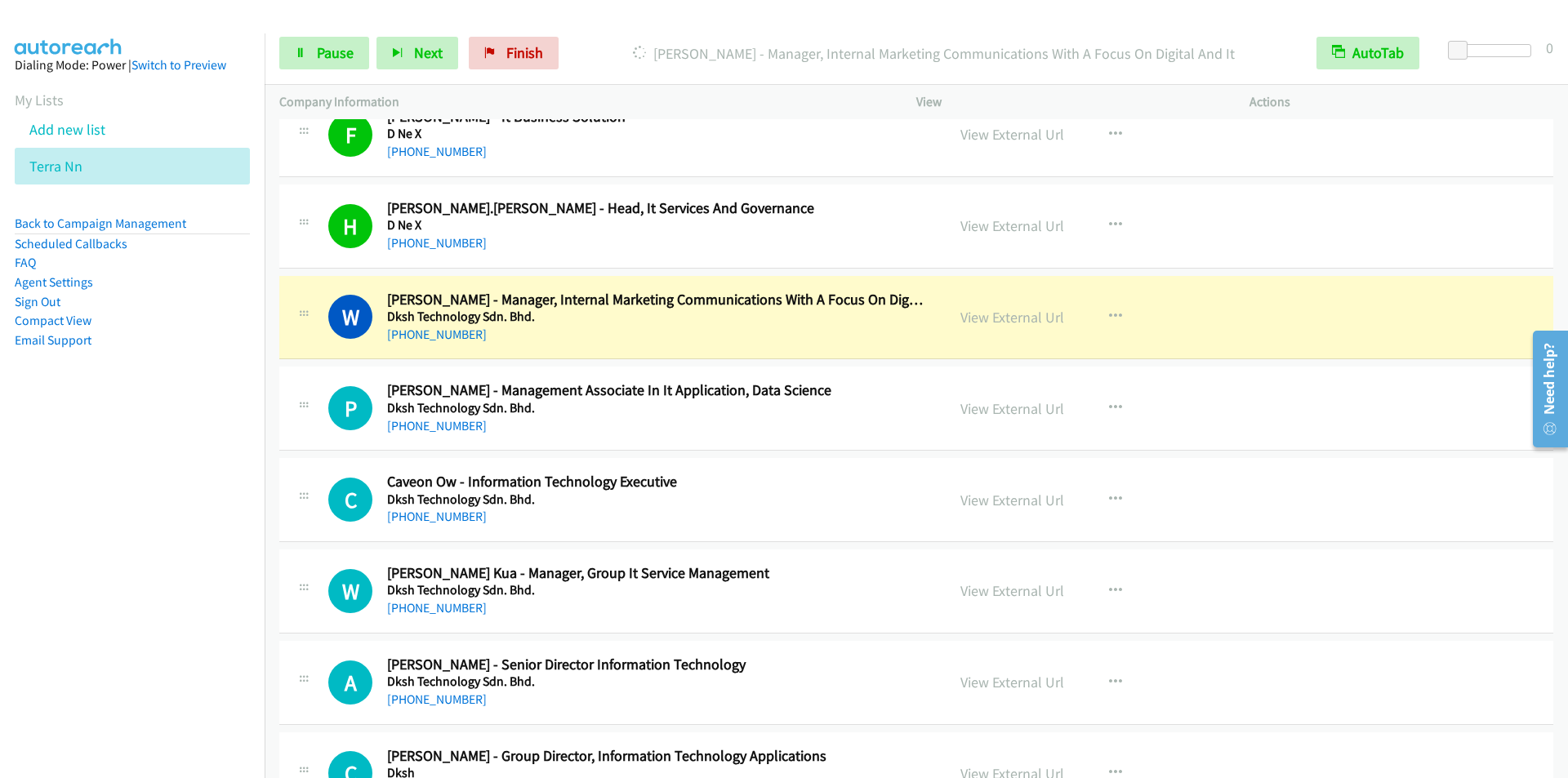
click at [602, 18] on div at bounding box center [777, 31] width 1553 height 63
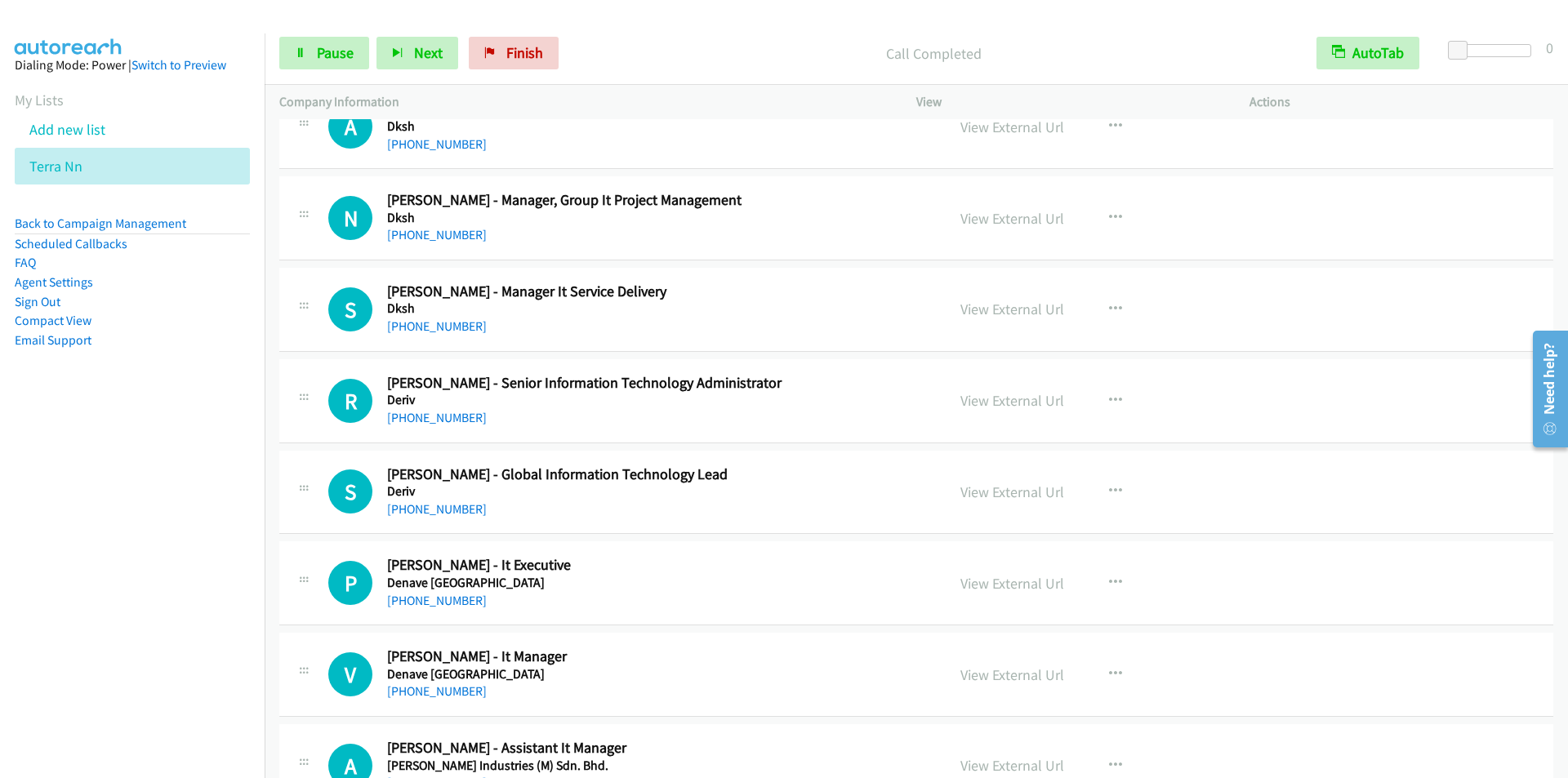
scroll to position [11835, 0]
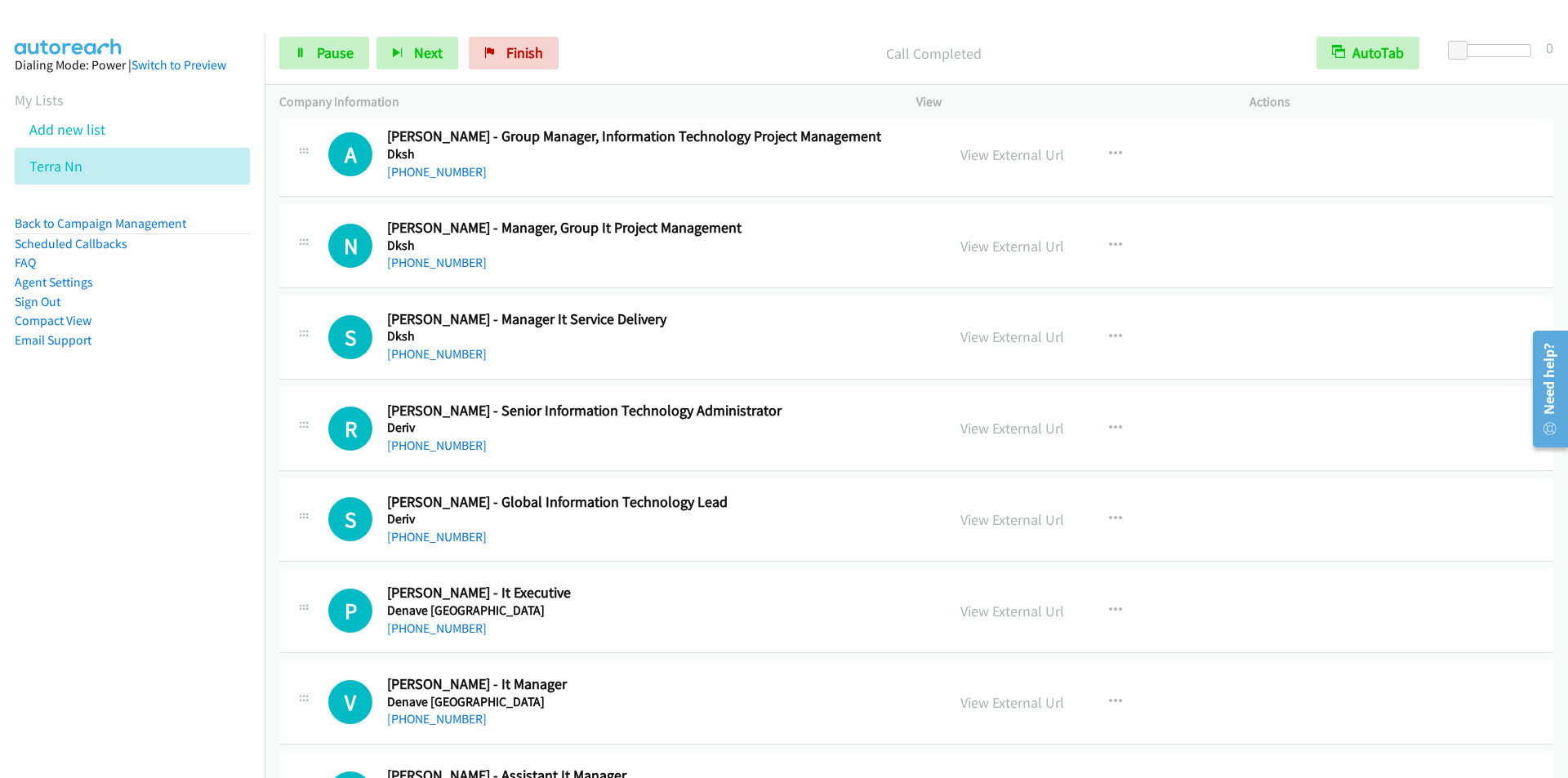
click at [664, 438] on div "+60 16-796 2151" at bounding box center [656, 445] width 538 height 19
click at [1109, 426] on icon "button" at bounding box center [1115, 429] width 13 height 13
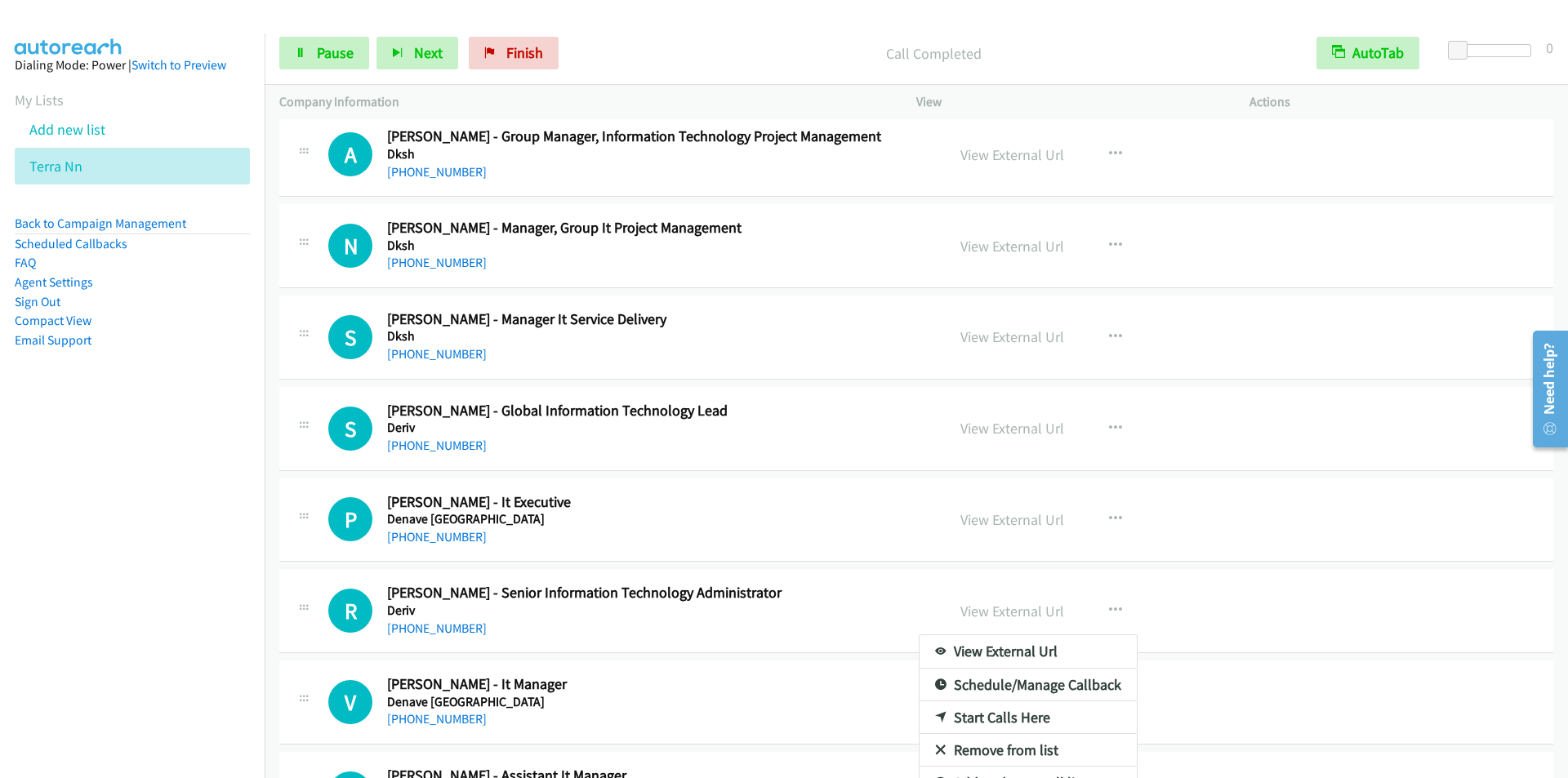
click at [3, 605] on nav "Dialing Mode: Power | Switch to Preview My Lists Add new list Terra Nn Back to …" at bounding box center [133, 422] width 266 height 778
click at [326, 52] on div at bounding box center [784, 389] width 1568 height 778
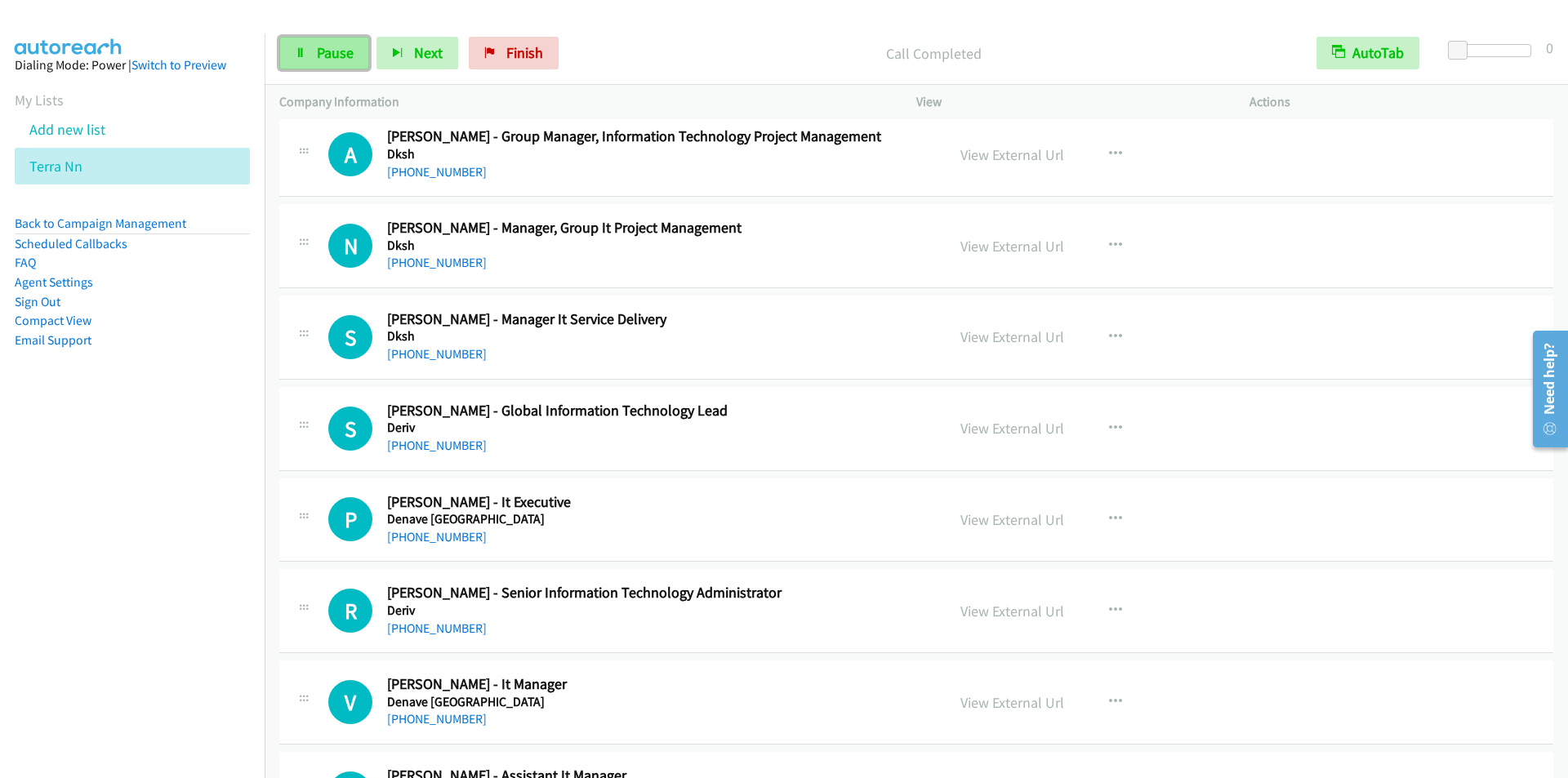
click at [322, 53] on span "Pause" at bounding box center [336, 53] width 37 height 18
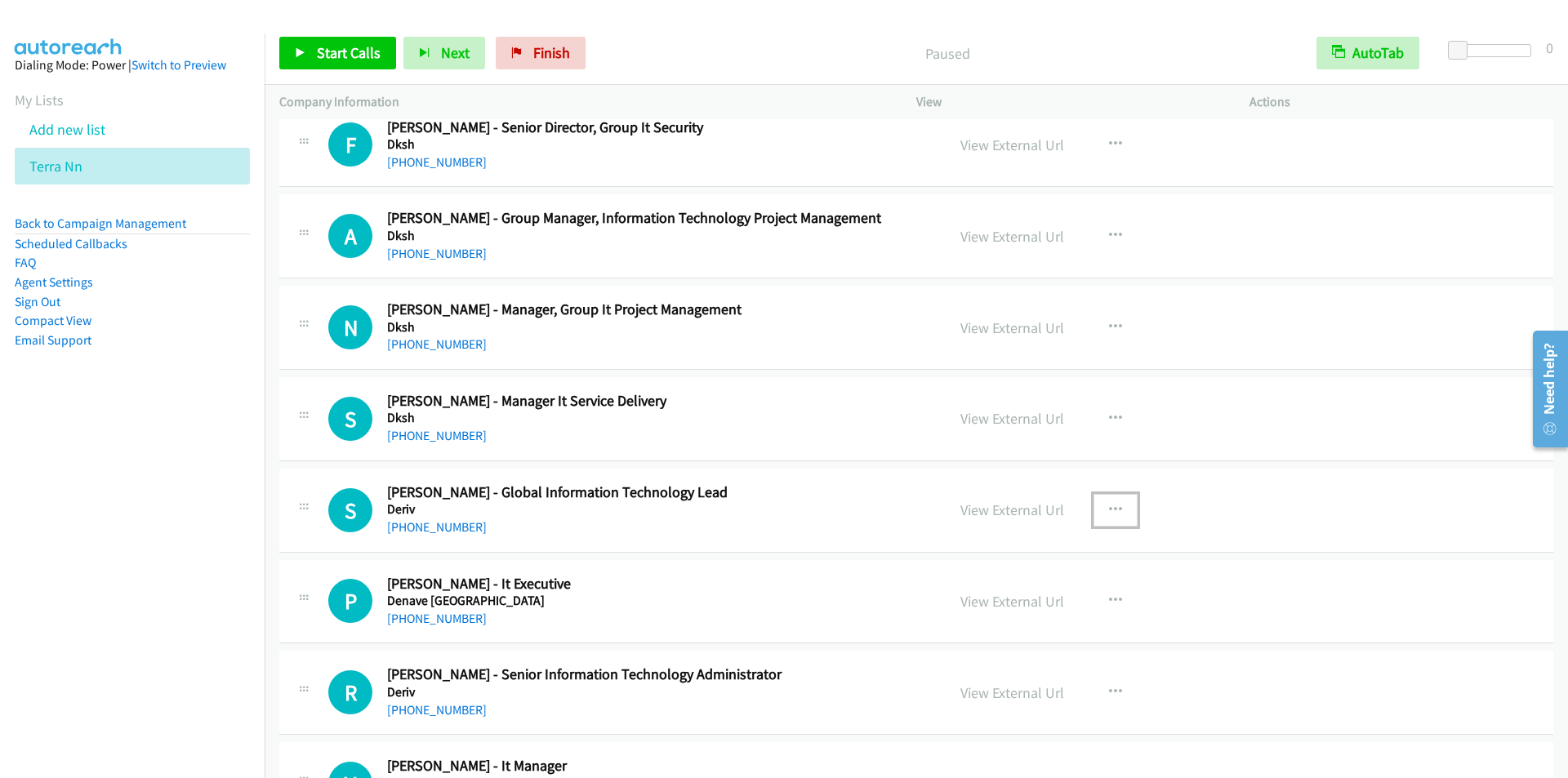
click at [1111, 505] on icon "button" at bounding box center [1115, 510] width 13 height 13
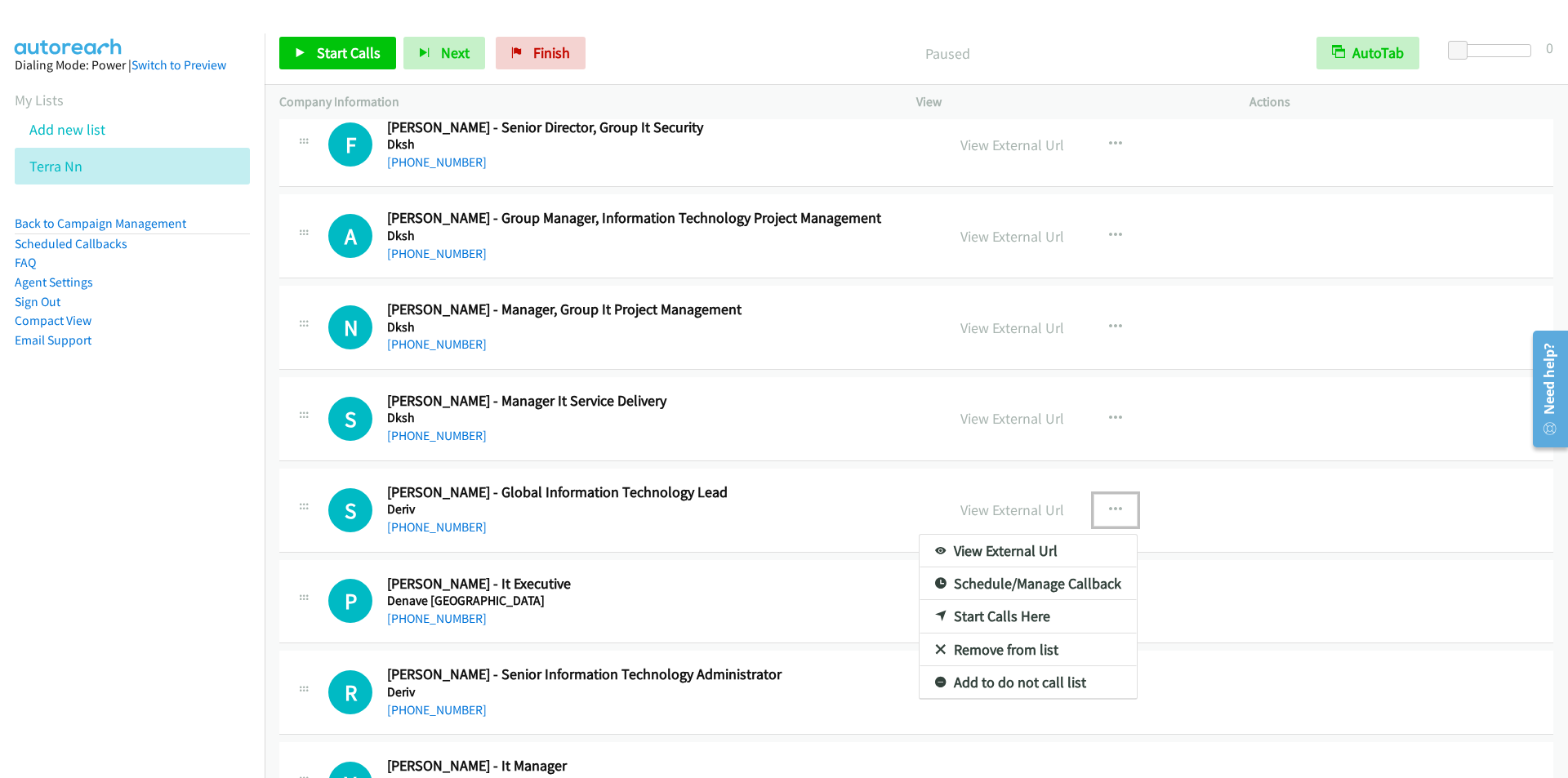
click at [992, 612] on link "Start Calls Here" at bounding box center [1028, 616] width 218 height 32
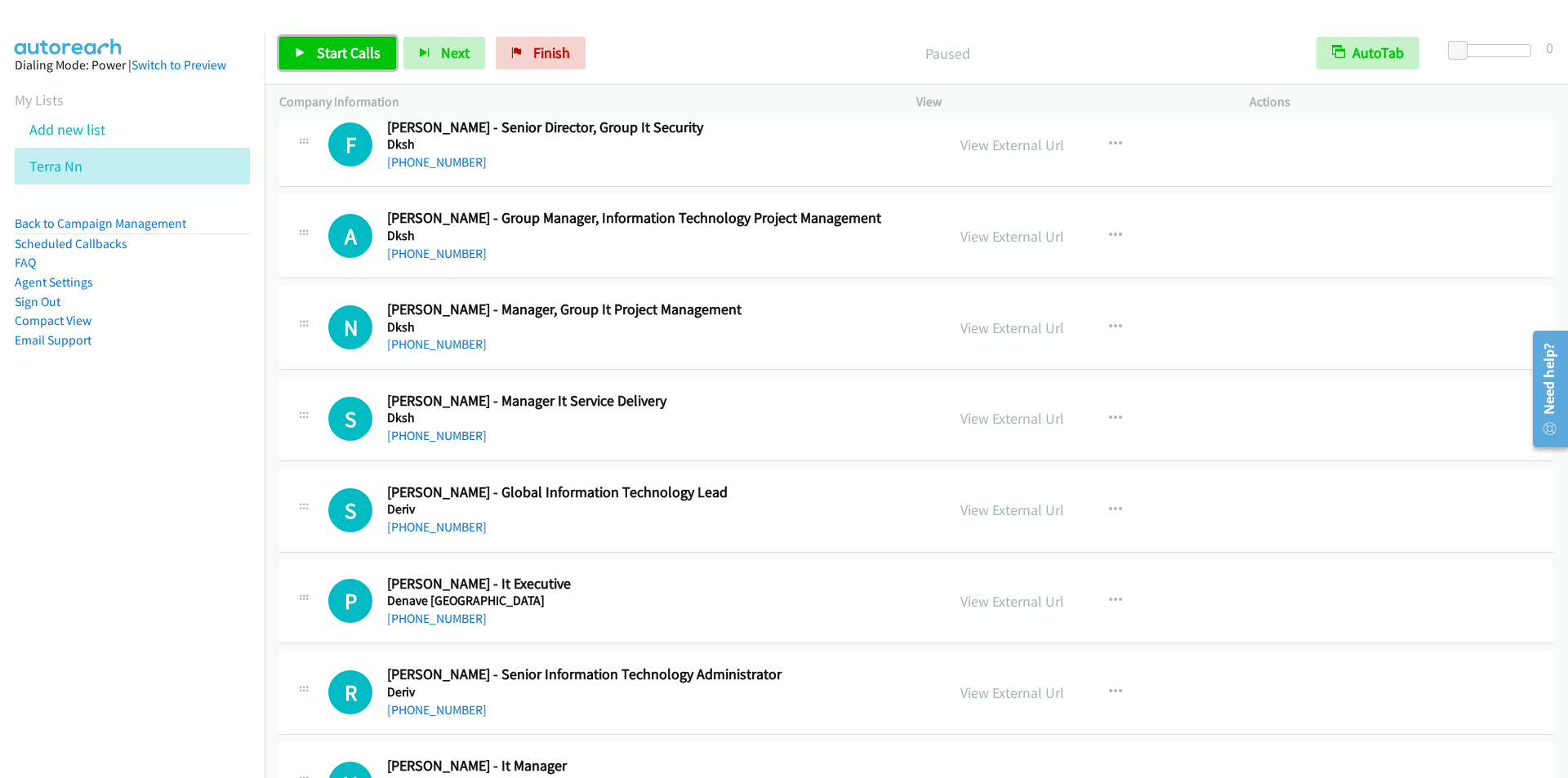
click at [355, 53] on span "Start Calls" at bounding box center [349, 53] width 64 height 18
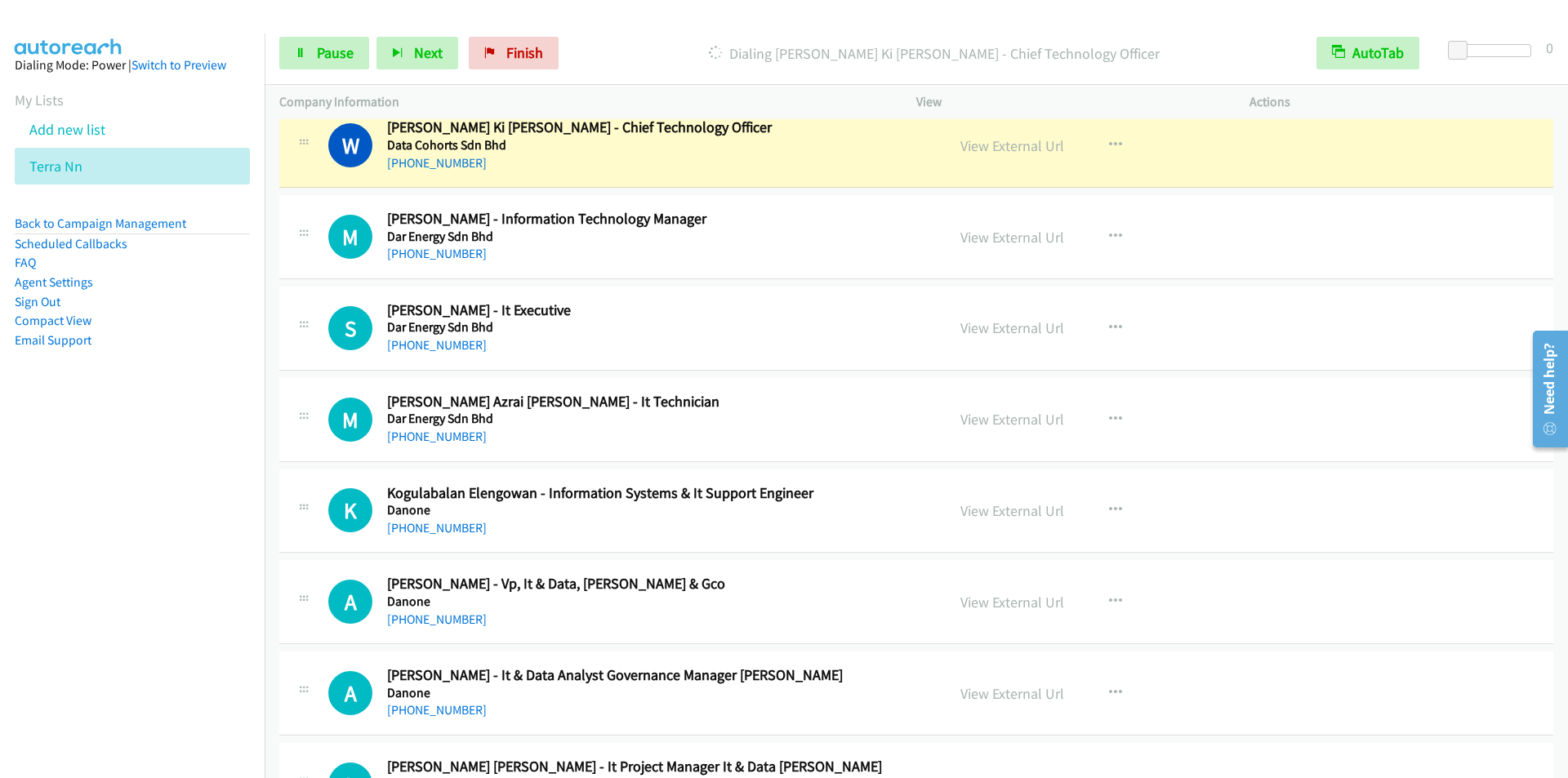
scroll to position [13222, 0]
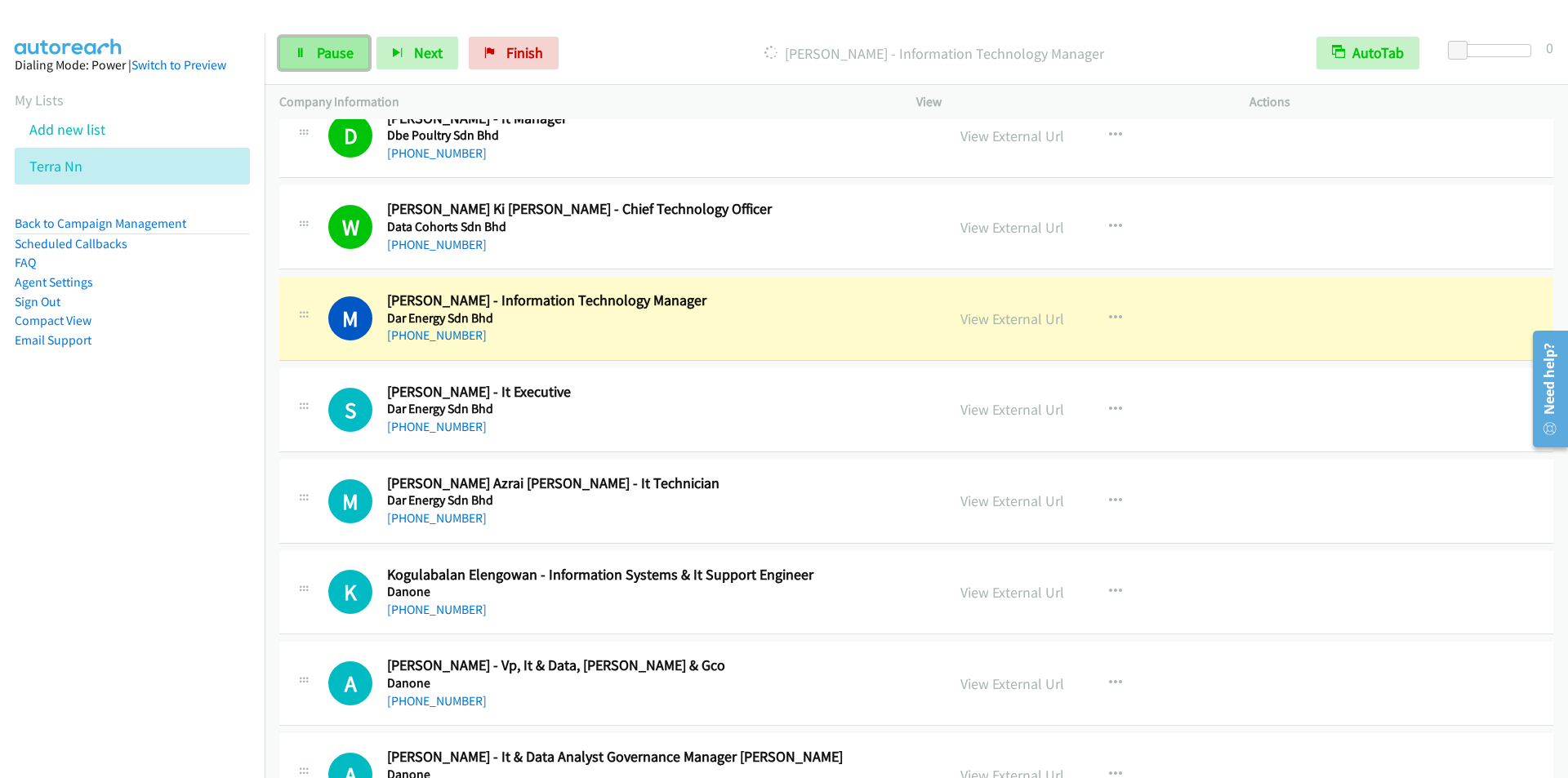
click at [335, 46] on span "Pause" at bounding box center [336, 53] width 37 height 18
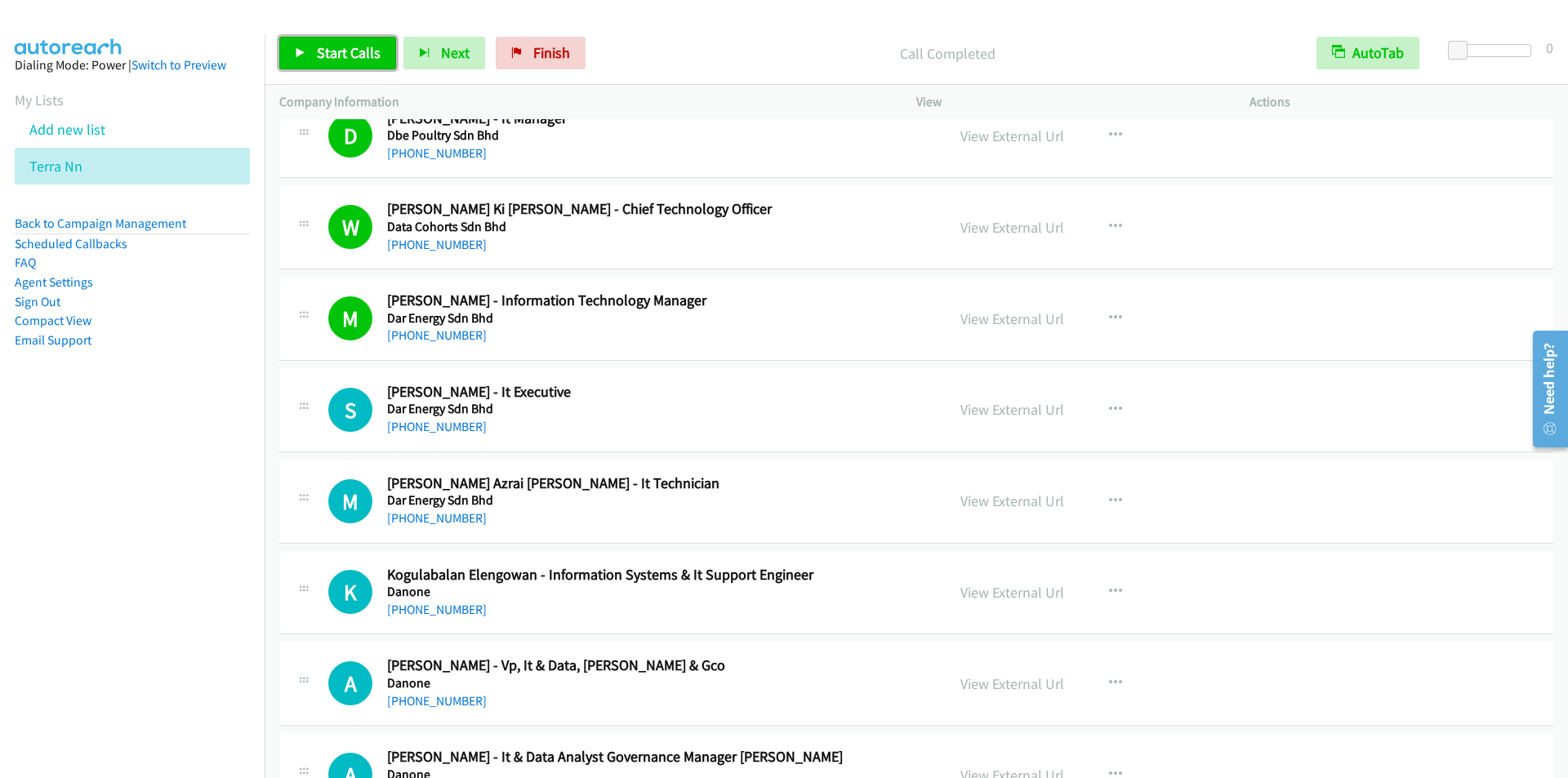
click at [343, 58] on span "Start Calls" at bounding box center [349, 53] width 64 height 18
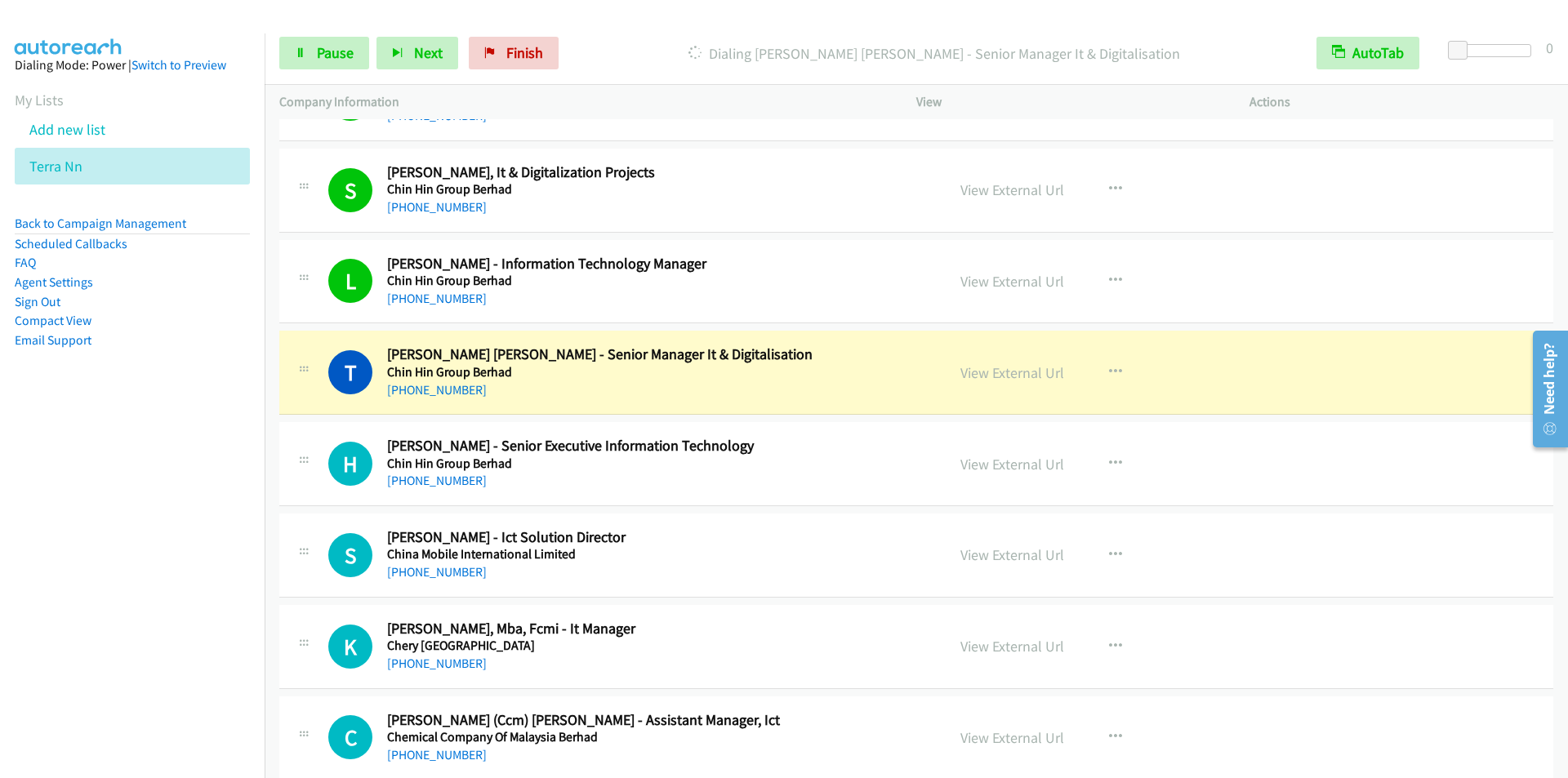
scroll to position [14610, 0]
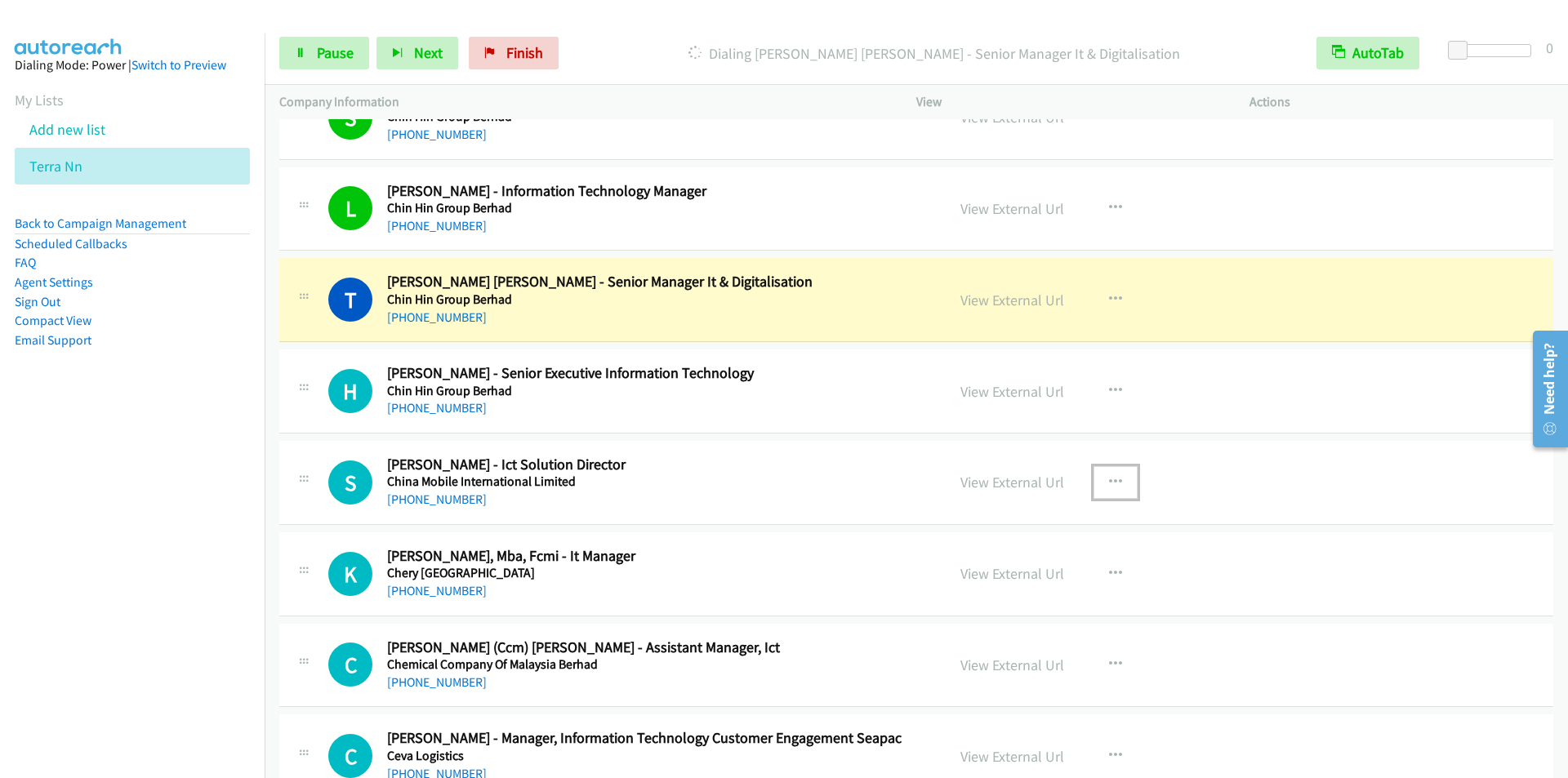
click at [1110, 478] on icon "button" at bounding box center [1115, 482] width 13 height 13
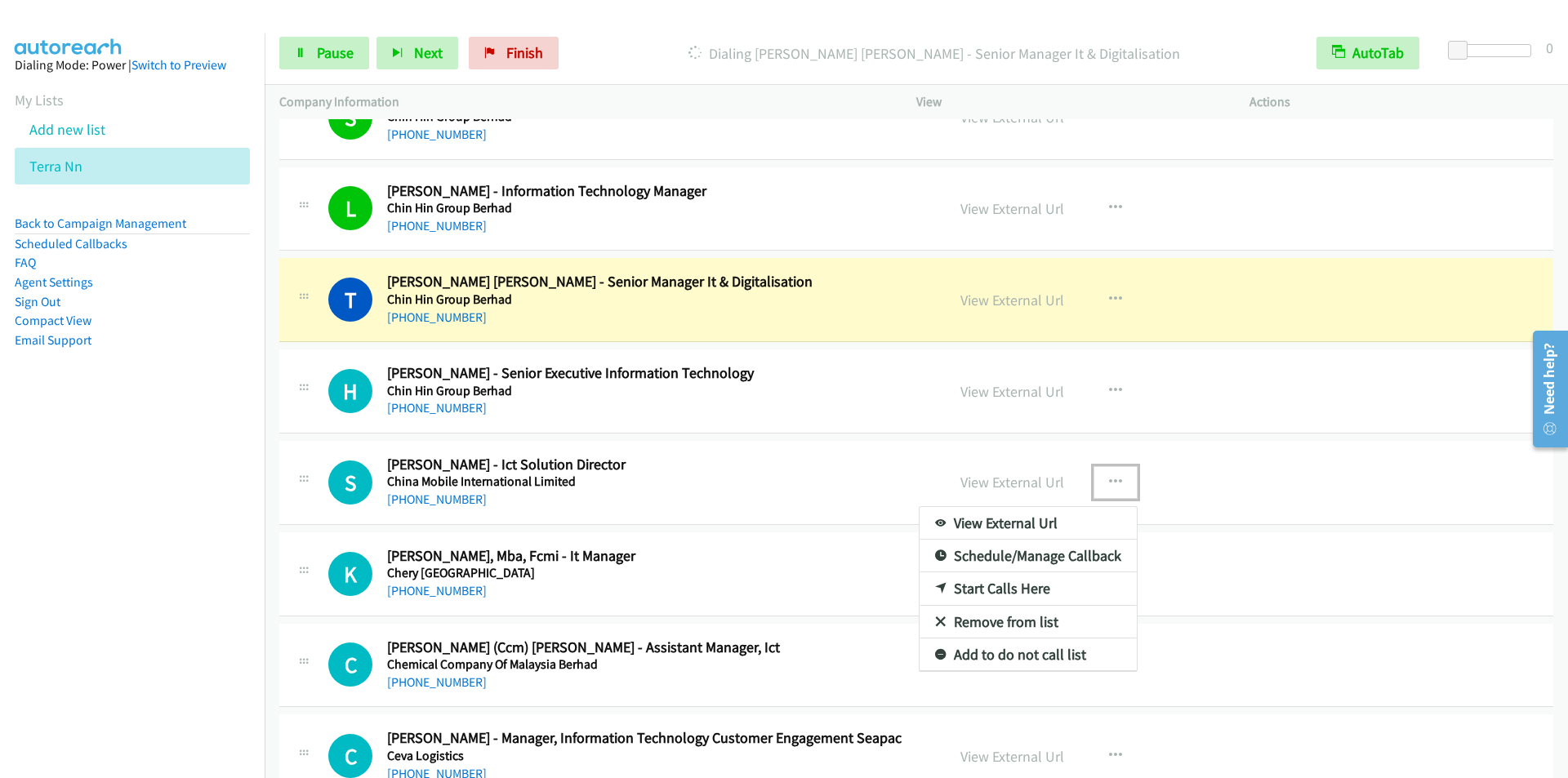
click at [987, 584] on link "Start Calls Here" at bounding box center [1028, 588] width 218 height 32
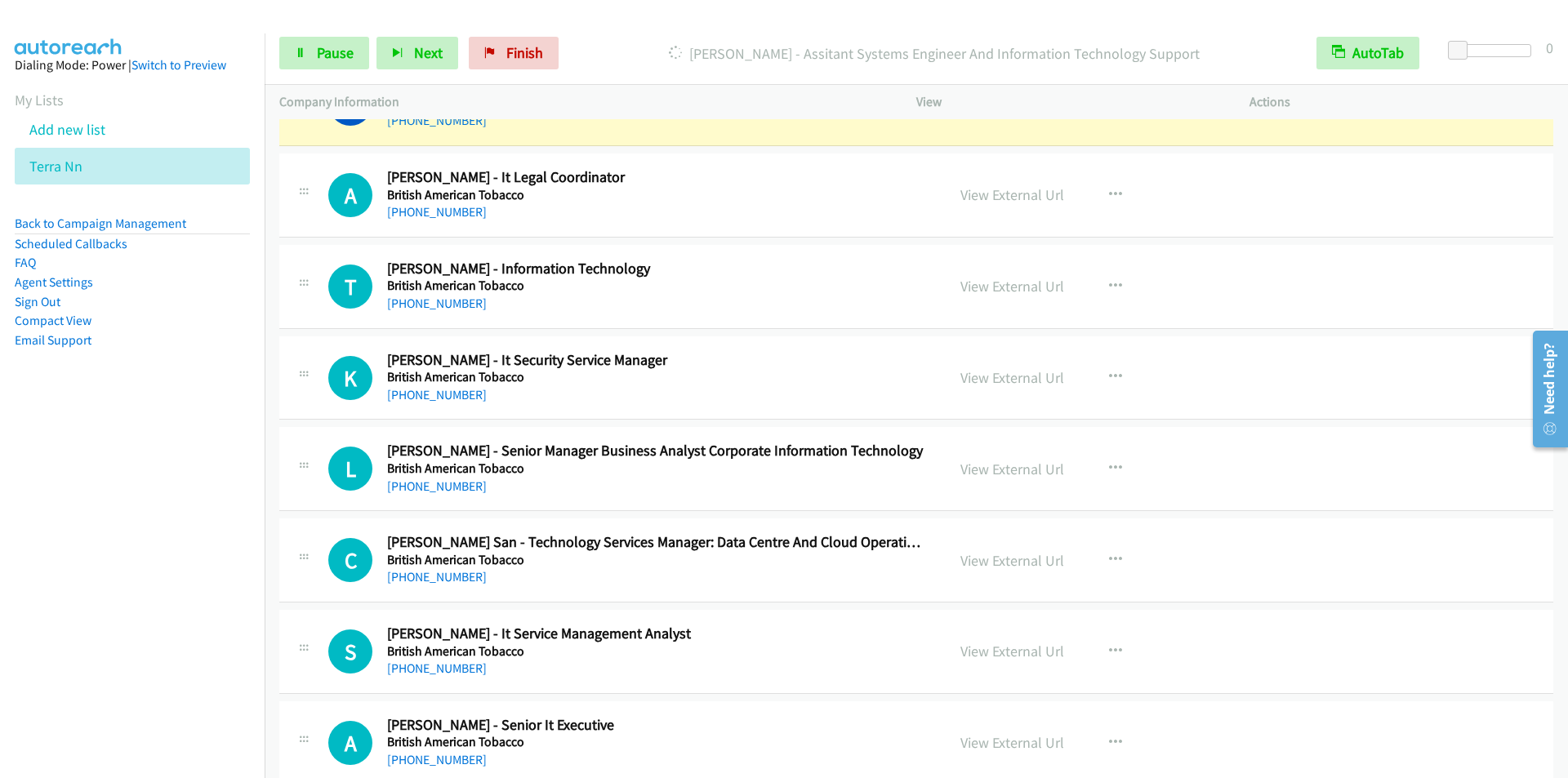
scroll to position [16732, 0]
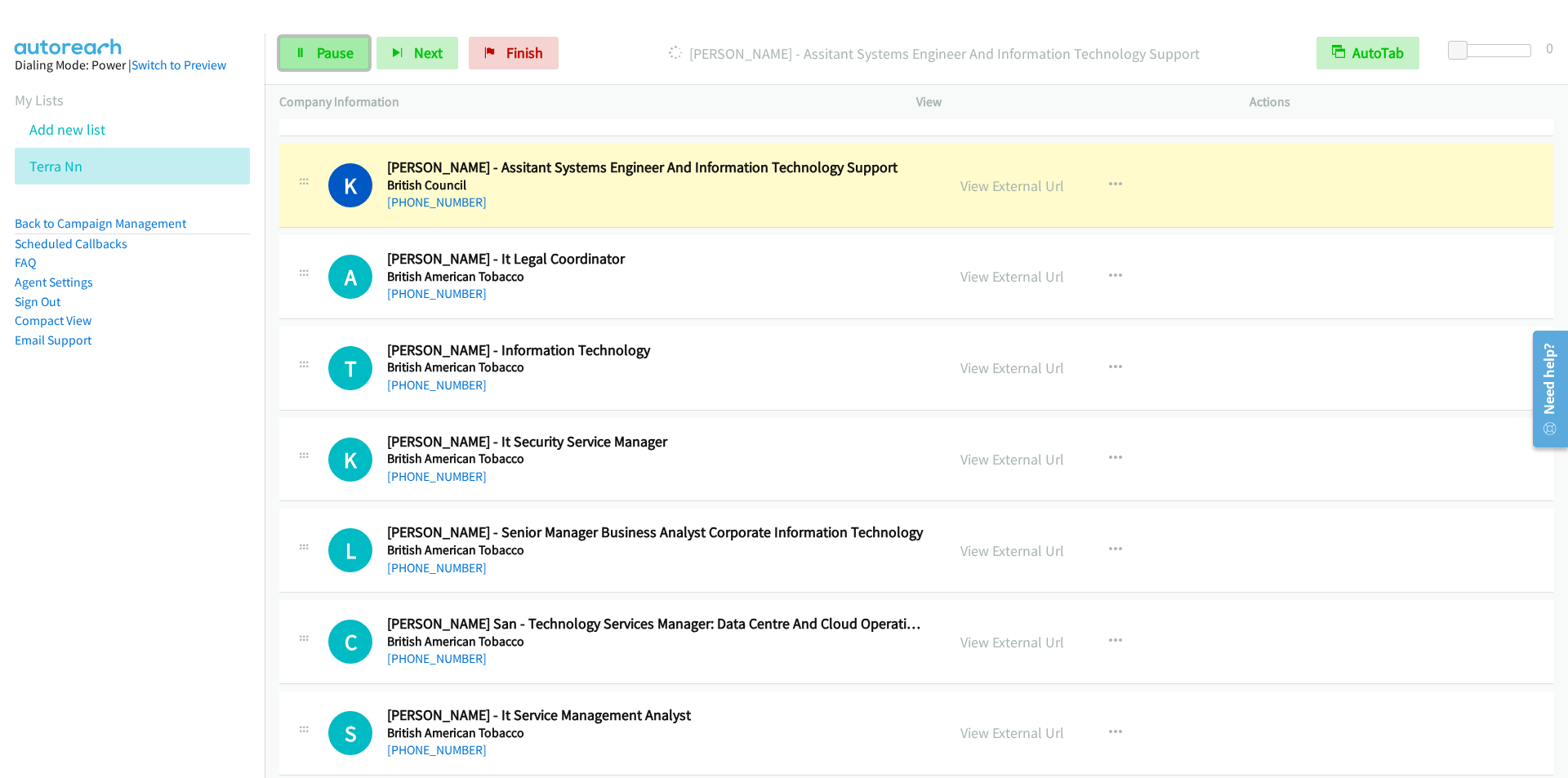
click at [323, 58] on span "Pause" at bounding box center [336, 53] width 37 height 18
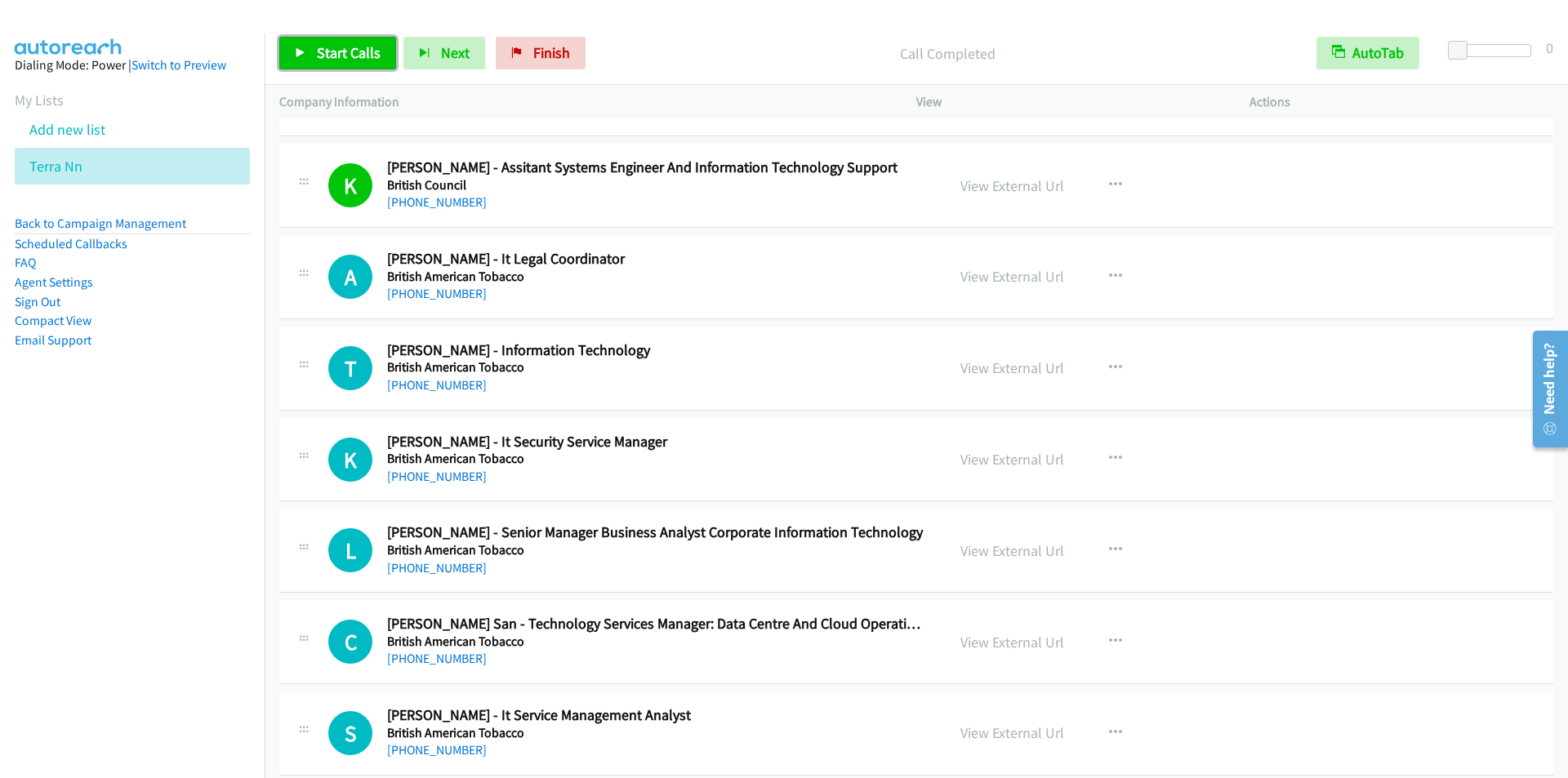
click at [310, 52] on link "Start Calls" at bounding box center [338, 53] width 117 height 32
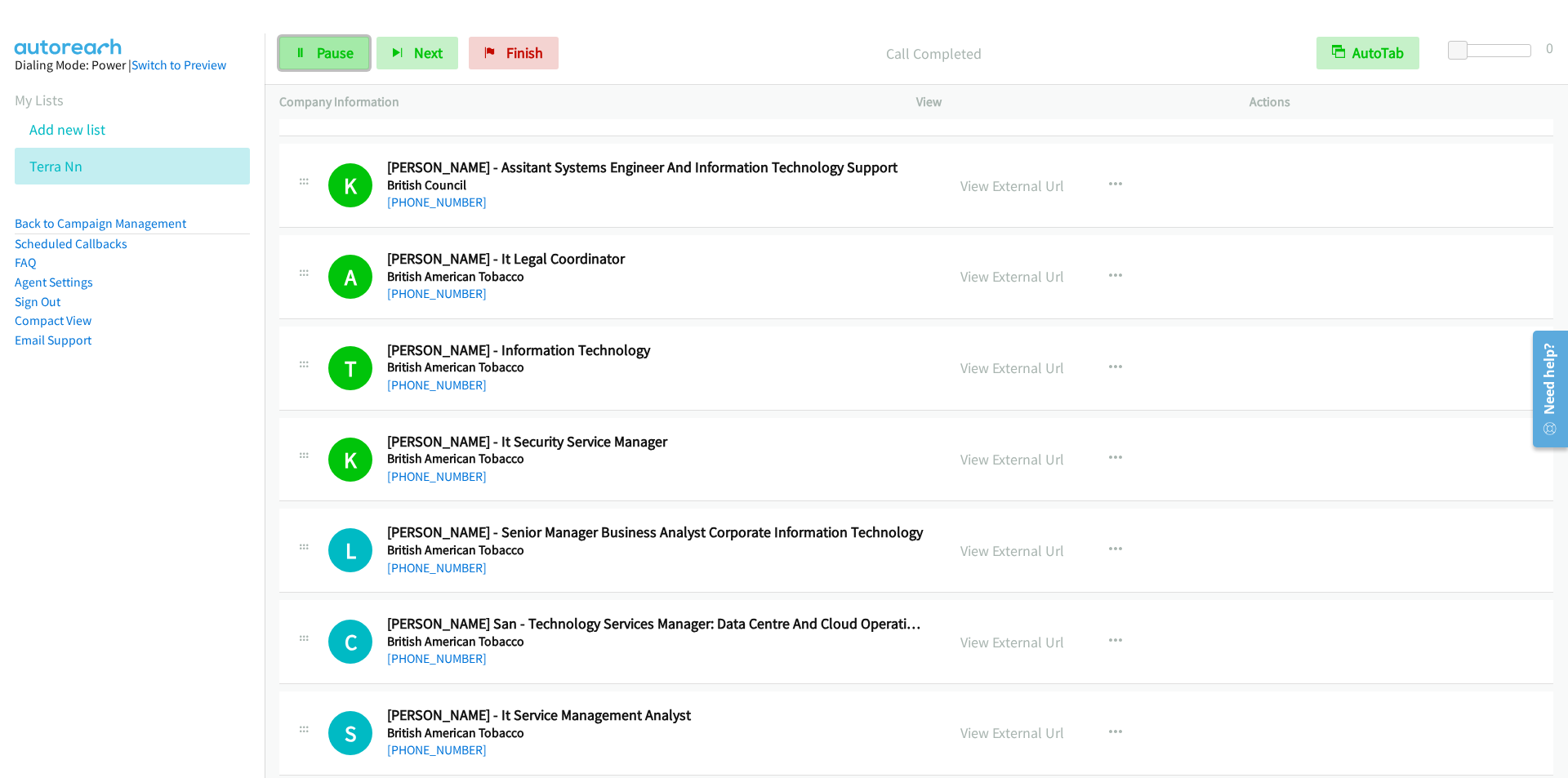
click at [326, 52] on span "Pause" at bounding box center [336, 53] width 37 height 18
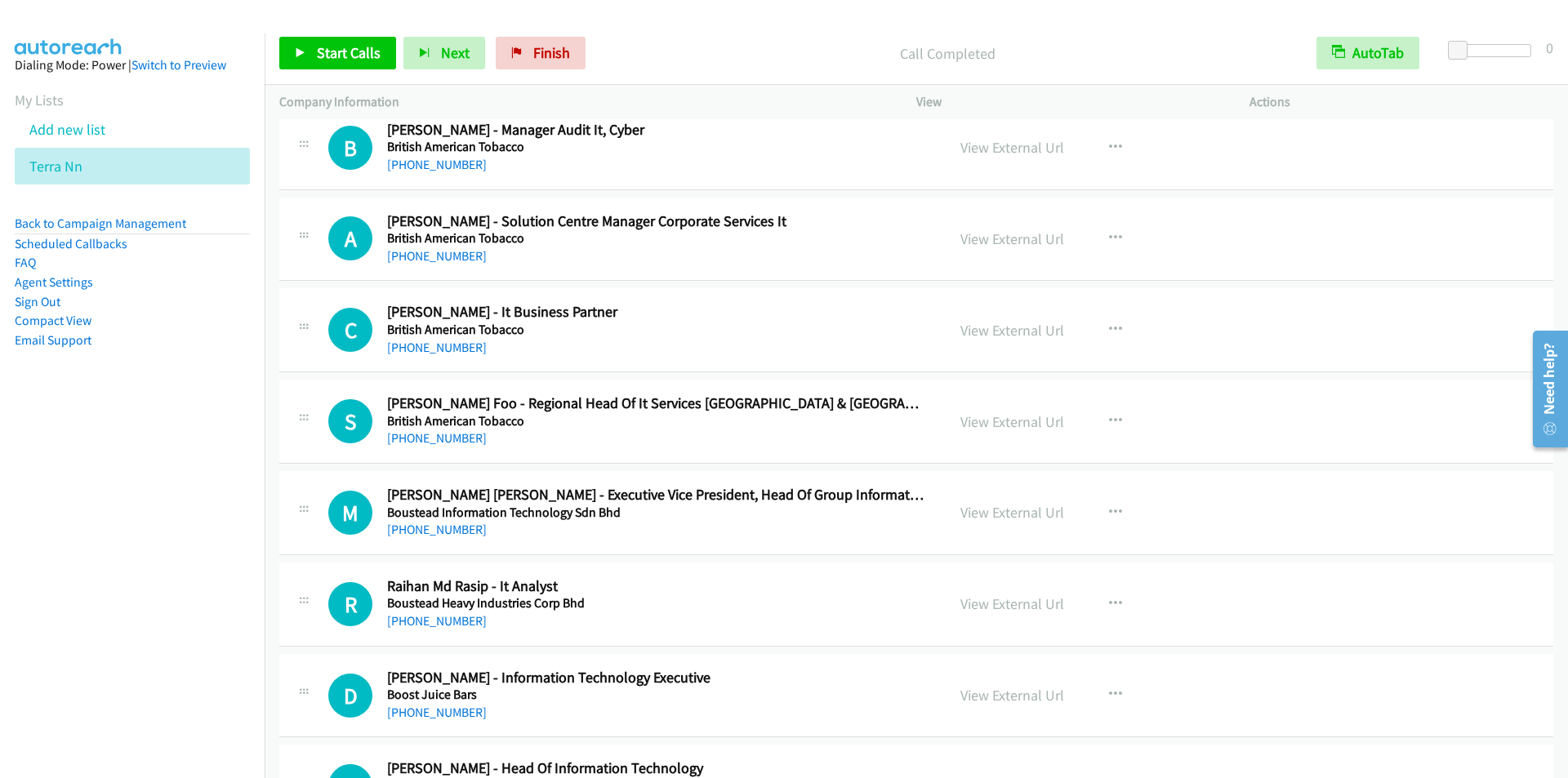
scroll to position [18038, 0]
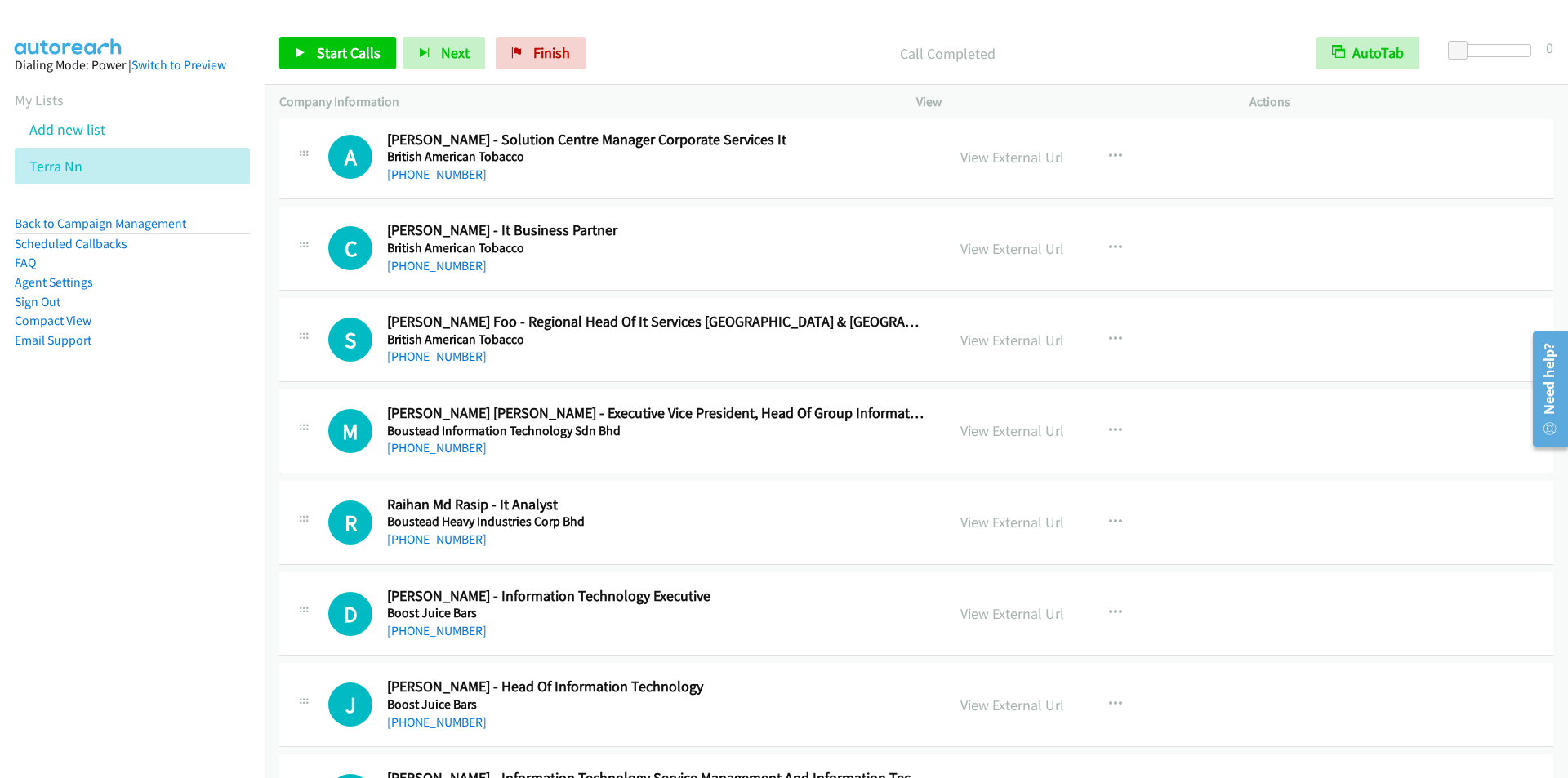
click at [121, 464] on nav "Dialing Mode: Power | Switch to Preview My Lists Add new list Terra Nn Back to …" at bounding box center [133, 422] width 266 height 778
click at [1109, 431] on icon "button" at bounding box center [1115, 430] width 13 height 13
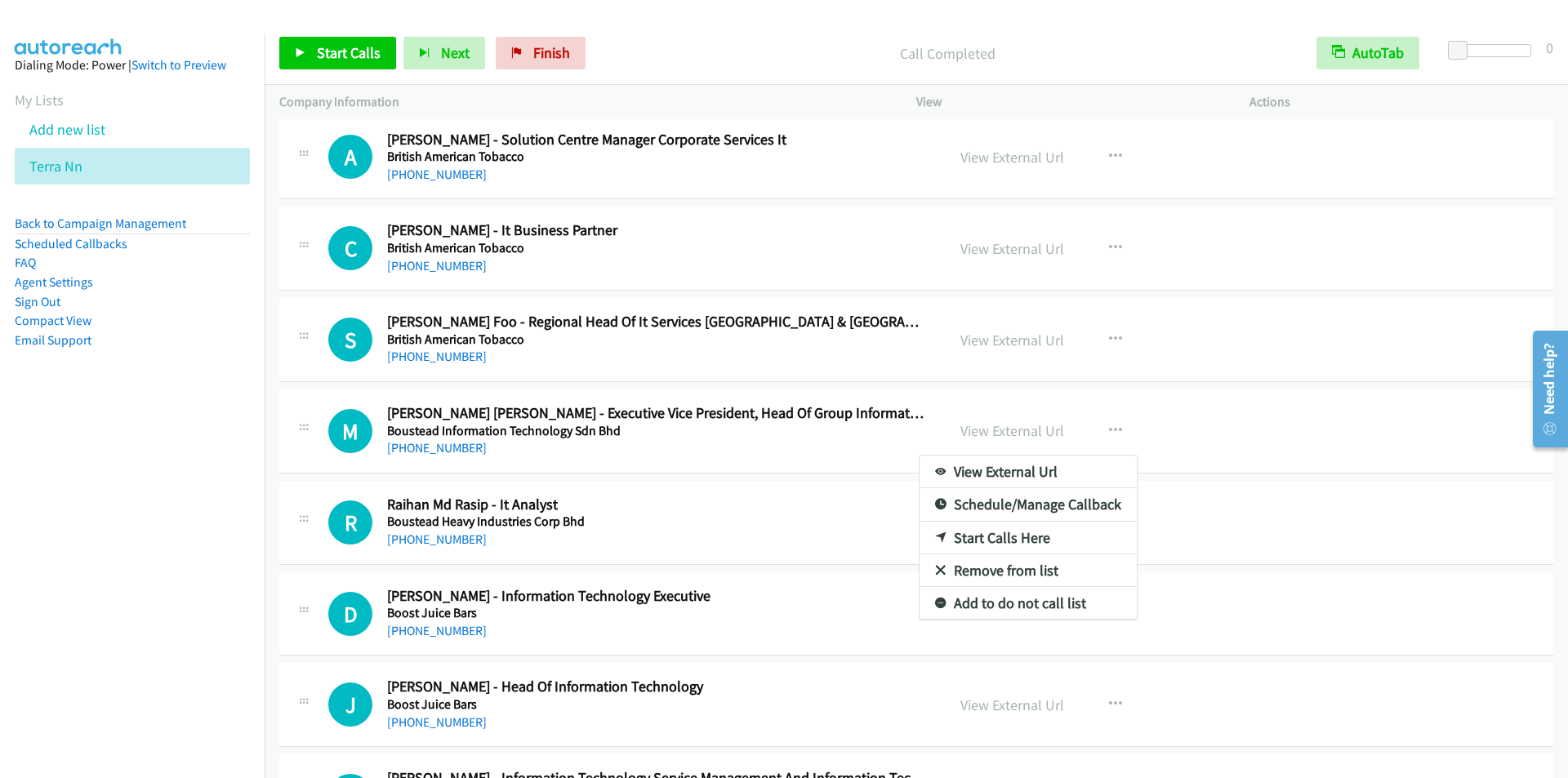
click at [353, 55] on div at bounding box center [784, 389] width 1568 height 778
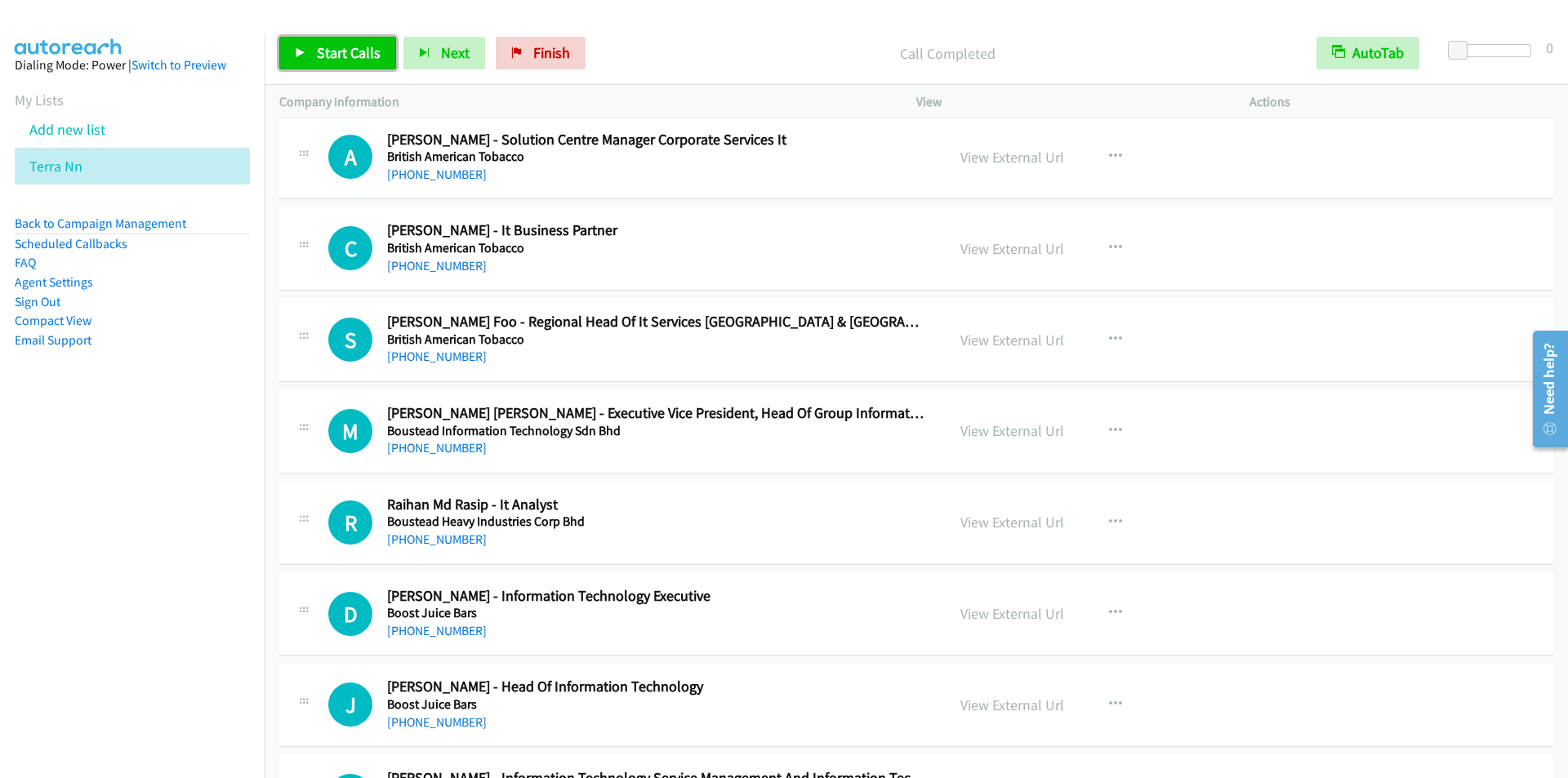
click at [322, 47] on span "Start Calls" at bounding box center [349, 53] width 64 height 18
click at [335, 53] on span "Pause" at bounding box center [336, 53] width 37 height 18
click at [1109, 424] on icon "button" at bounding box center [1115, 430] width 13 height 13
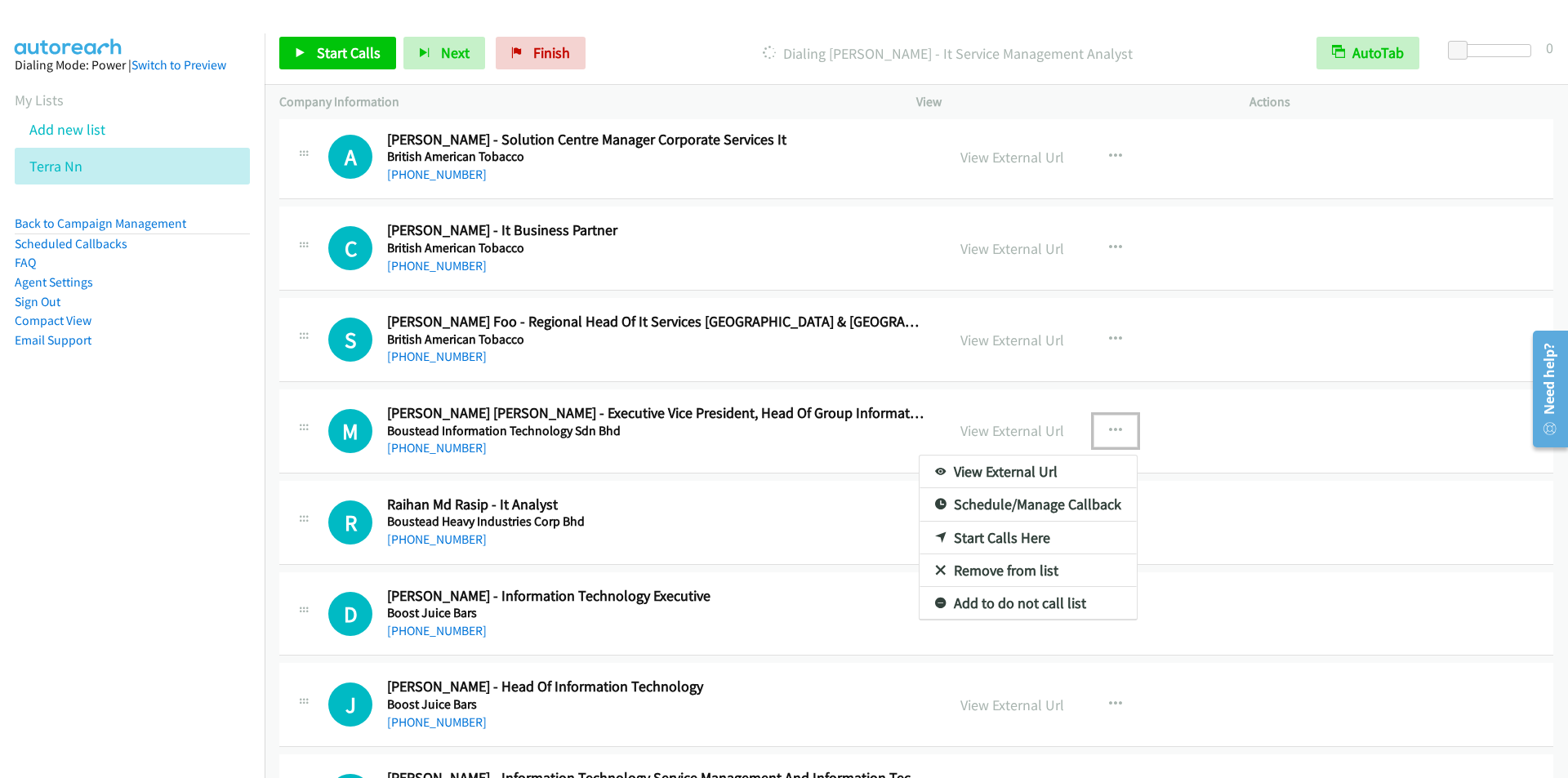
click at [1006, 532] on link "Start Calls Here" at bounding box center [1028, 537] width 218 height 32
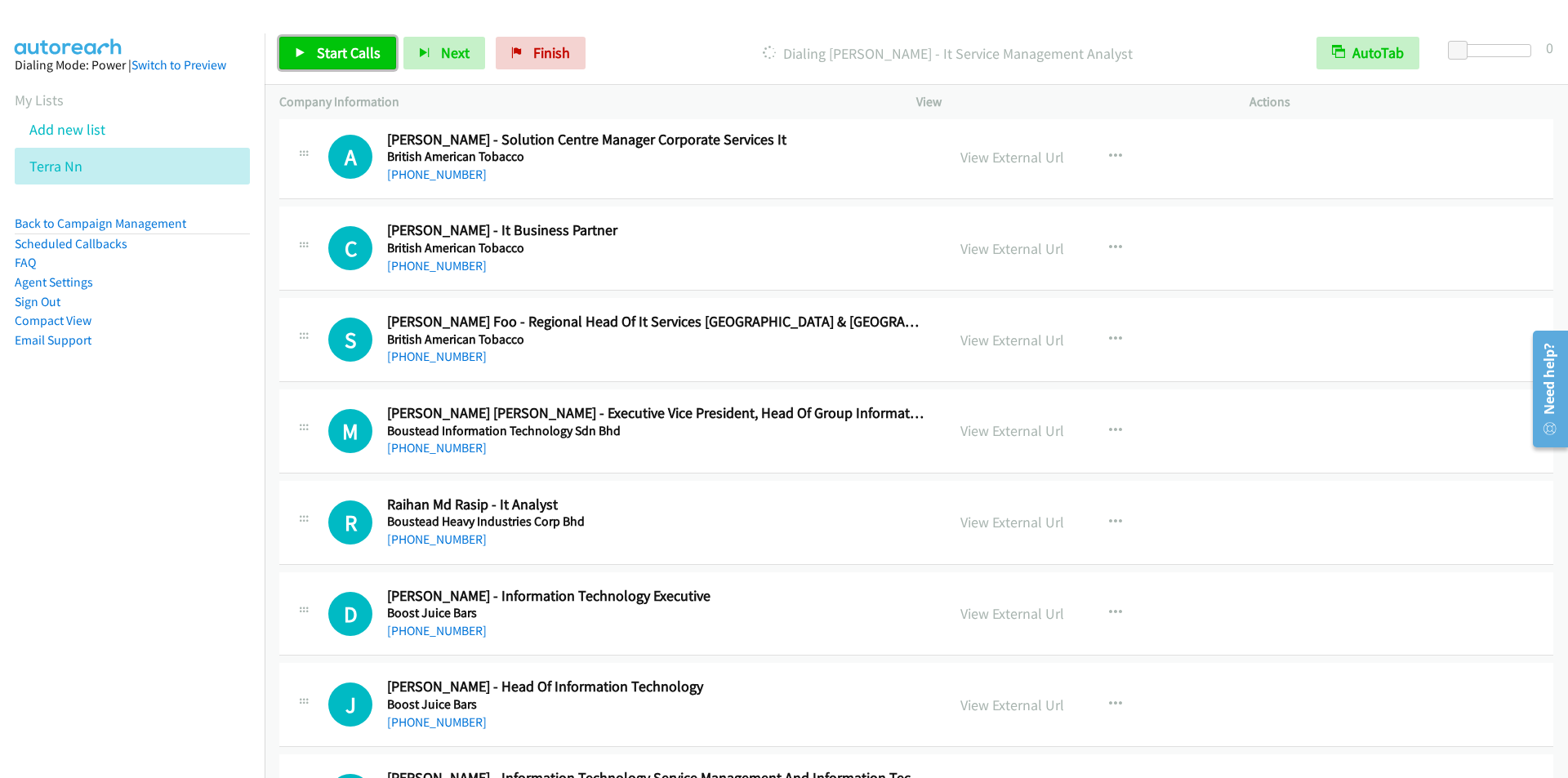
click at [358, 43] on link "Start Calls" at bounding box center [338, 53] width 117 height 32
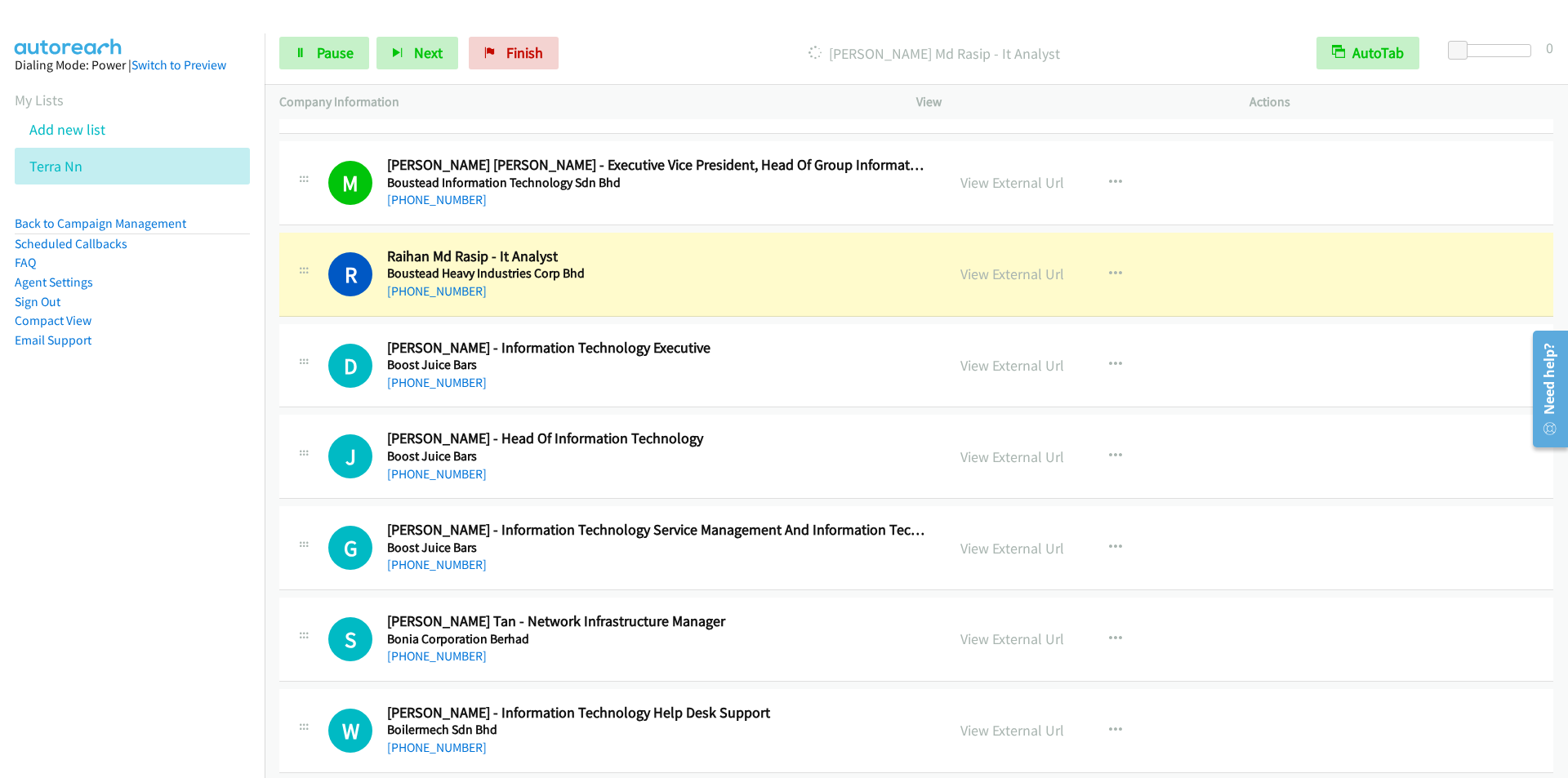
scroll to position [18282, 0]
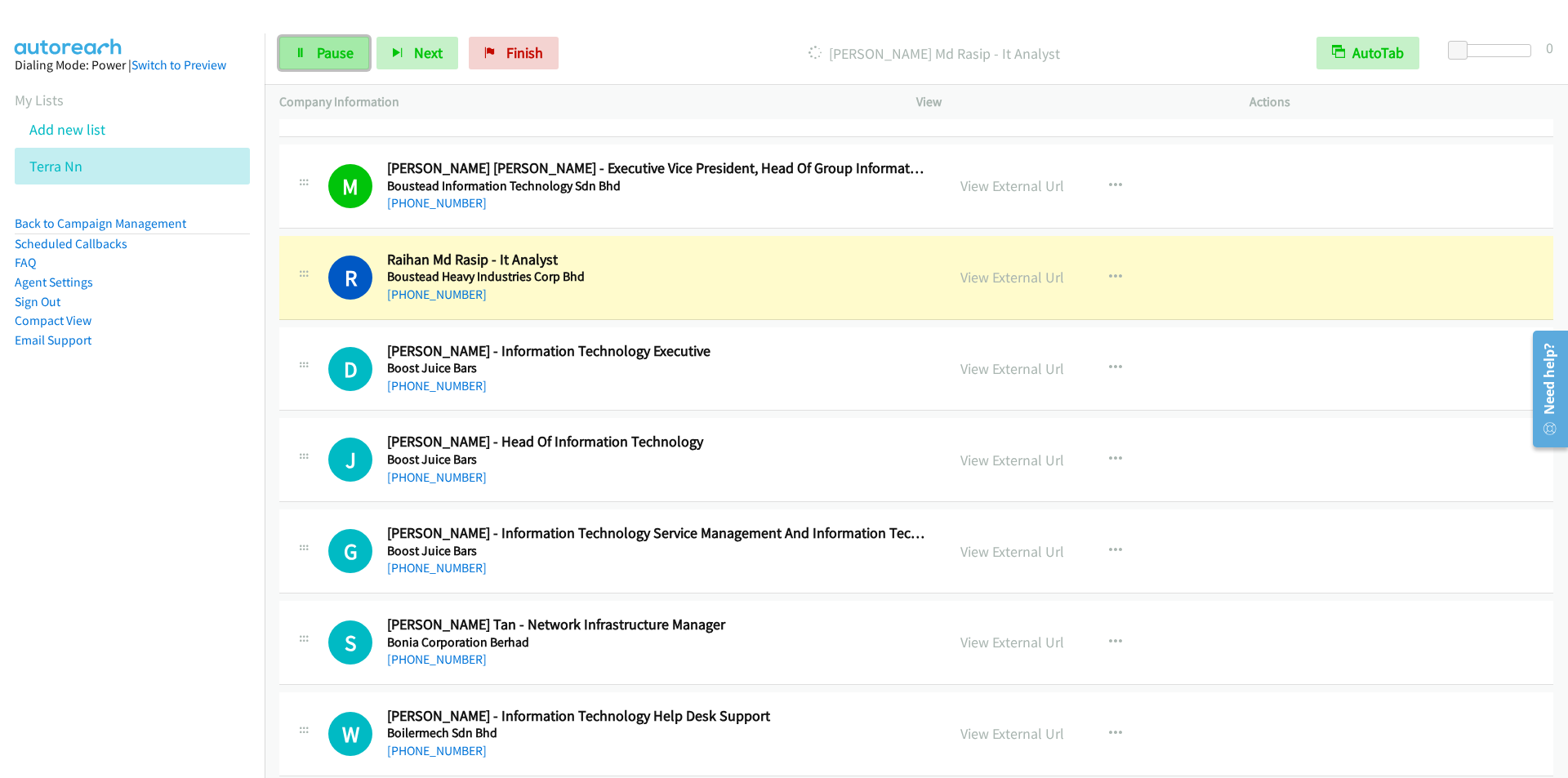
click at [325, 52] on span "Pause" at bounding box center [336, 53] width 37 height 18
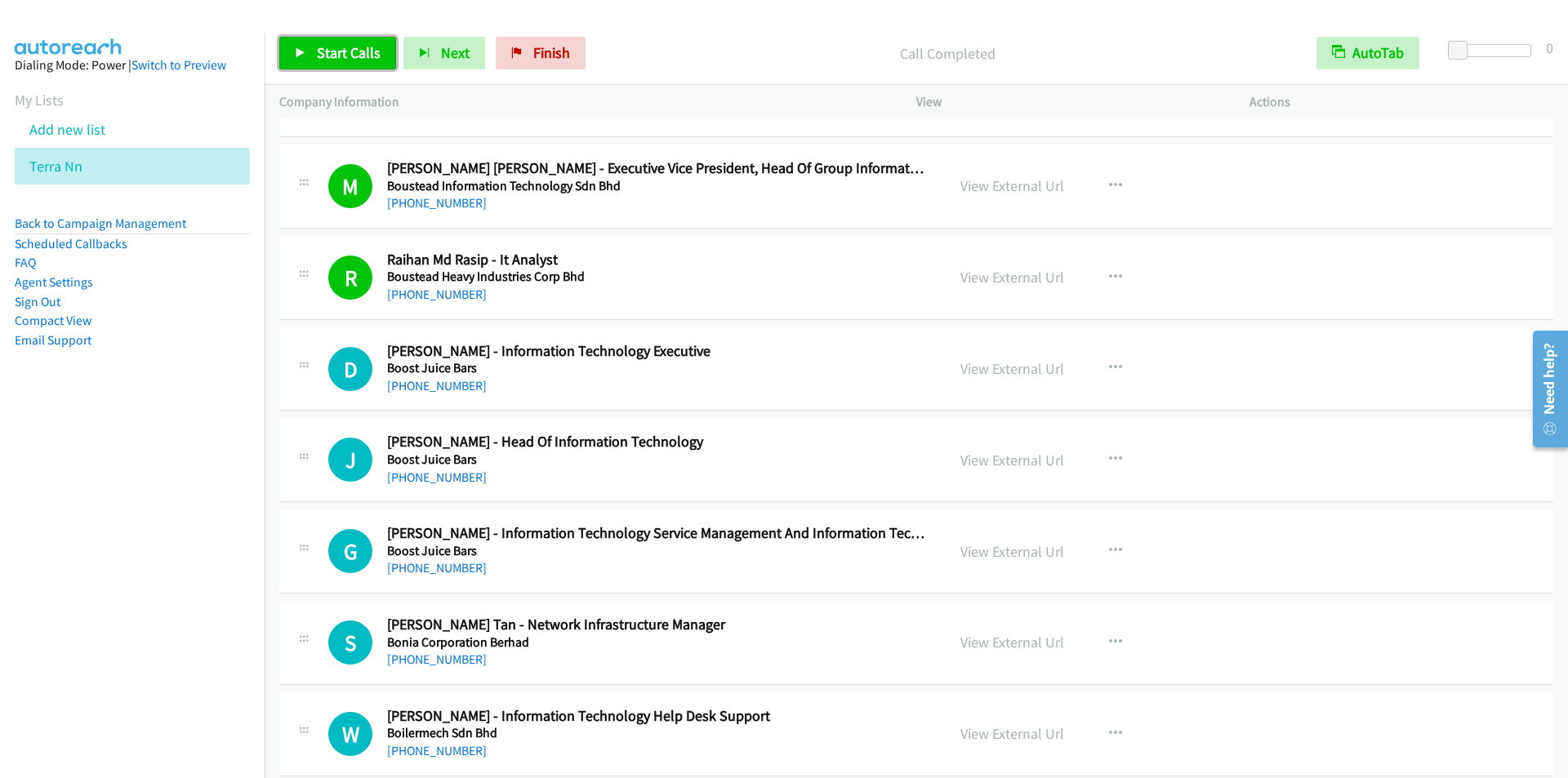
click at [334, 40] on link "Start Calls" at bounding box center [338, 53] width 117 height 32
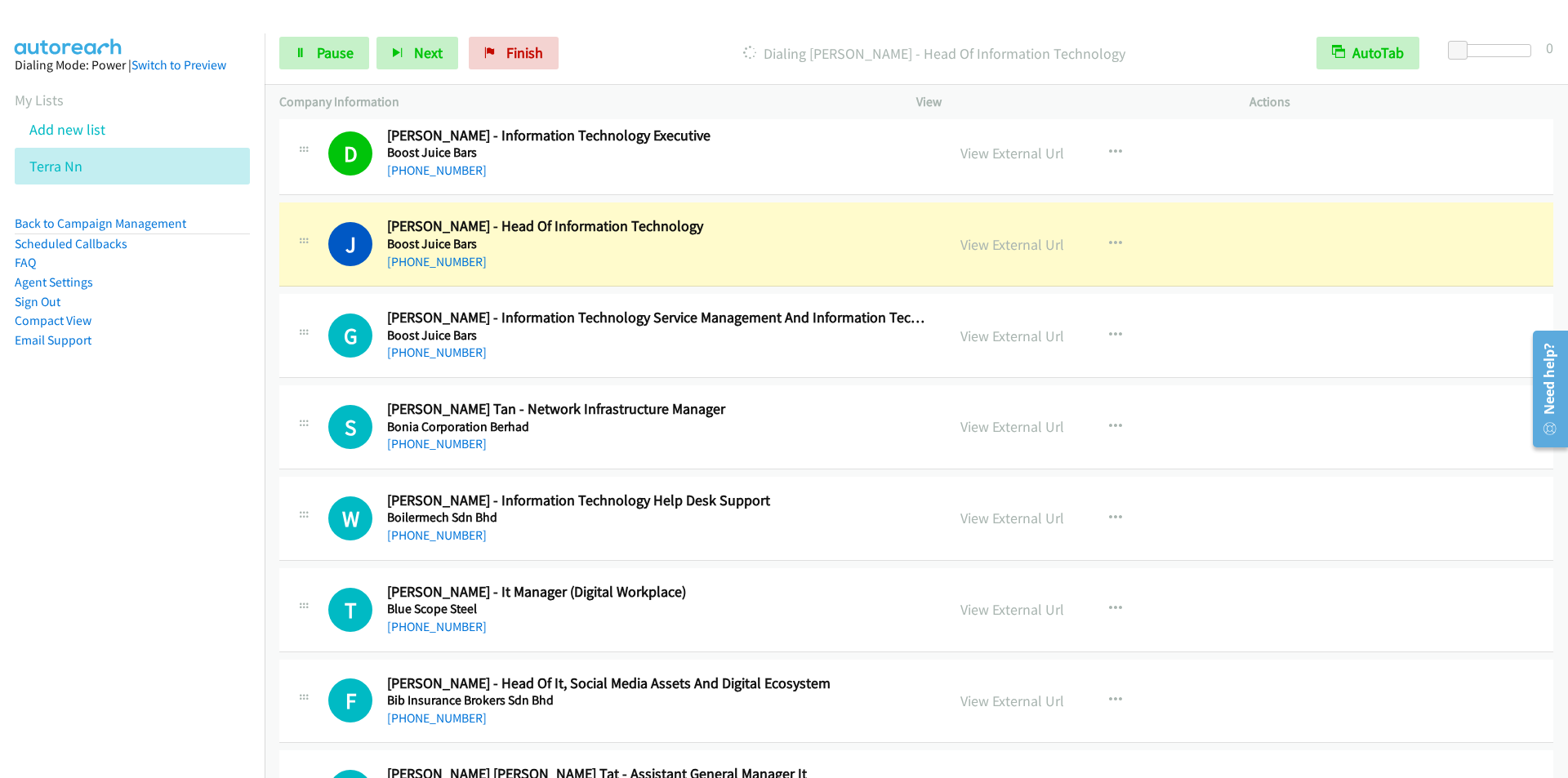
scroll to position [18527, 0]
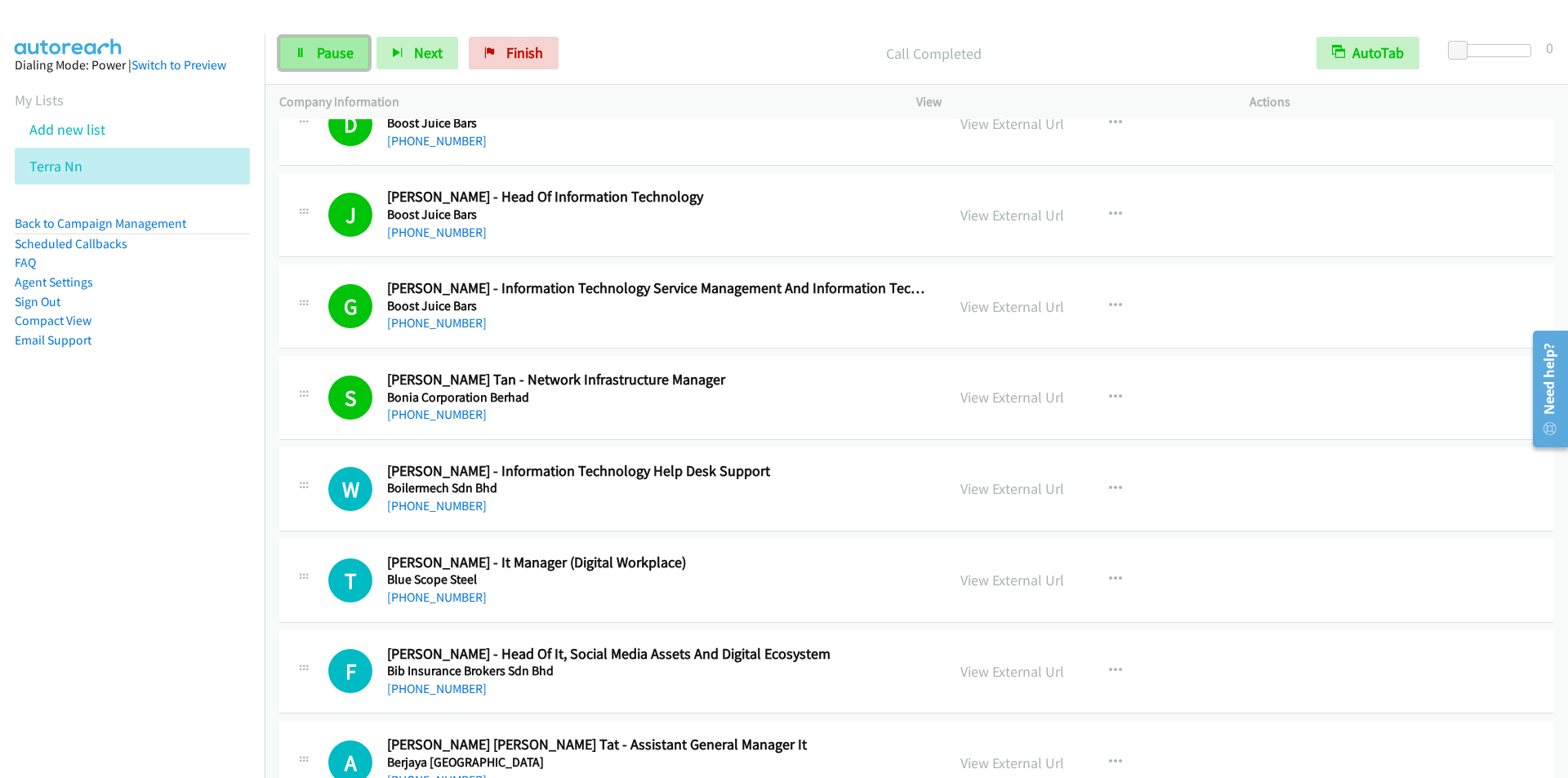
click at [325, 53] on span "Pause" at bounding box center [336, 53] width 37 height 18
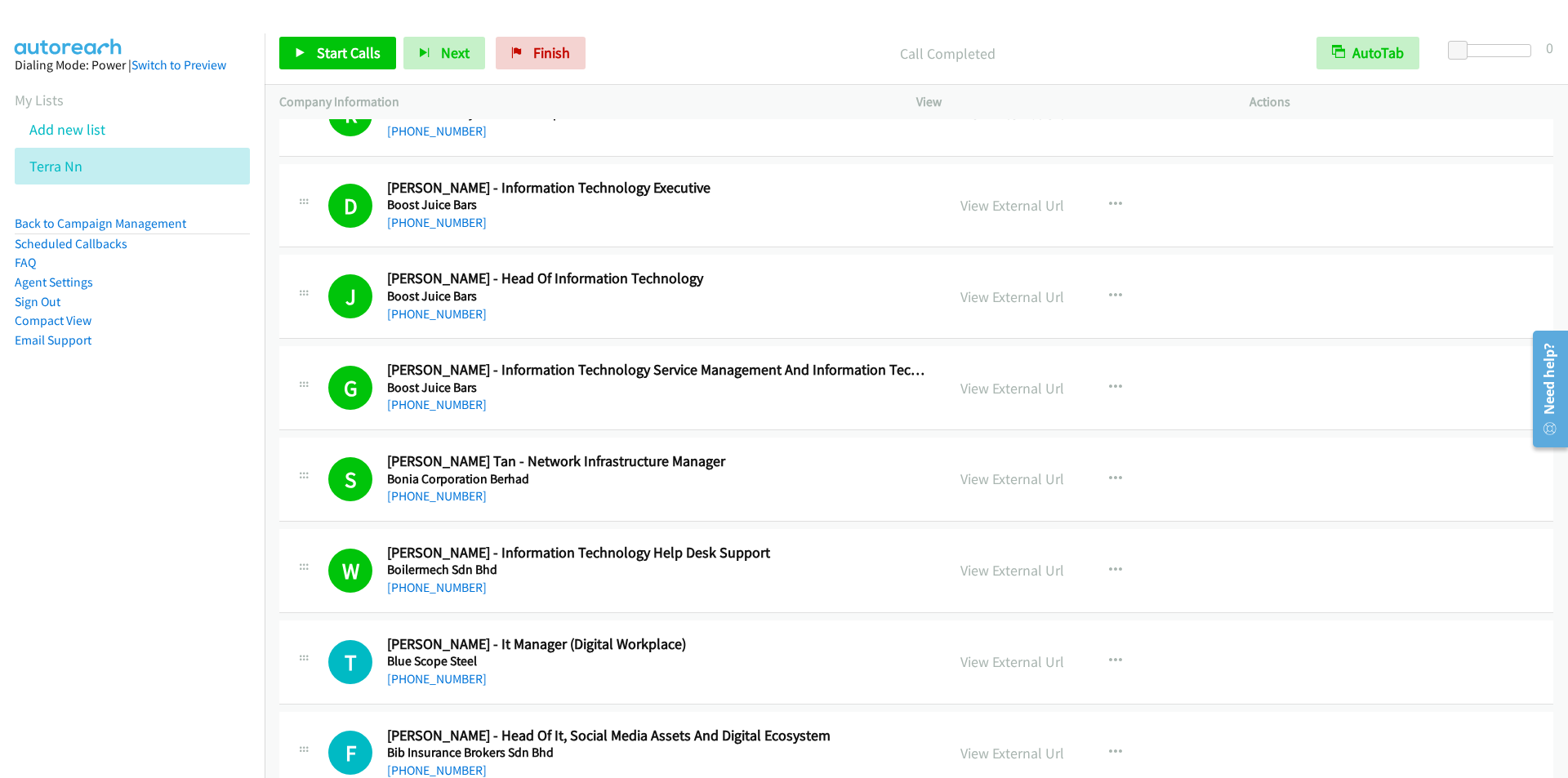
scroll to position [18772, 0]
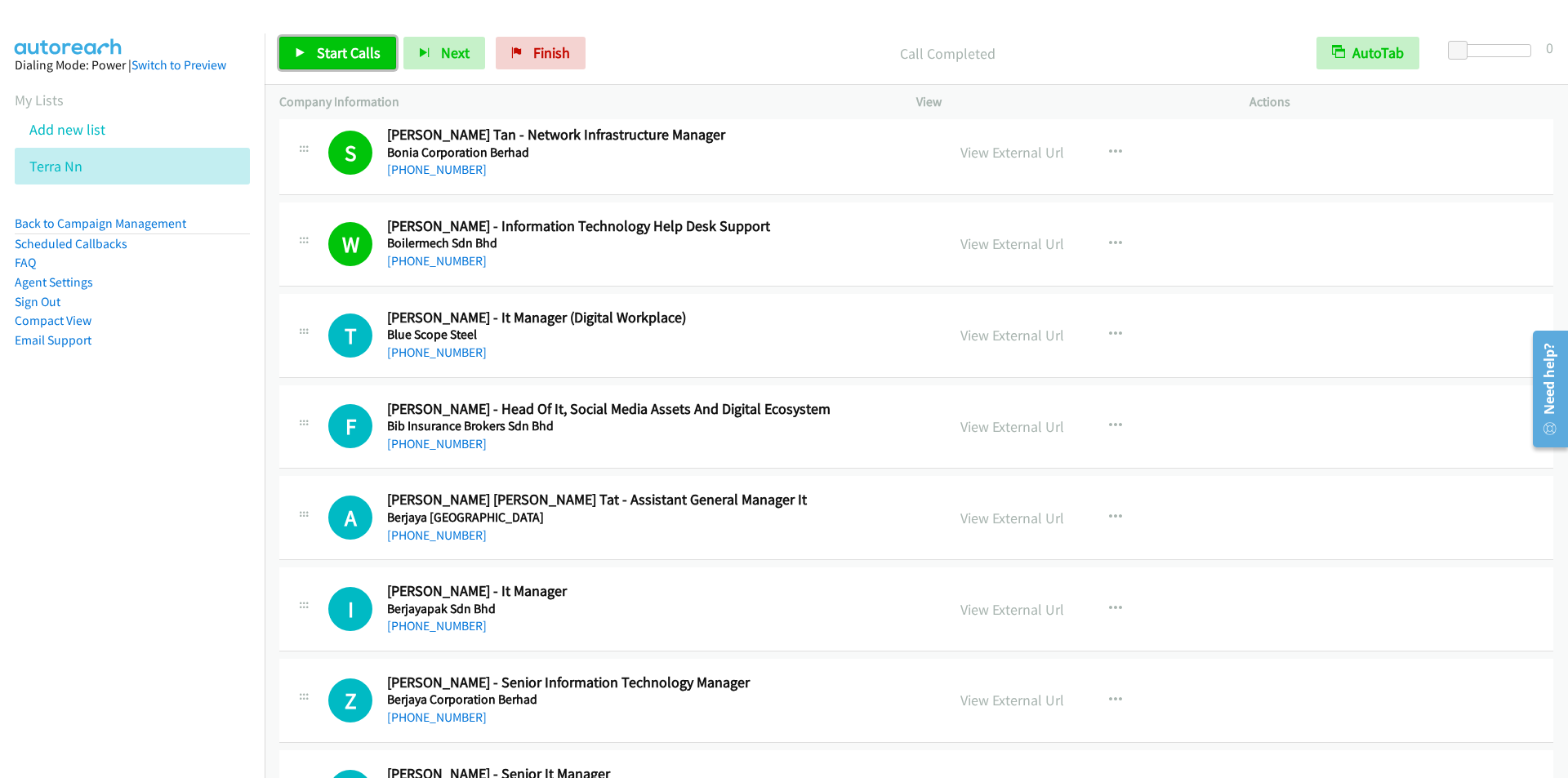
click at [333, 51] on span "Start Calls" at bounding box center [349, 53] width 64 height 18
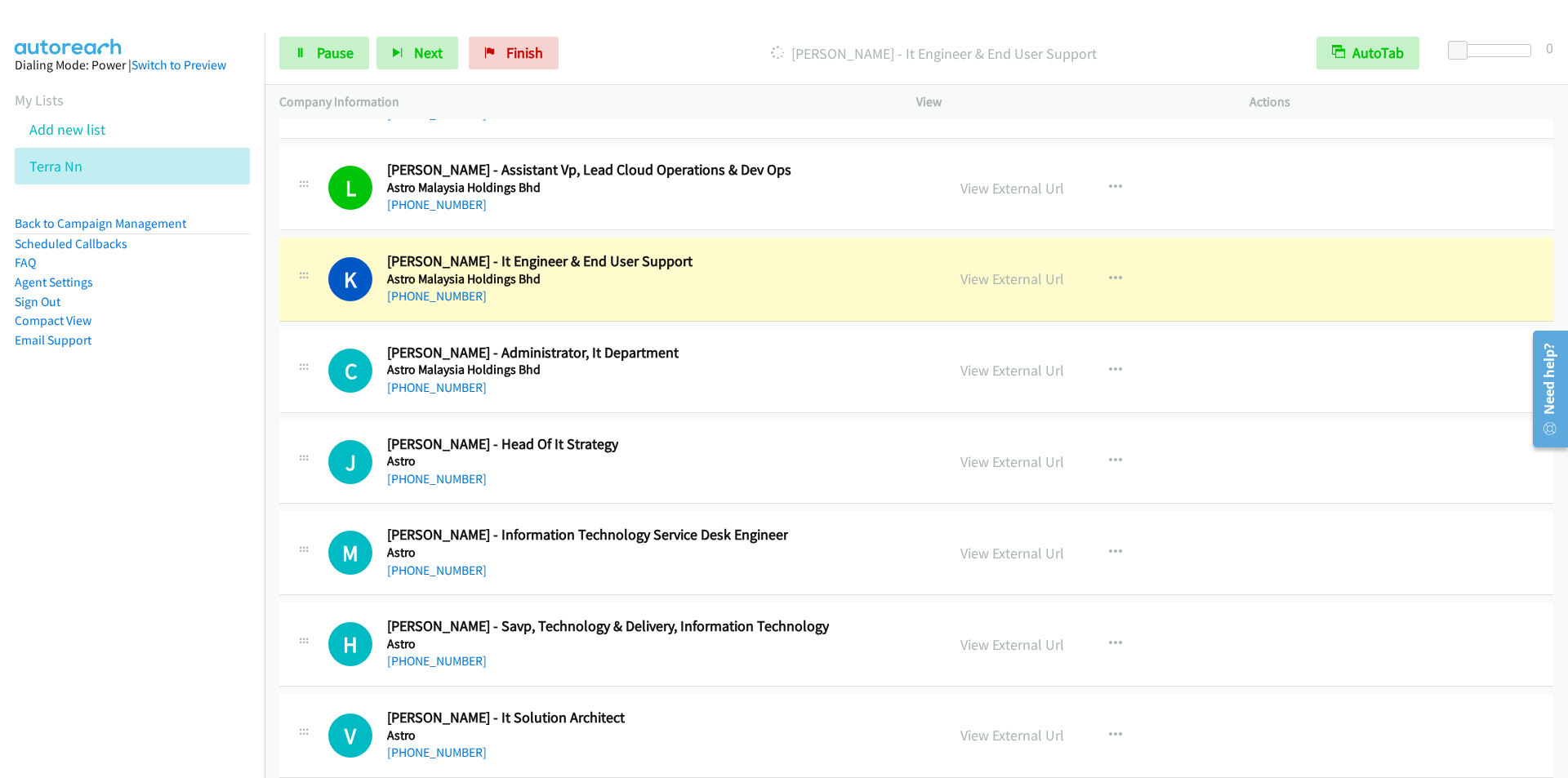
scroll to position [21139, 0]
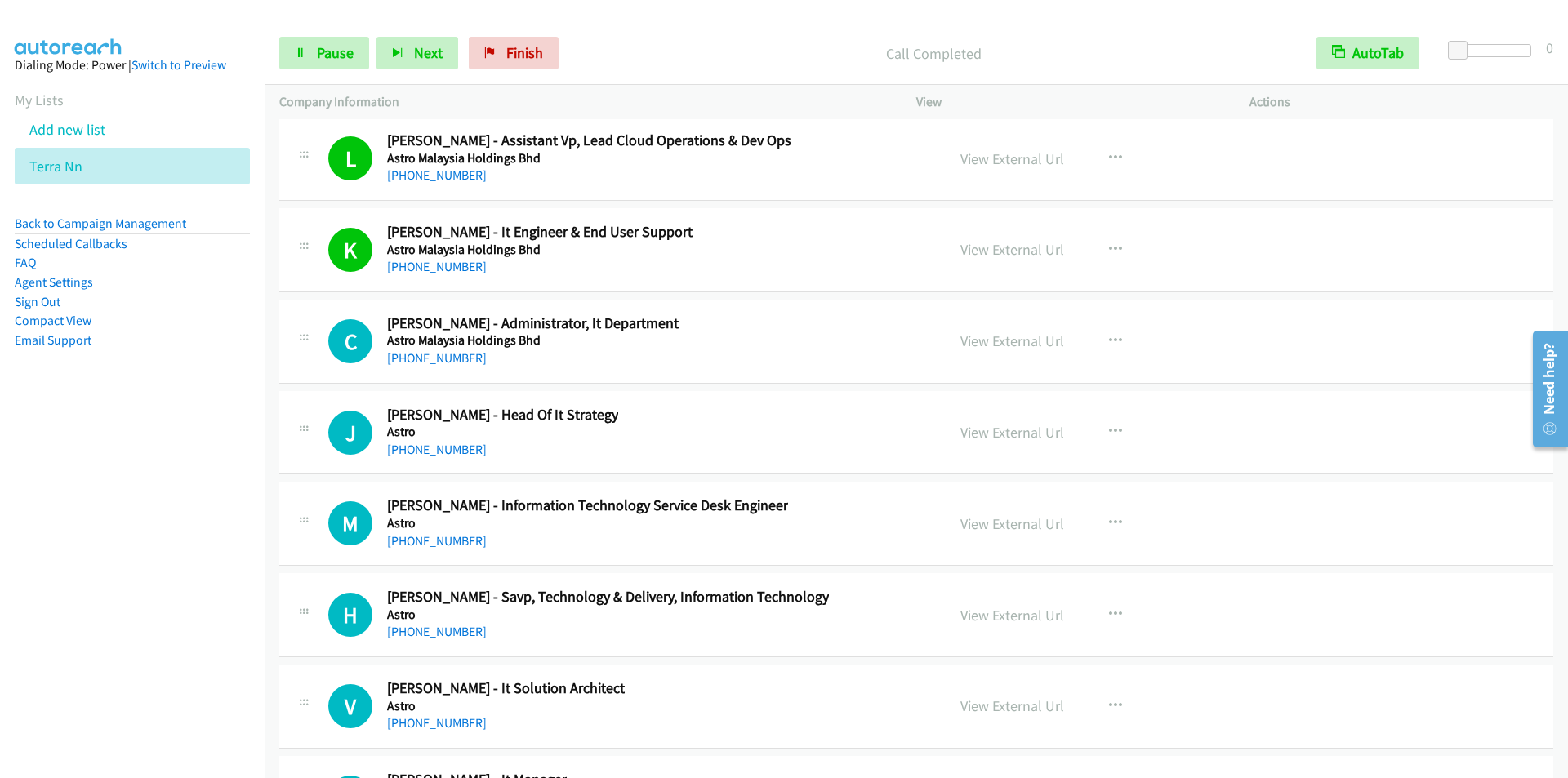
click at [654, 41] on div "Call Completed" at bounding box center [934, 53] width 736 height 32
click at [327, 48] on span "Pause" at bounding box center [336, 53] width 37 height 18
click at [327, 48] on span "Start Calls" at bounding box center [349, 53] width 64 height 18
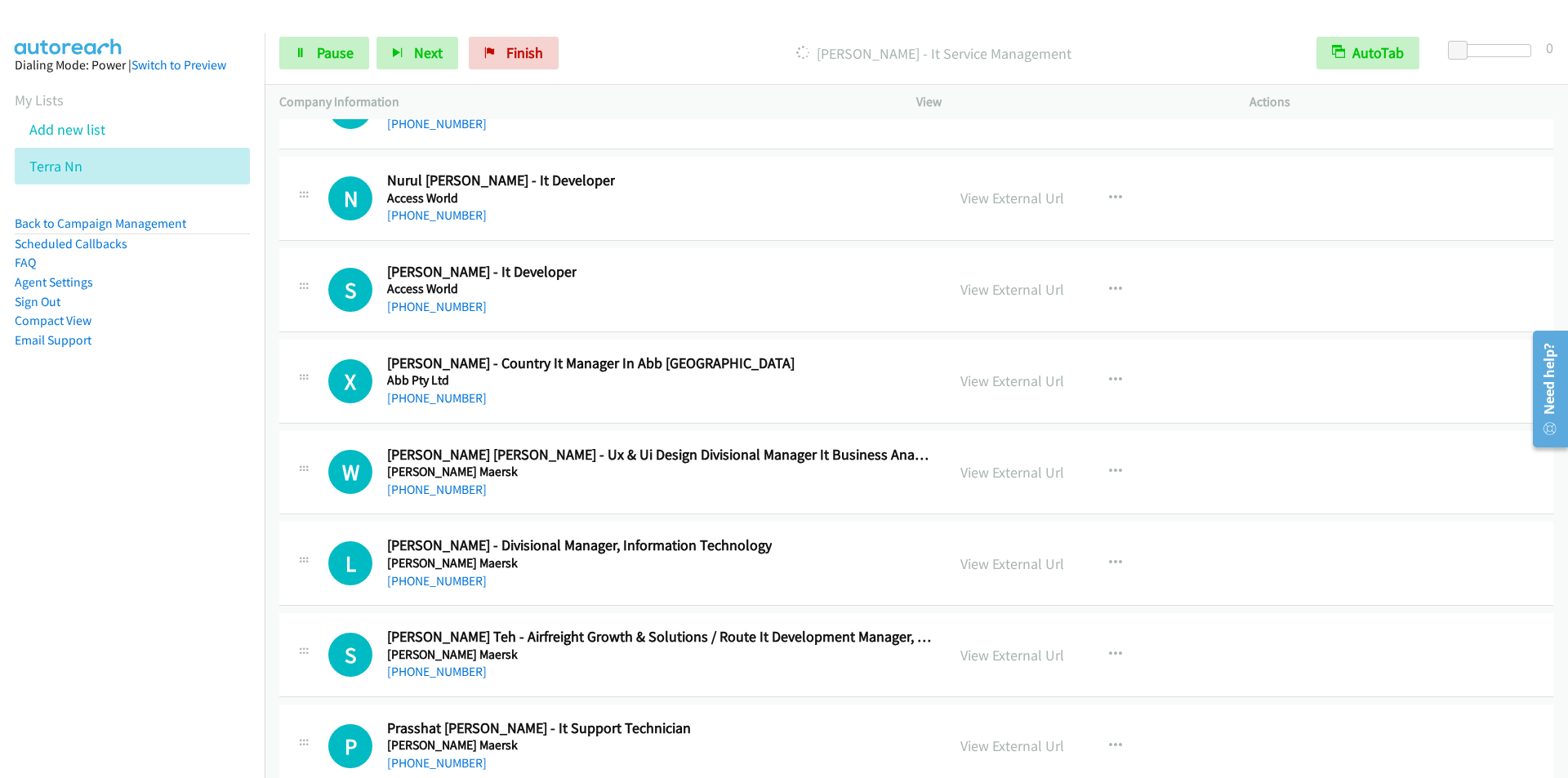
scroll to position [24404, 0]
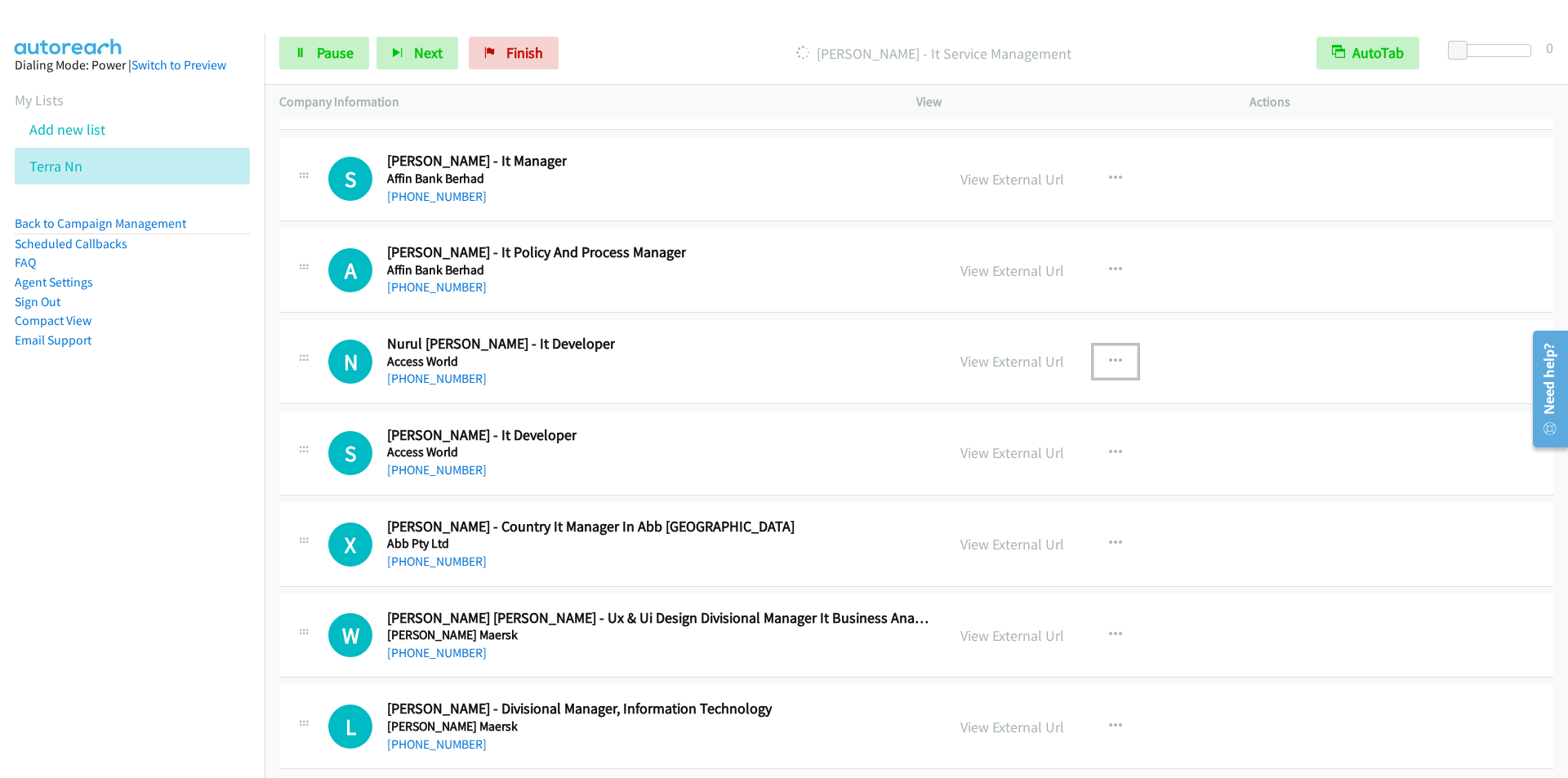
click at [1109, 360] on icon "button" at bounding box center [1115, 361] width 13 height 13
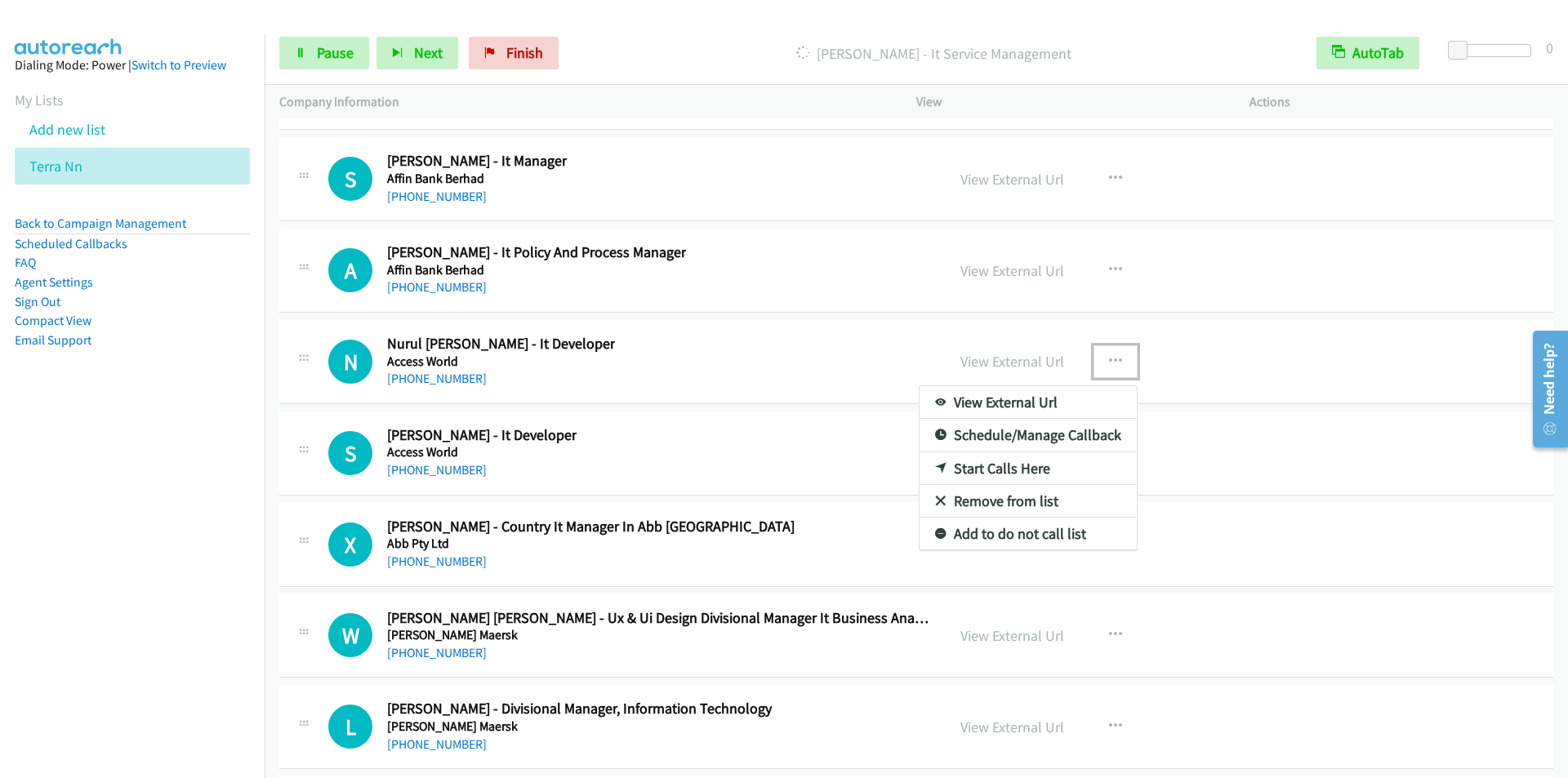
click at [1017, 462] on link "Start Calls Here" at bounding box center [1028, 468] width 218 height 32
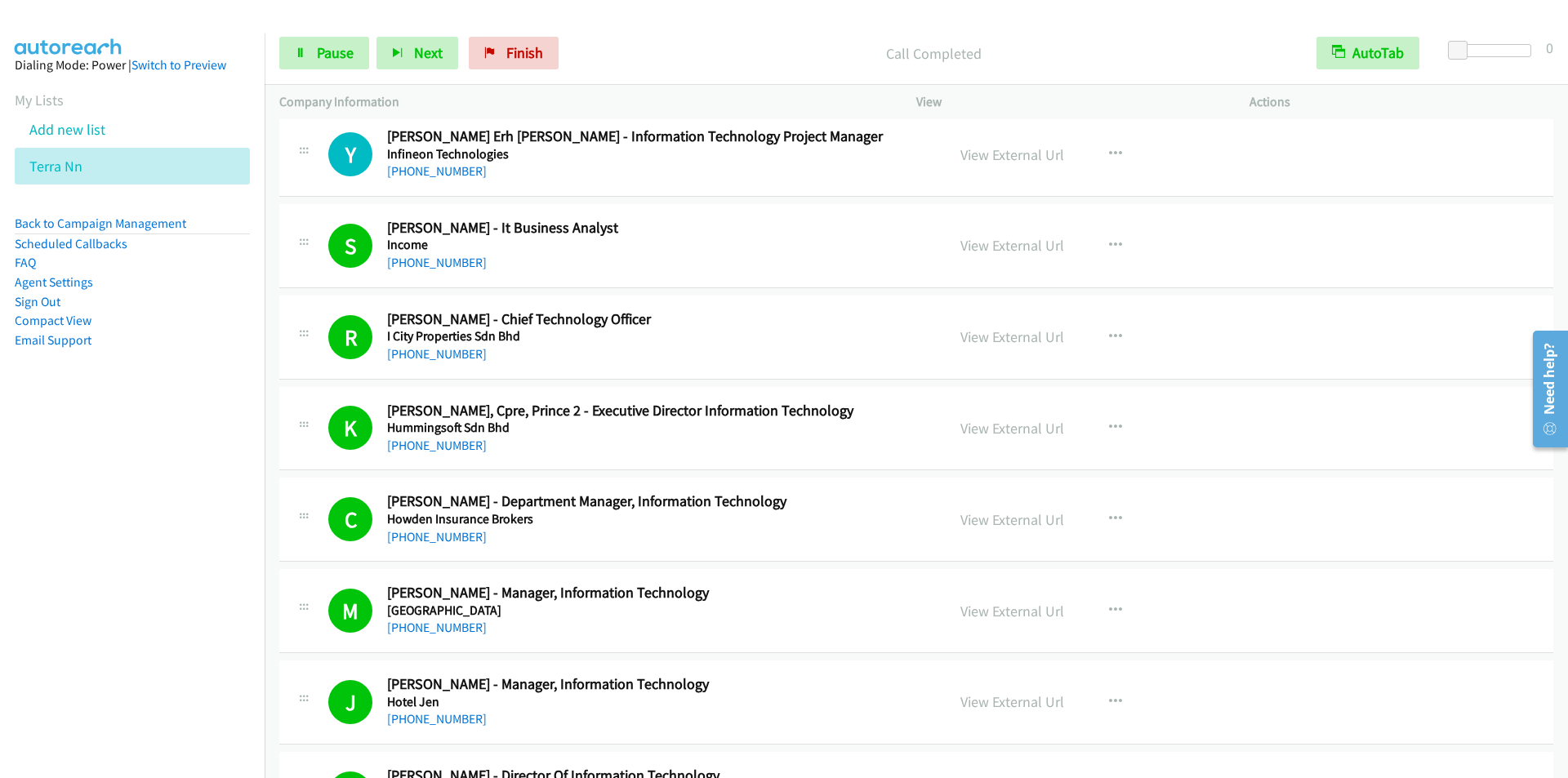
scroll to position [0, 0]
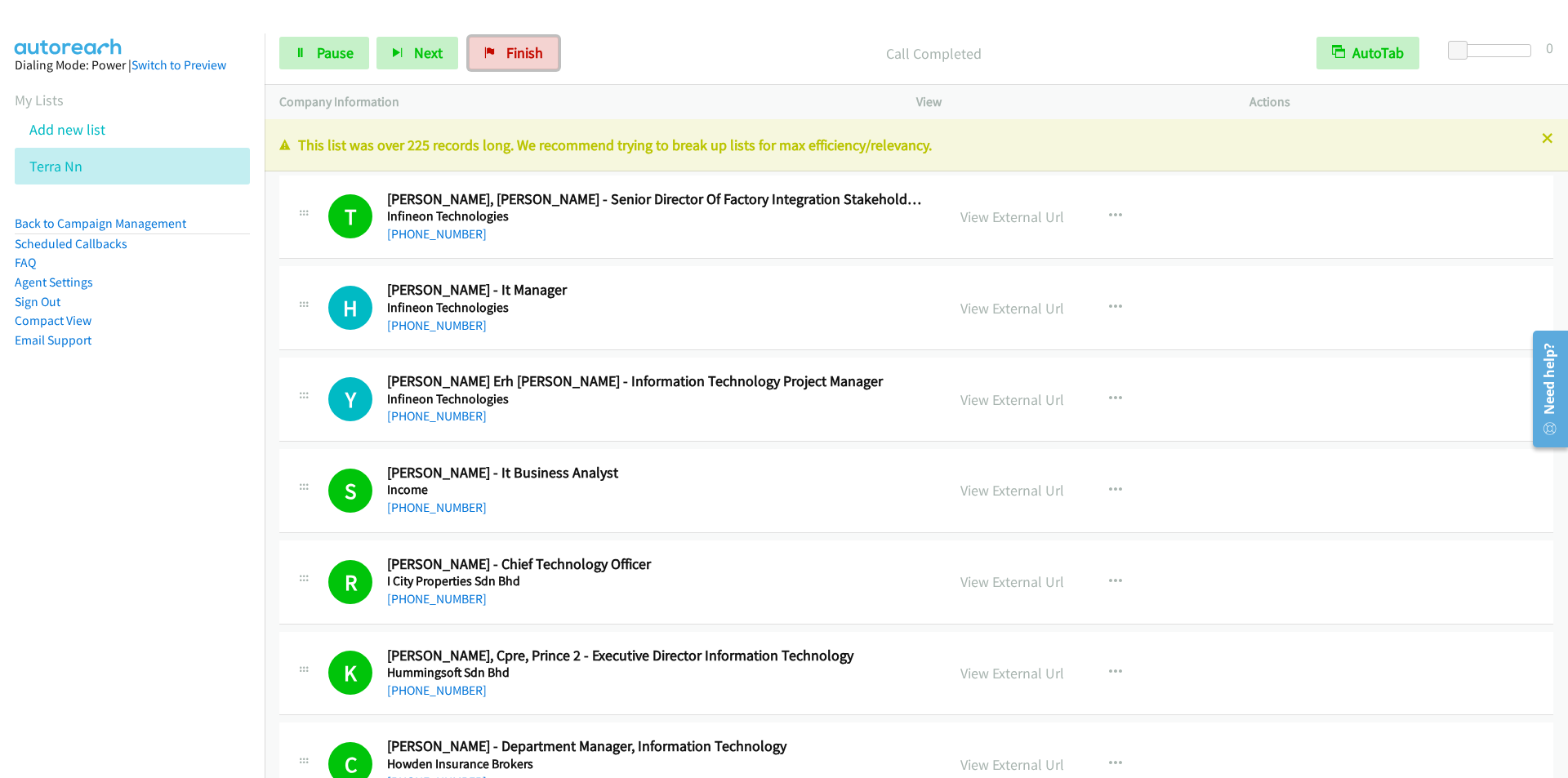
click at [522, 55] on span "Finish" at bounding box center [525, 53] width 37 height 18
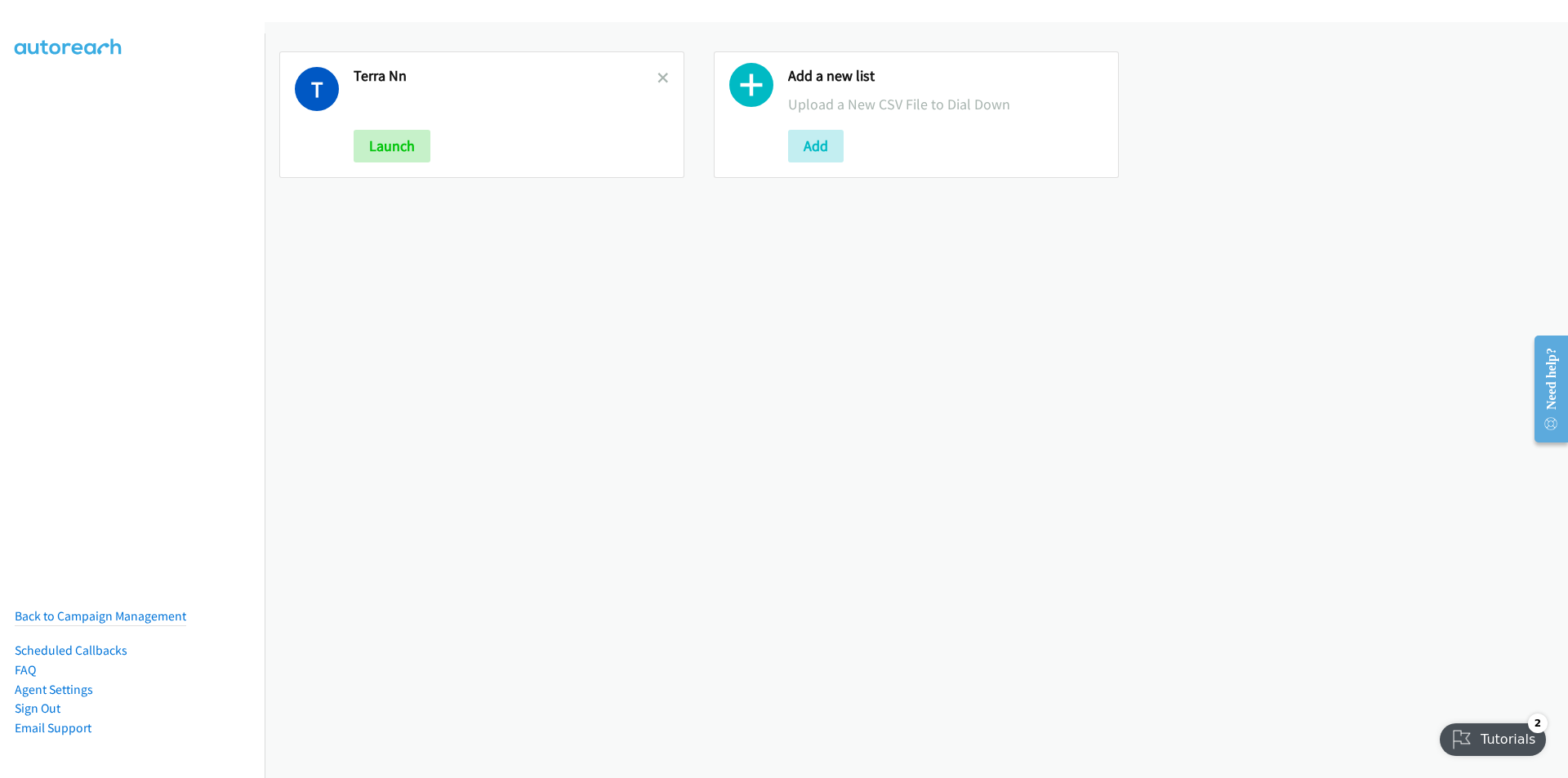
click at [540, 248] on div "T Terra Nn Launch Add a new list Upload a New CSV File to Dial Down Add" at bounding box center [916, 400] width 1303 height 756
click at [823, 149] on button "Add" at bounding box center [815, 146] width 55 height 32
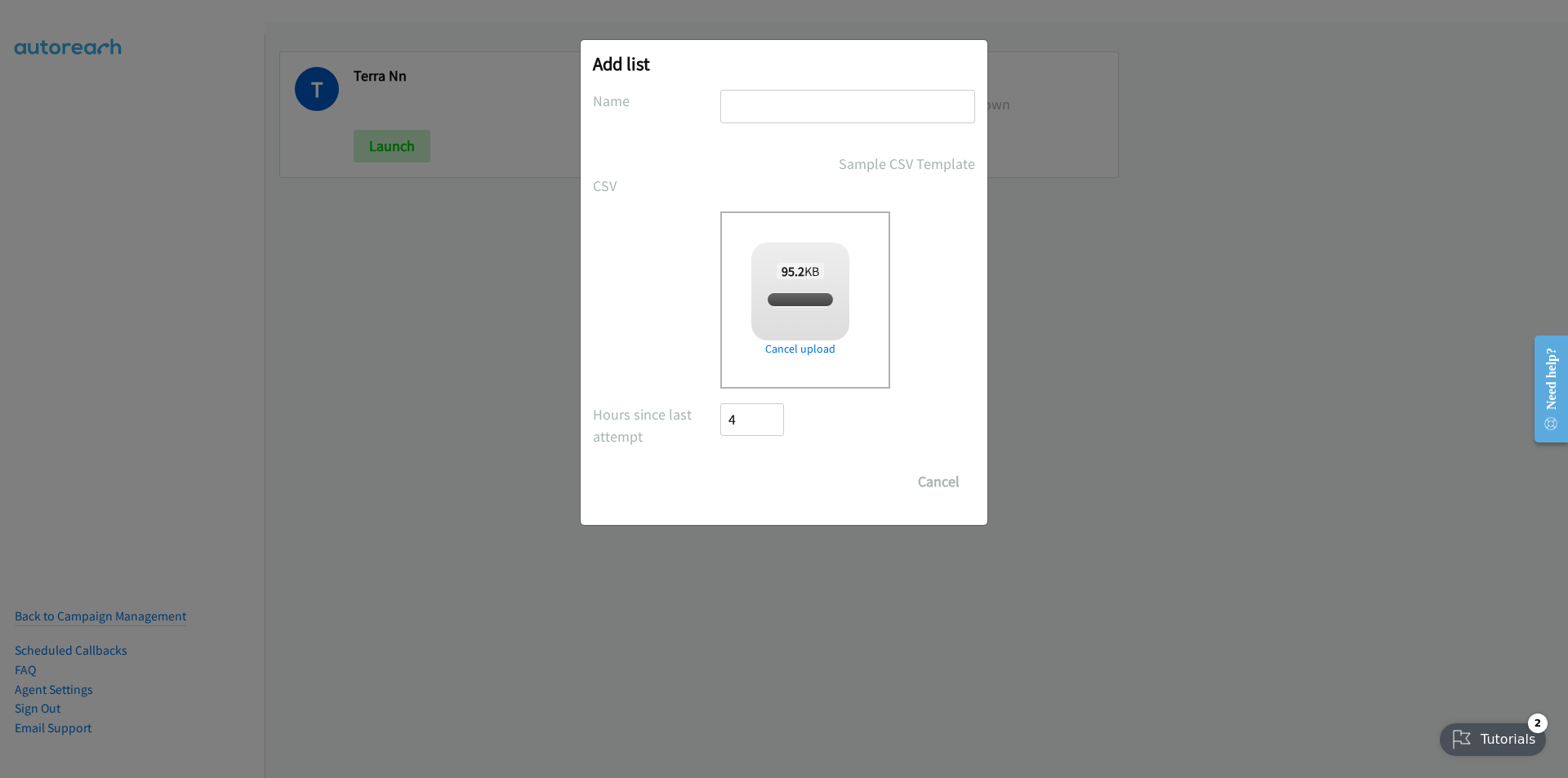
checkbox input "true"
click at [804, 101] on input "text" at bounding box center [848, 106] width 255 height 33
type input "terra"
click at [720, 466] on input "Save List" at bounding box center [763, 481] width 86 height 32
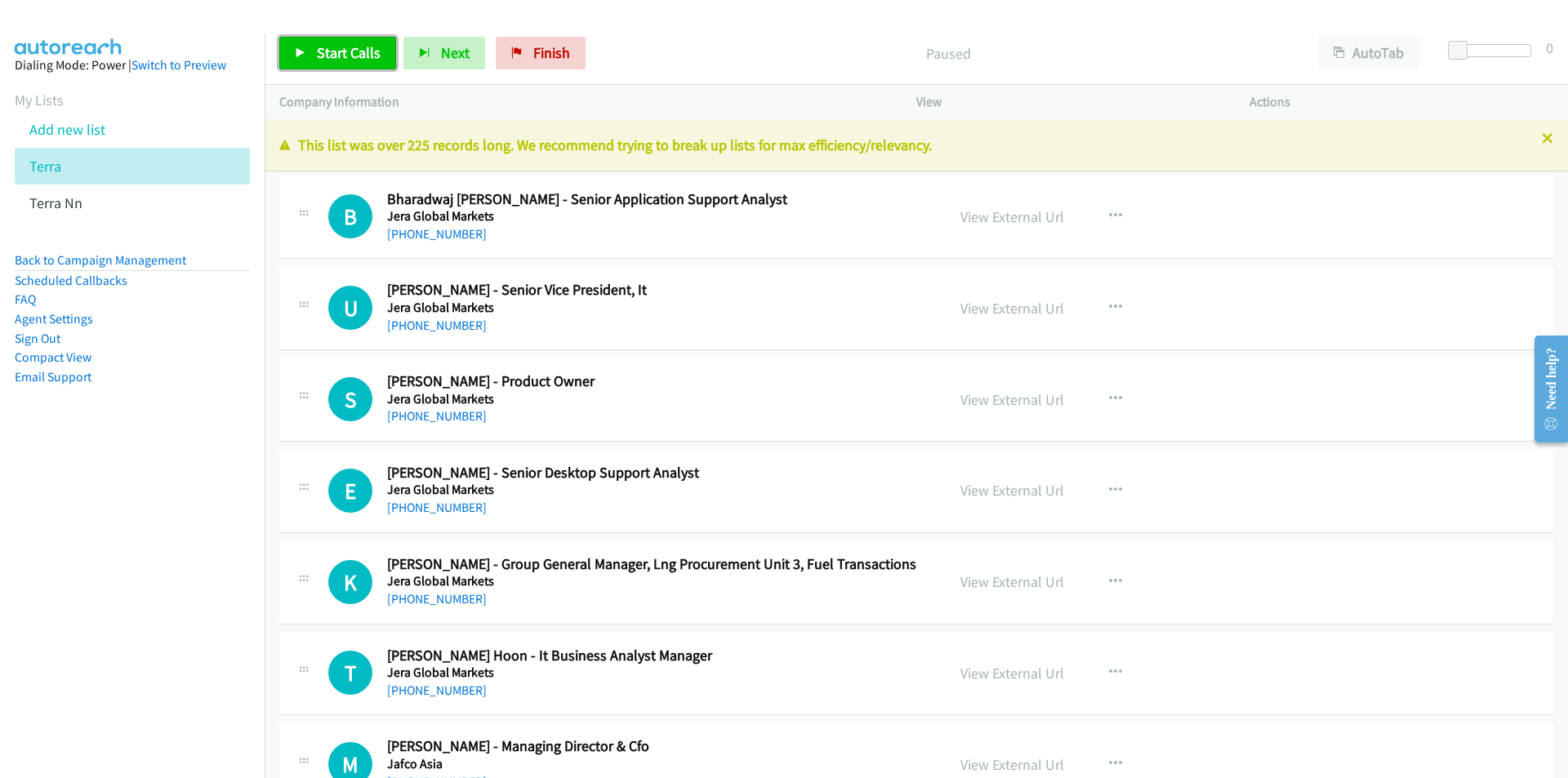
click at [356, 59] on span "Start Calls" at bounding box center [349, 53] width 64 height 18
click at [650, 33] on div "Start Calls Pause Next Finish Call Completed AutoTab AutoTab 0" at bounding box center [916, 53] width 1303 height 63
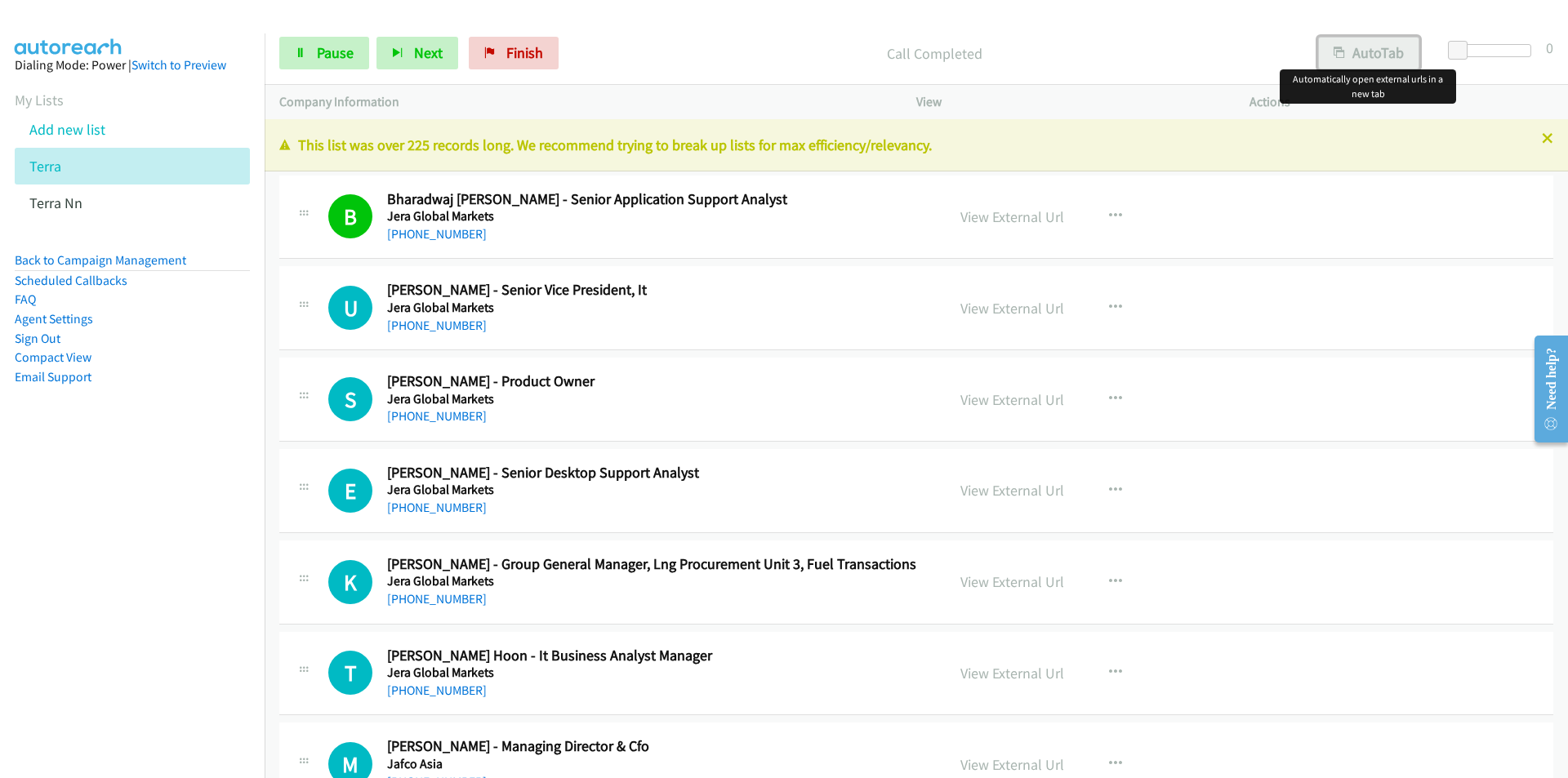
click at [1372, 58] on button "AutoTab" at bounding box center [1369, 53] width 101 height 32
click at [335, 51] on span "Pause" at bounding box center [336, 53] width 37 height 18
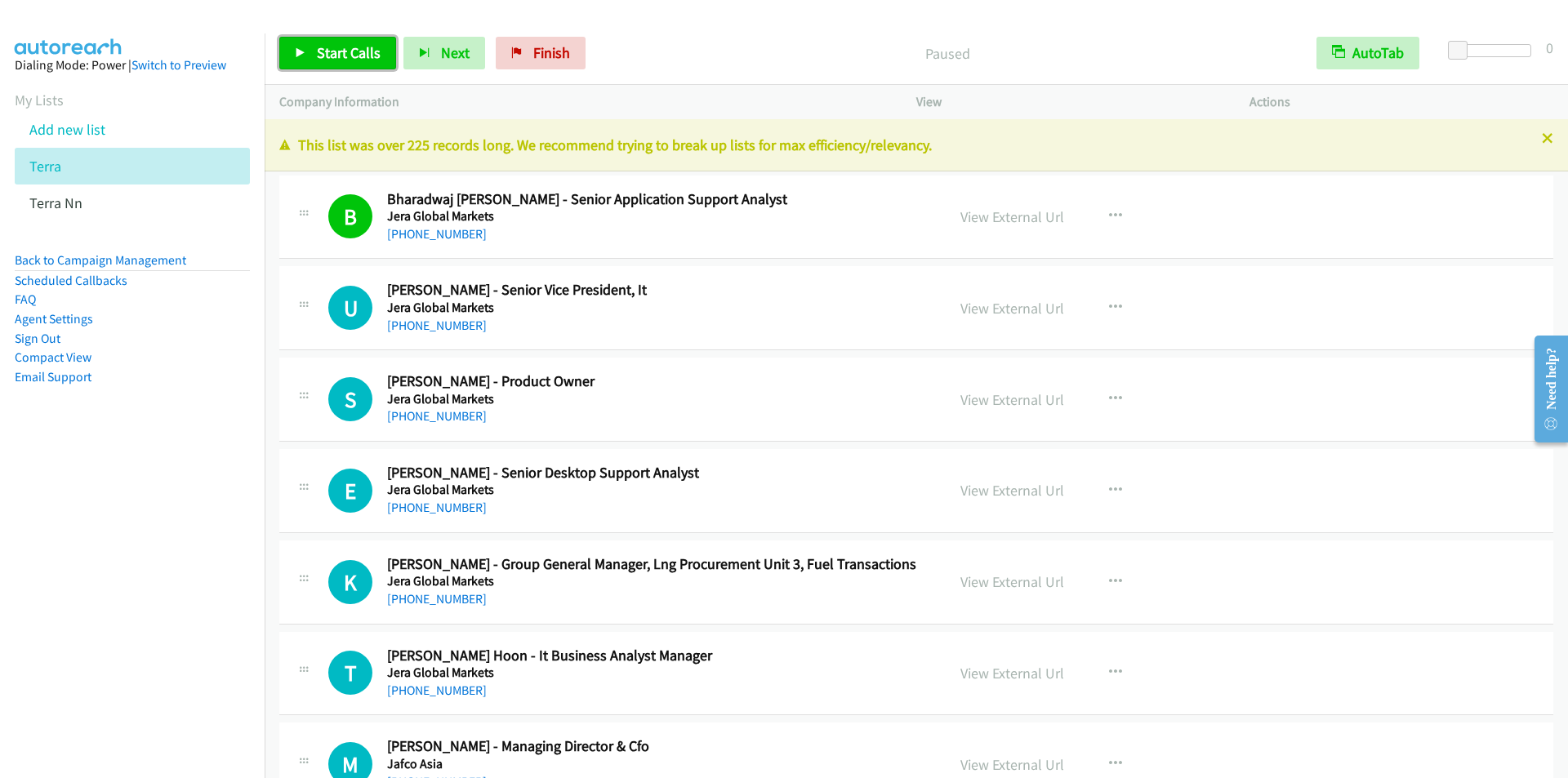
click at [334, 51] on span "Start Calls" at bounding box center [349, 53] width 64 height 18
click at [340, 47] on span "Pause" at bounding box center [336, 53] width 37 height 18
click at [339, 53] on span "Start Calls" at bounding box center [349, 53] width 64 height 18
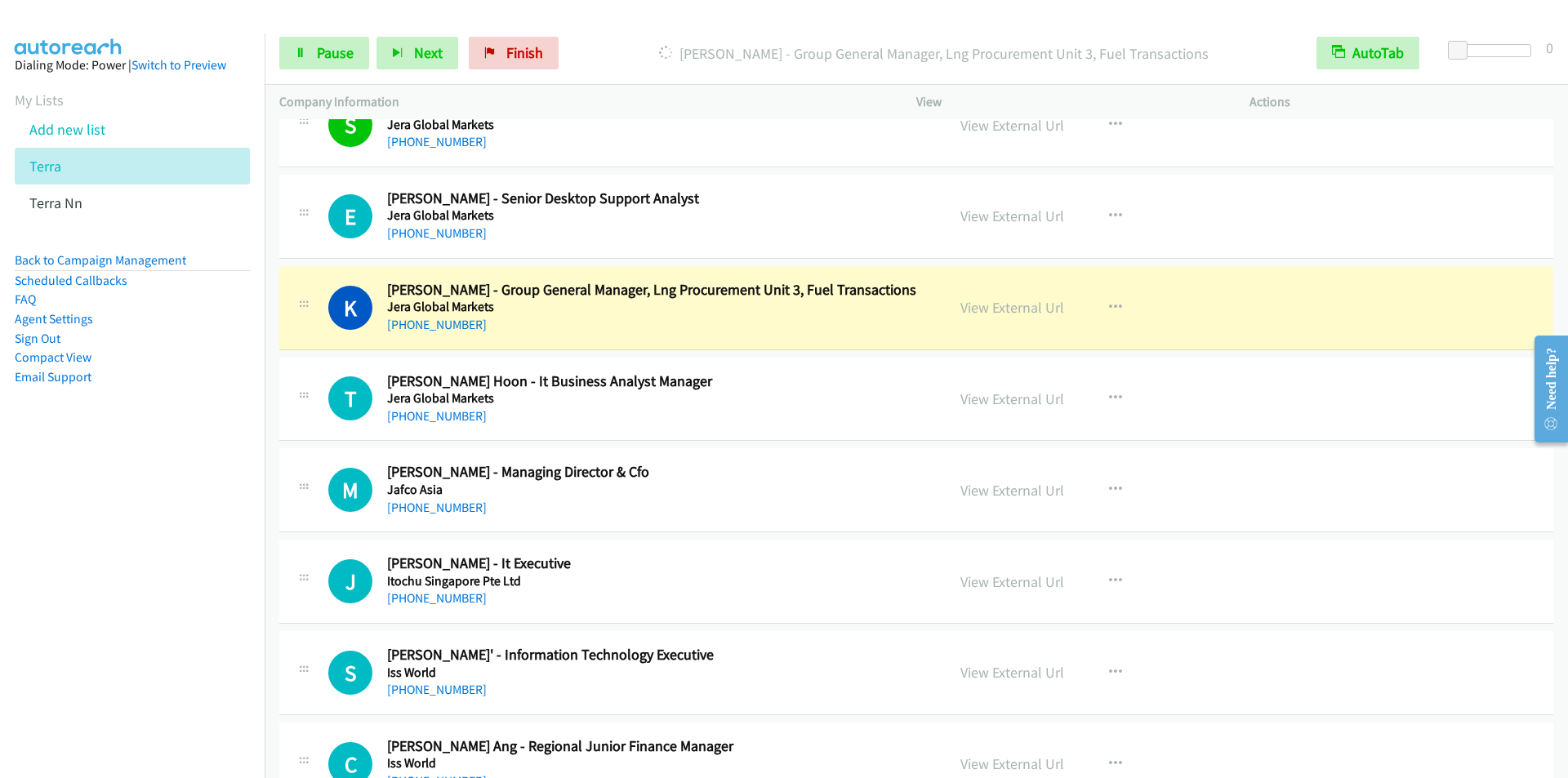
scroll to position [326, 0]
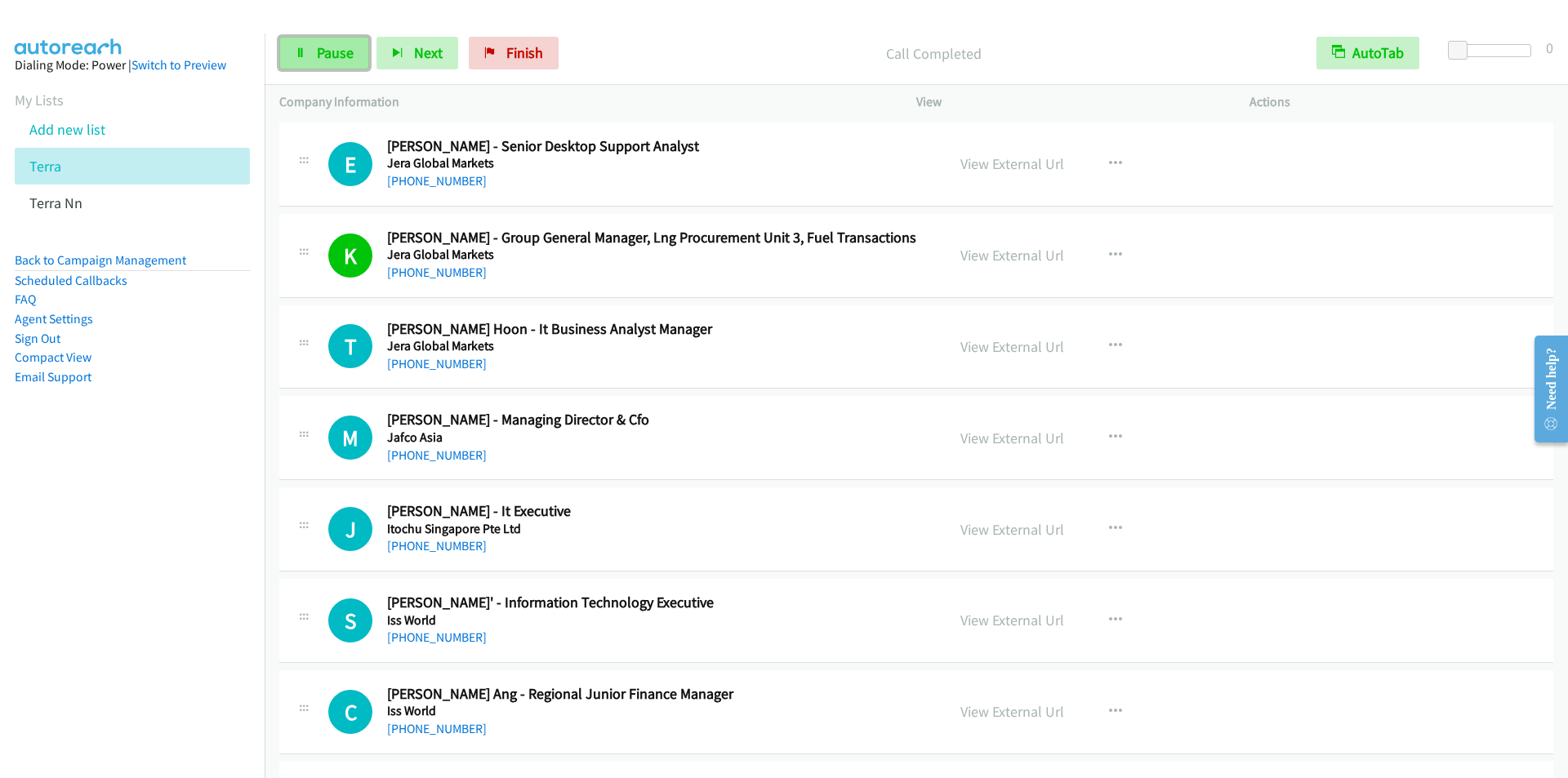
click at [330, 52] on span "Pause" at bounding box center [336, 53] width 37 height 18
